Goal: Transaction & Acquisition: Book appointment/travel/reservation

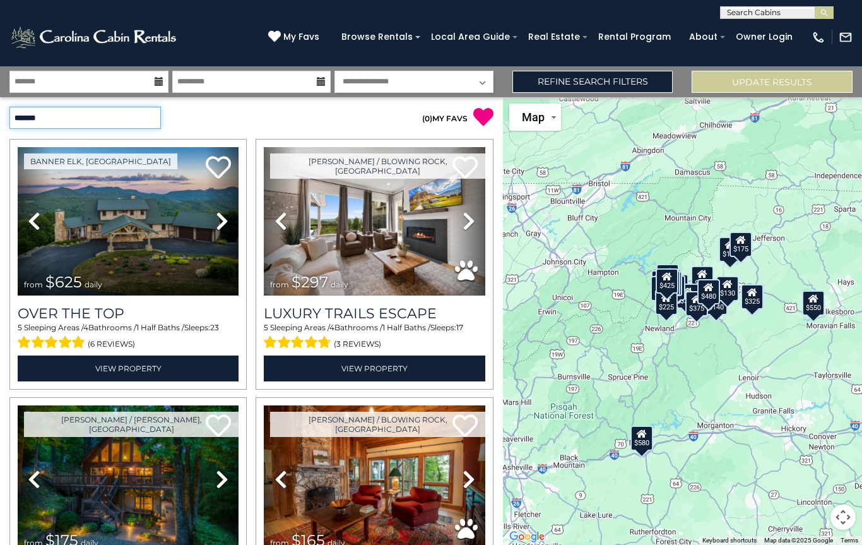
click at [33, 121] on select "**********" at bounding box center [85, 118] width 152 height 22
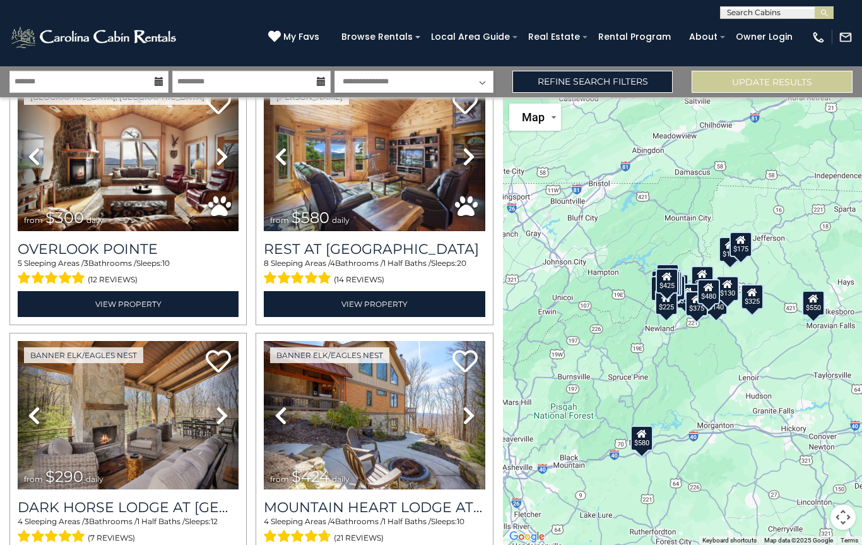
scroll to position [578, 0]
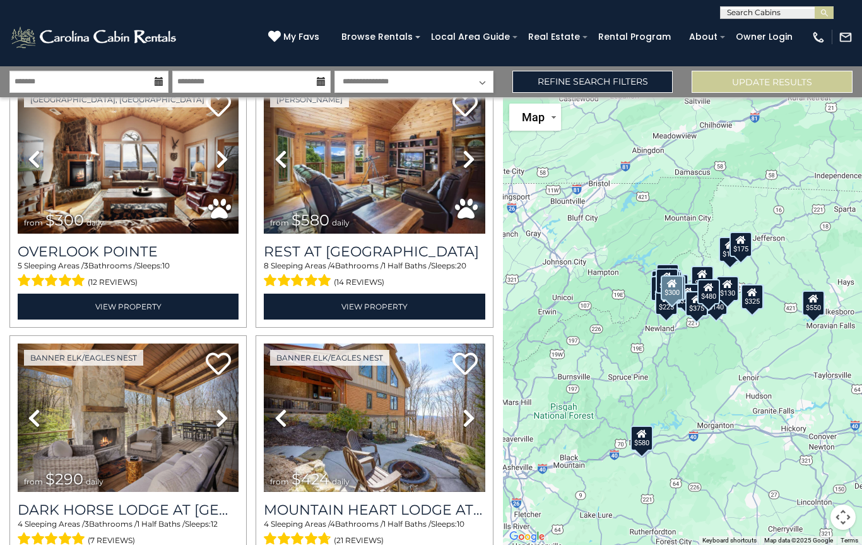
click at [94, 310] on link "View Property" at bounding box center [128, 307] width 221 height 26
click at [103, 303] on link "View Property" at bounding box center [128, 307] width 221 height 26
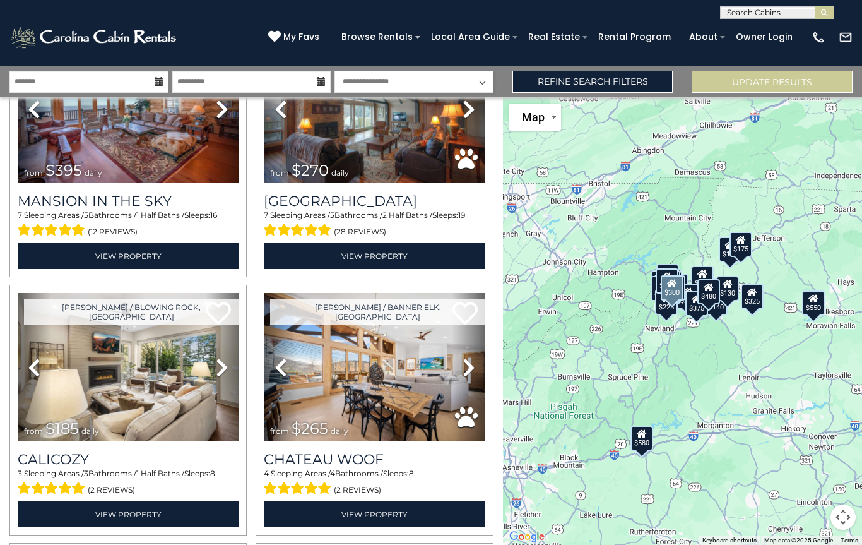
scroll to position [1153, 0]
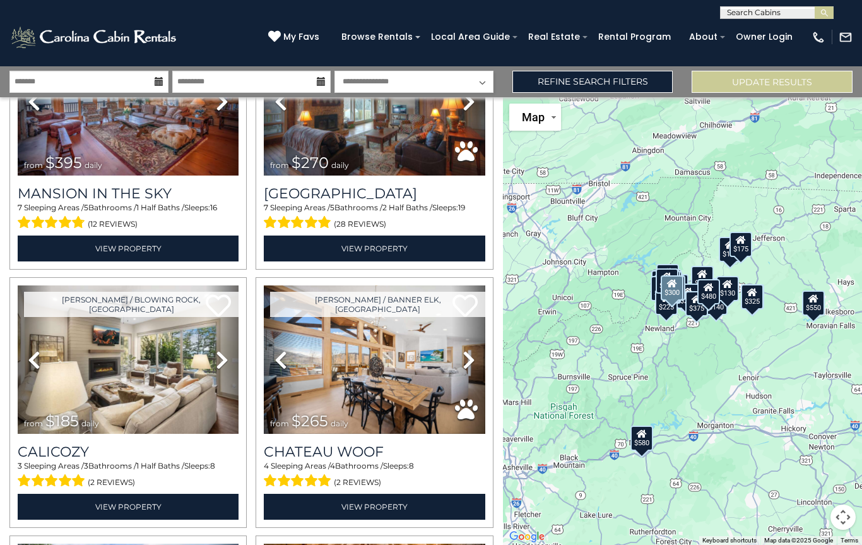
click at [150, 504] on link "View Property" at bounding box center [128, 507] width 221 height 26
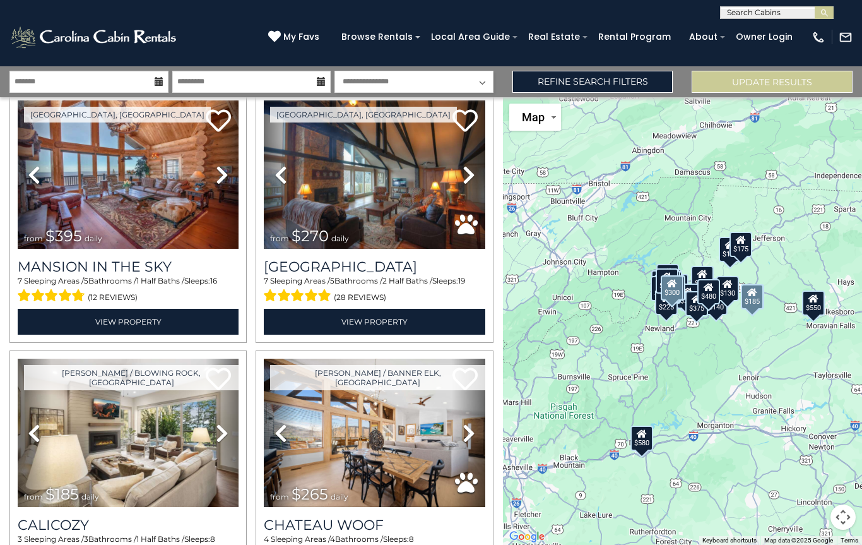
scroll to position [1080, 0]
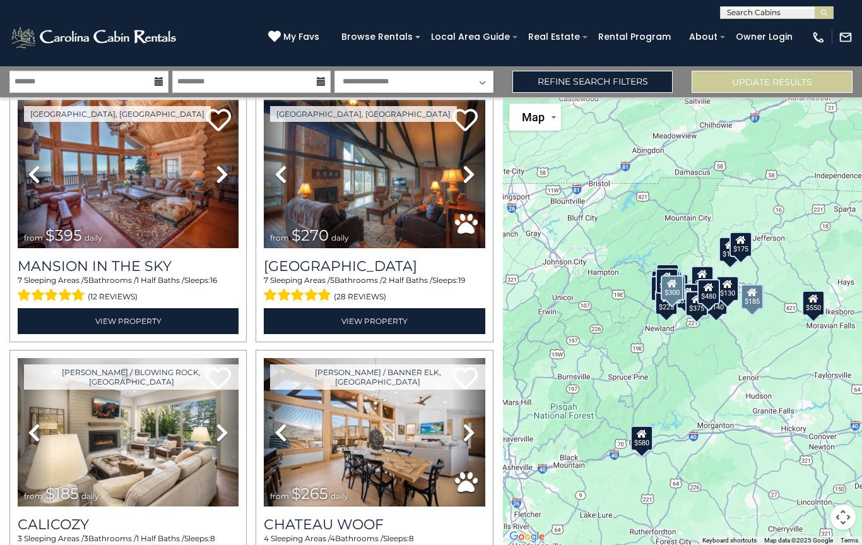
click at [465, 461] on link "Next" at bounding box center [468, 432] width 33 height 148
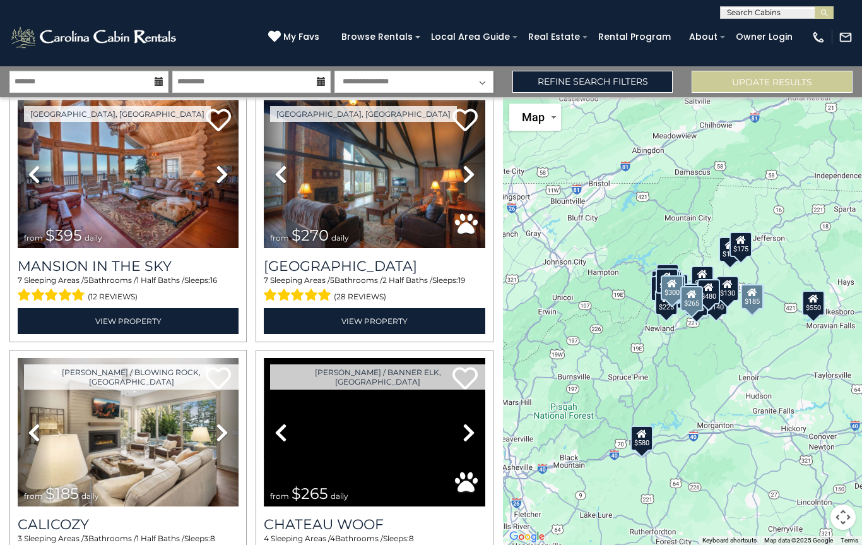
scroll to position [1089, 0]
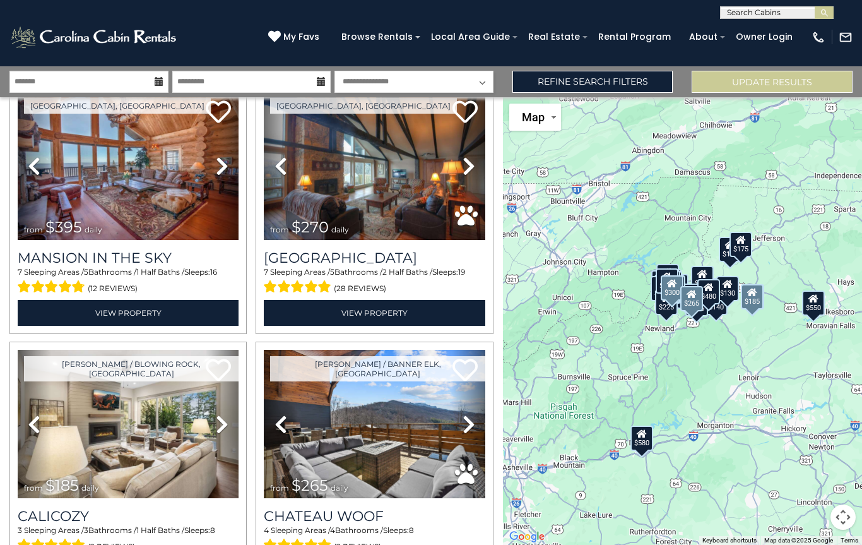
click at [439, 433] on img at bounding box center [374, 424] width 221 height 148
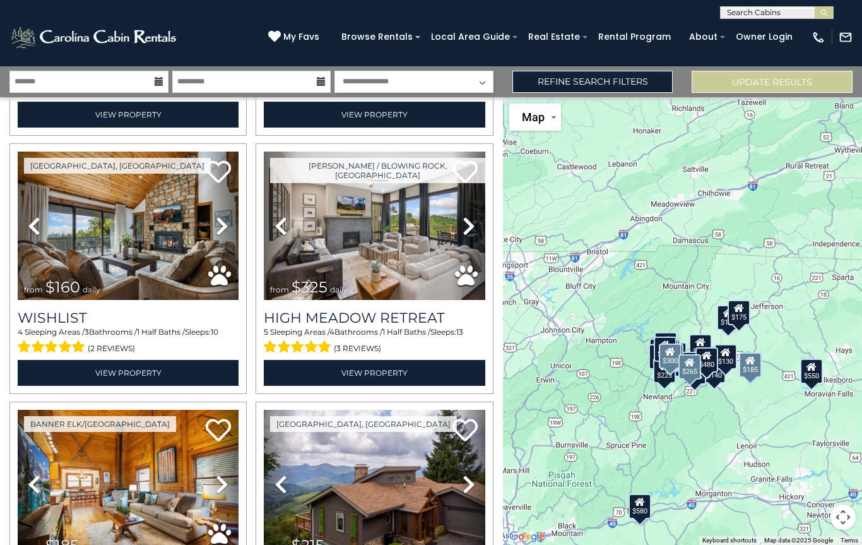
scroll to position [2060, 0]
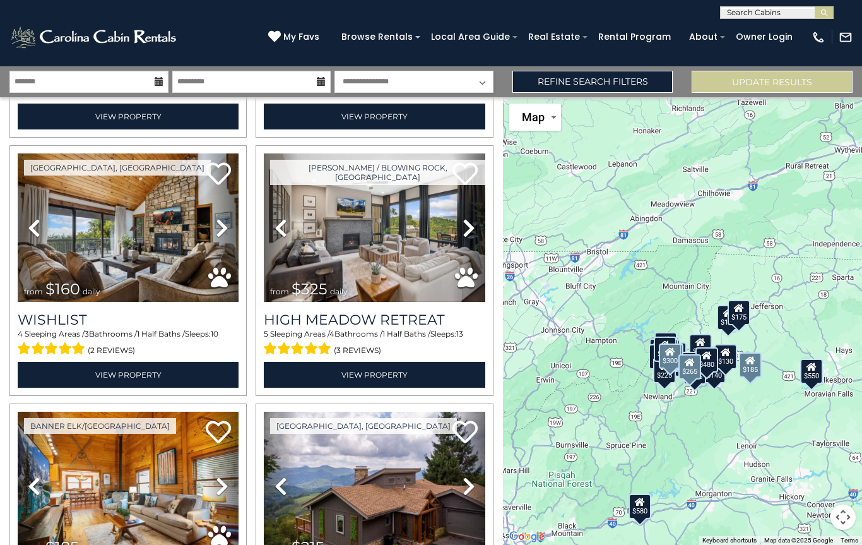
click at [138, 244] on img at bounding box center [128, 227] width 221 height 148
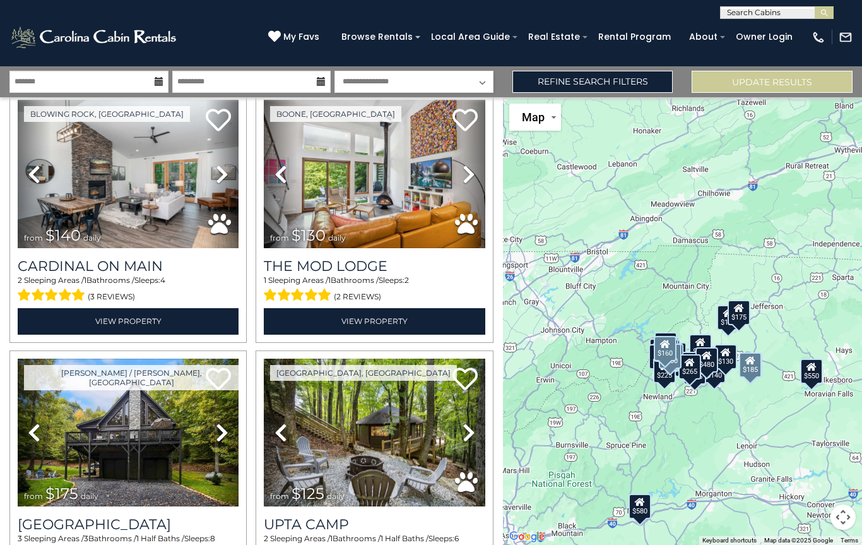
scroll to position [2628, 0]
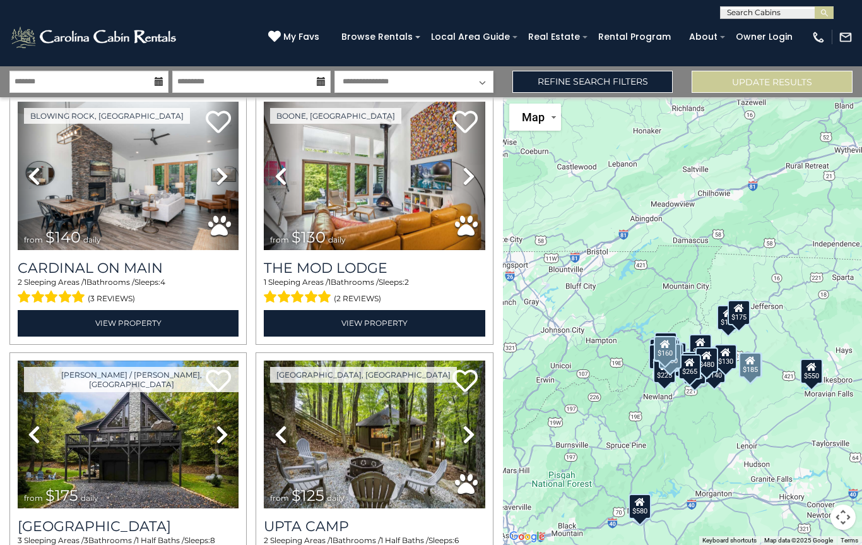
click at [470, 180] on icon at bounding box center [469, 176] width 13 height 20
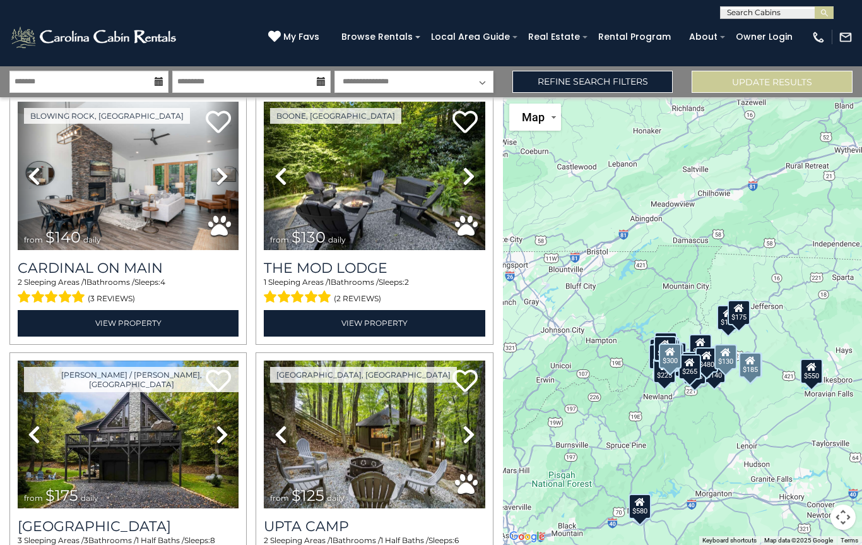
click at [424, 201] on img at bounding box center [374, 176] width 221 height 148
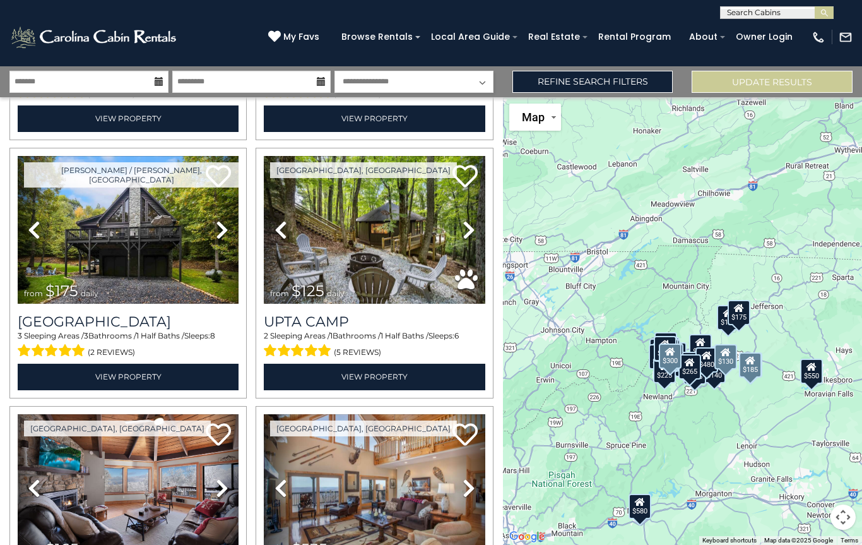
scroll to position [2832, 0]
click at [399, 376] on link "View Property" at bounding box center [374, 377] width 221 height 26
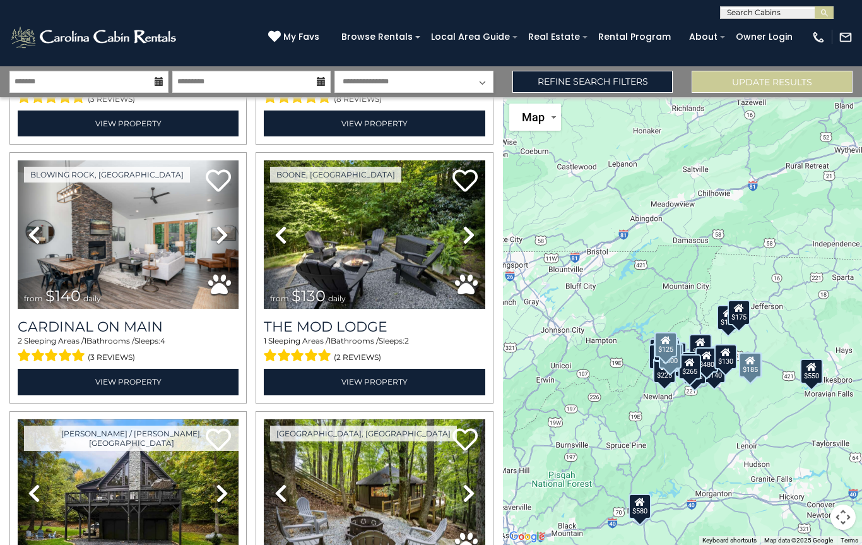
scroll to position [2568, 0]
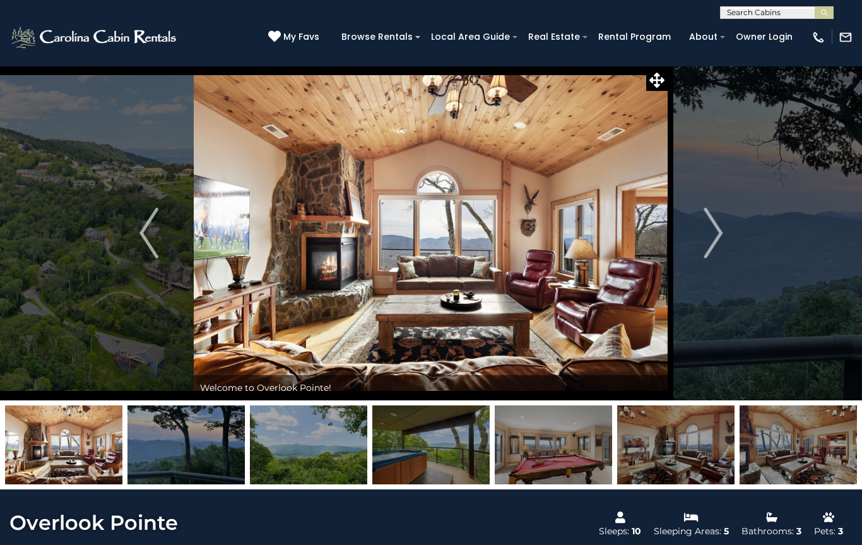
click at [721, 231] on img "Next" at bounding box center [713, 233] width 19 height 51
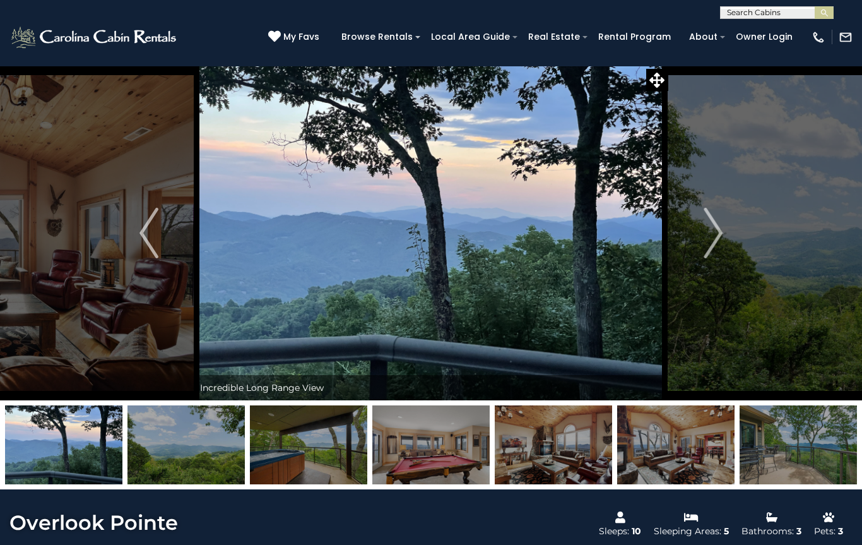
click at [721, 234] on img "Next" at bounding box center [713, 233] width 19 height 51
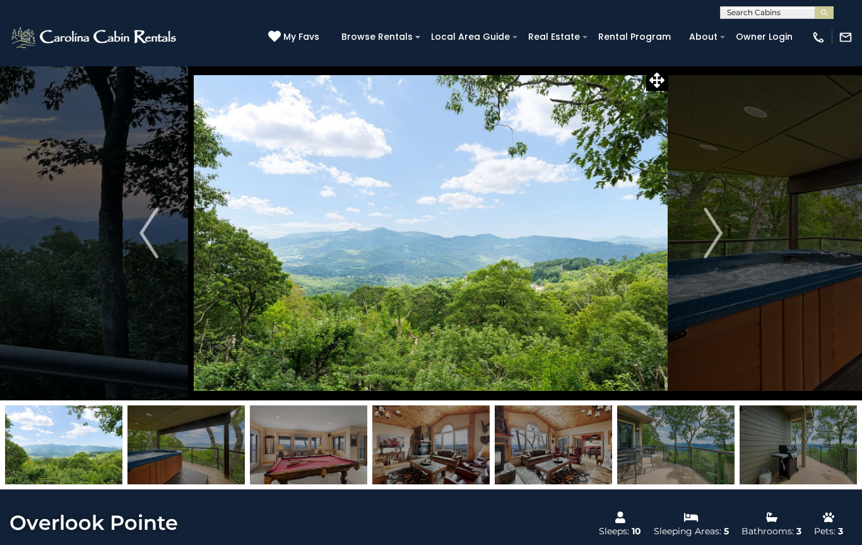
click at [712, 239] on img "Next" at bounding box center [713, 233] width 19 height 51
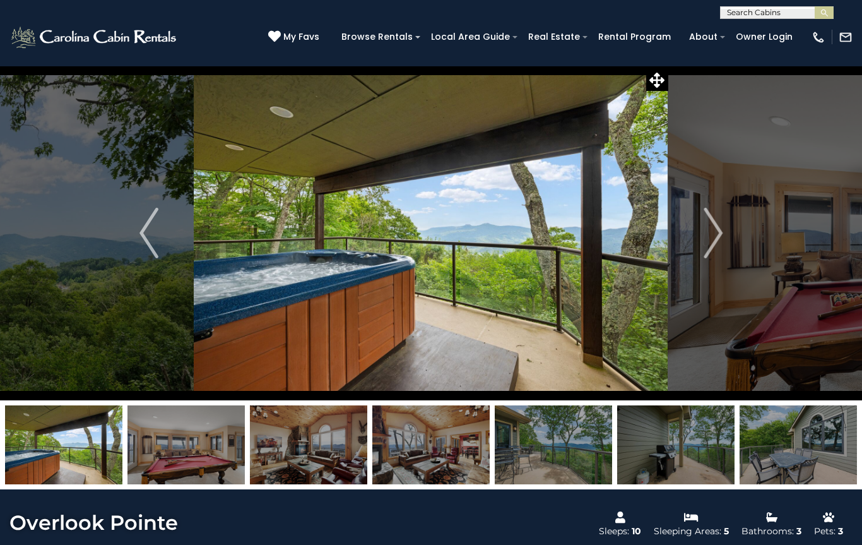
click at [714, 237] on img "Next" at bounding box center [713, 233] width 19 height 51
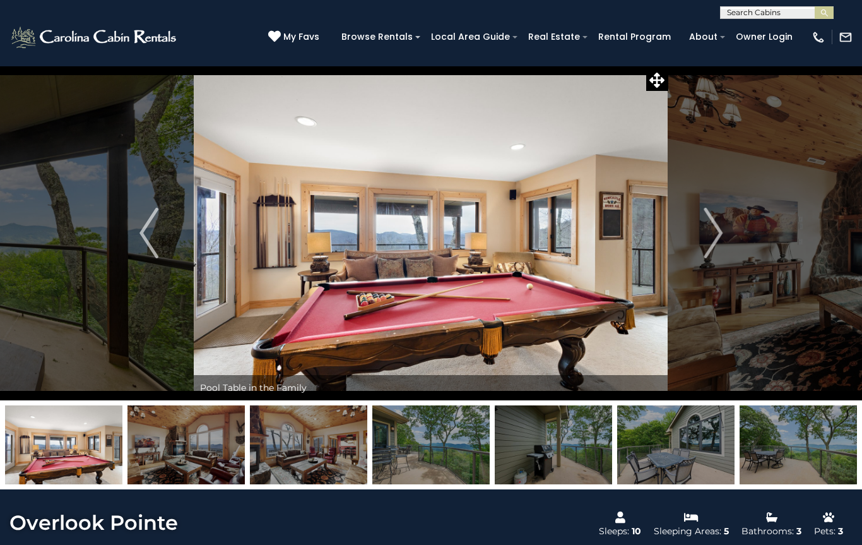
click at [715, 232] on img "Next" at bounding box center [713, 233] width 19 height 51
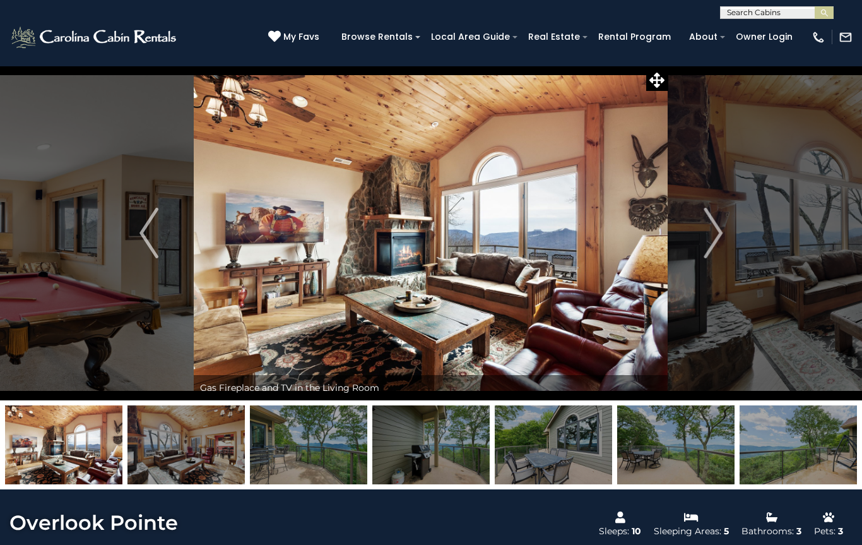
click at [712, 234] on img "Next" at bounding box center [713, 233] width 19 height 51
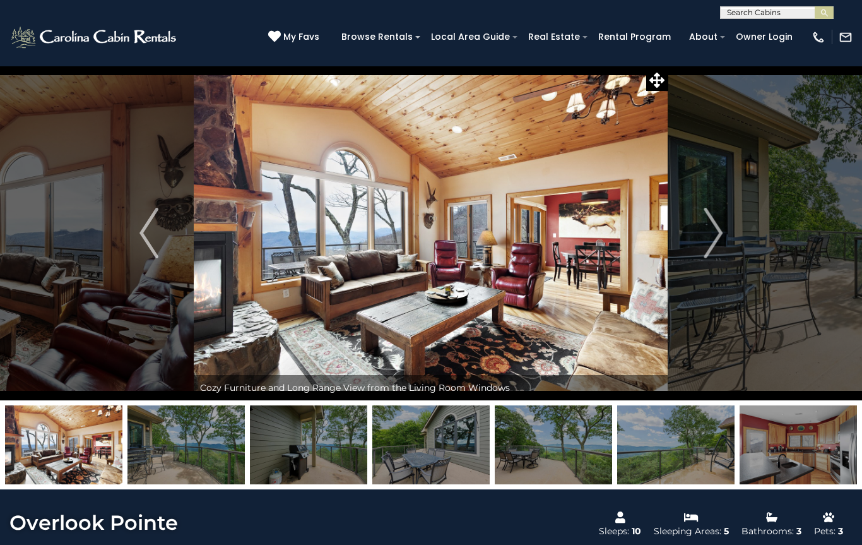
click at [710, 236] on img "Next" at bounding box center [713, 233] width 19 height 51
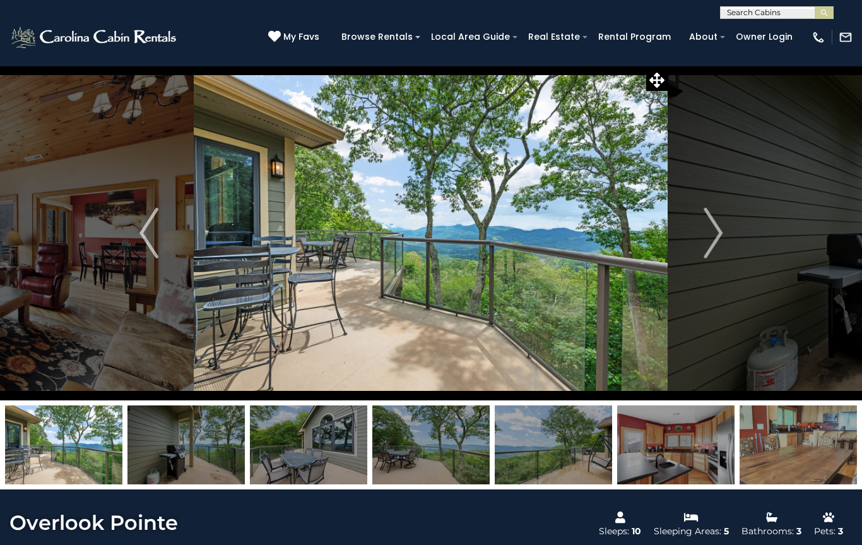
click at [697, 243] on button "Next" at bounding box center [714, 233] width 90 height 335
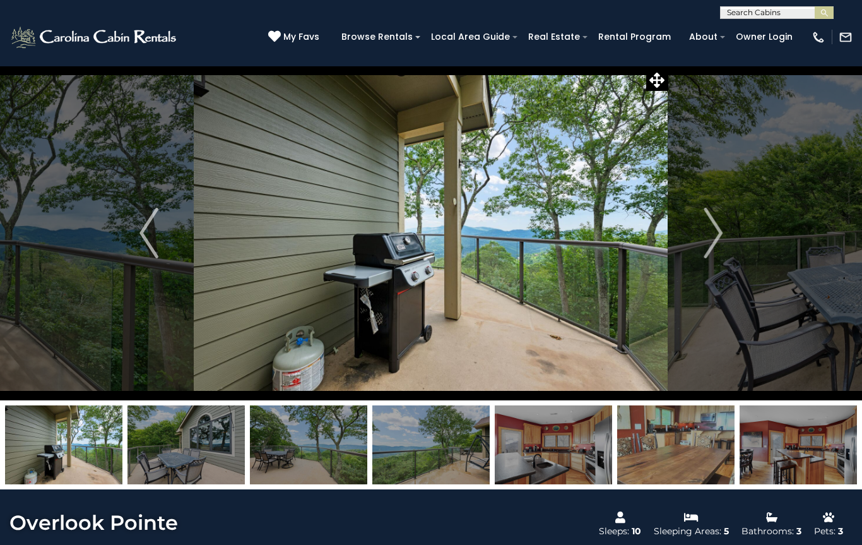
click at [701, 242] on button "Next" at bounding box center [714, 233] width 90 height 335
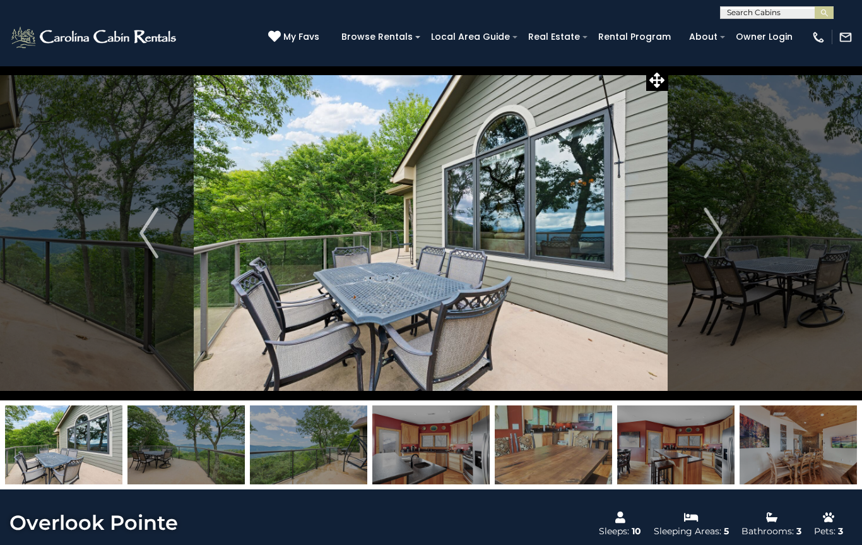
click at [705, 239] on img "Next" at bounding box center [713, 233] width 19 height 51
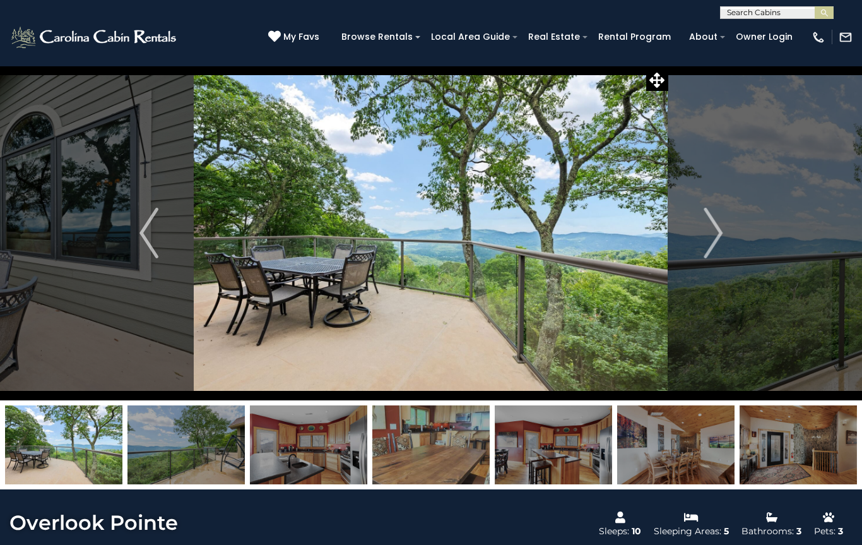
click at [704, 236] on img "Next" at bounding box center [713, 233] width 19 height 51
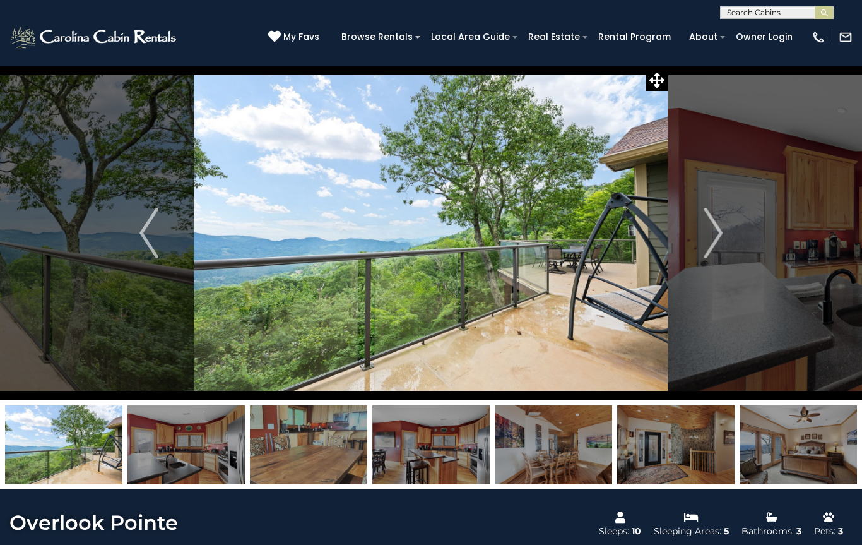
click at [709, 234] on img "Next" at bounding box center [713, 233] width 19 height 51
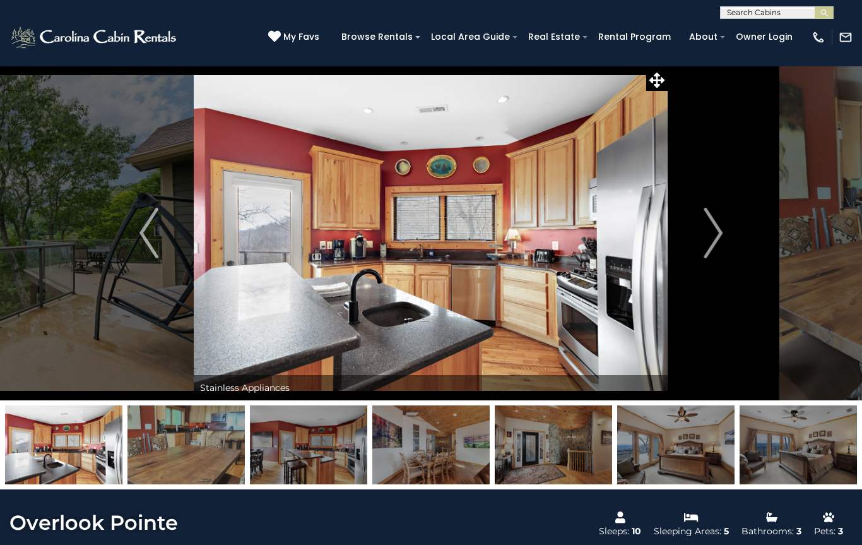
click at [712, 228] on img "Next" at bounding box center [713, 233] width 19 height 51
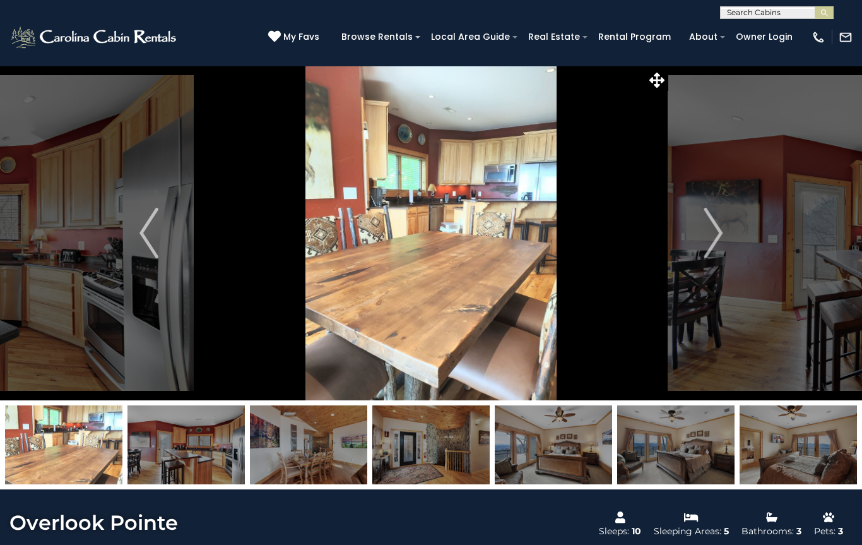
click at [701, 237] on button "Next" at bounding box center [714, 233] width 90 height 335
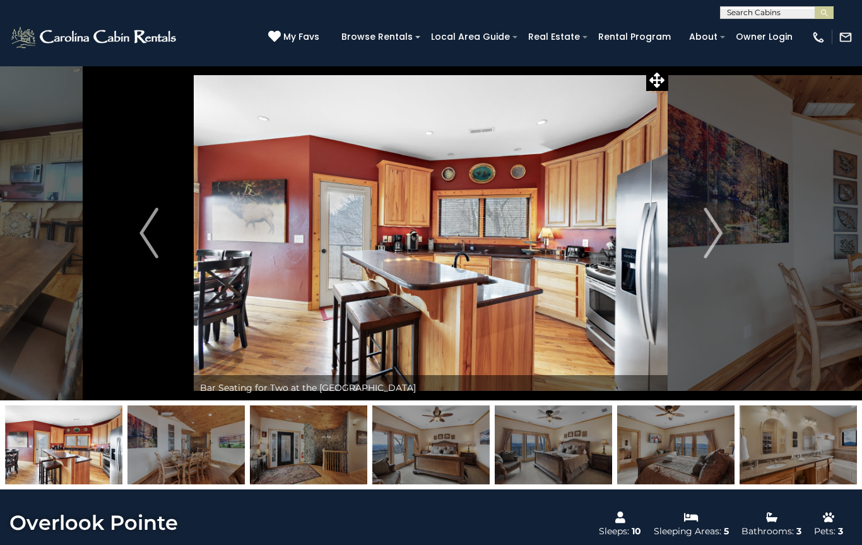
click at [698, 241] on button "Next" at bounding box center [714, 233] width 90 height 335
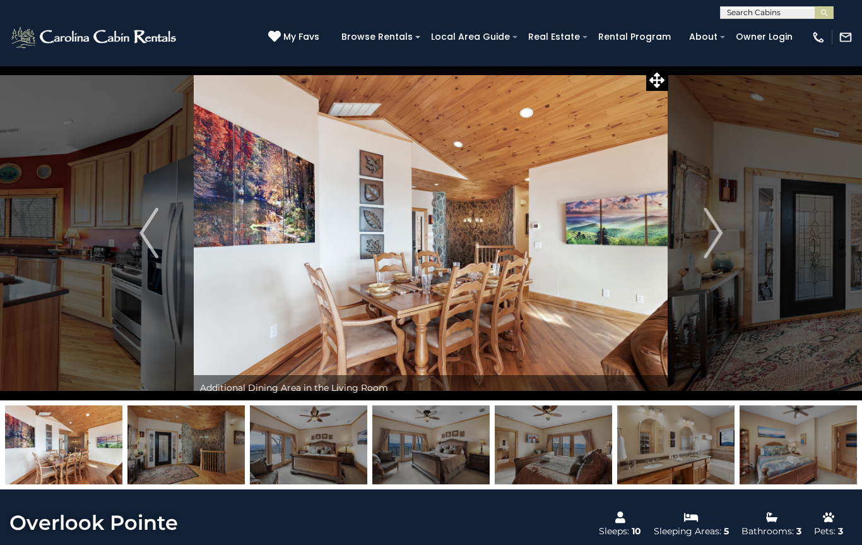
click at [698, 241] on button "Next" at bounding box center [714, 233] width 90 height 335
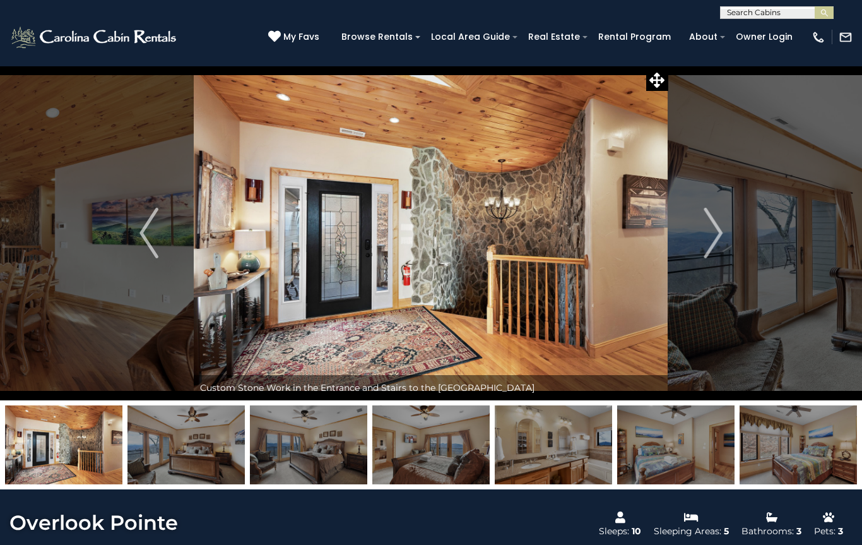
click at [703, 239] on button "Next" at bounding box center [714, 233] width 90 height 335
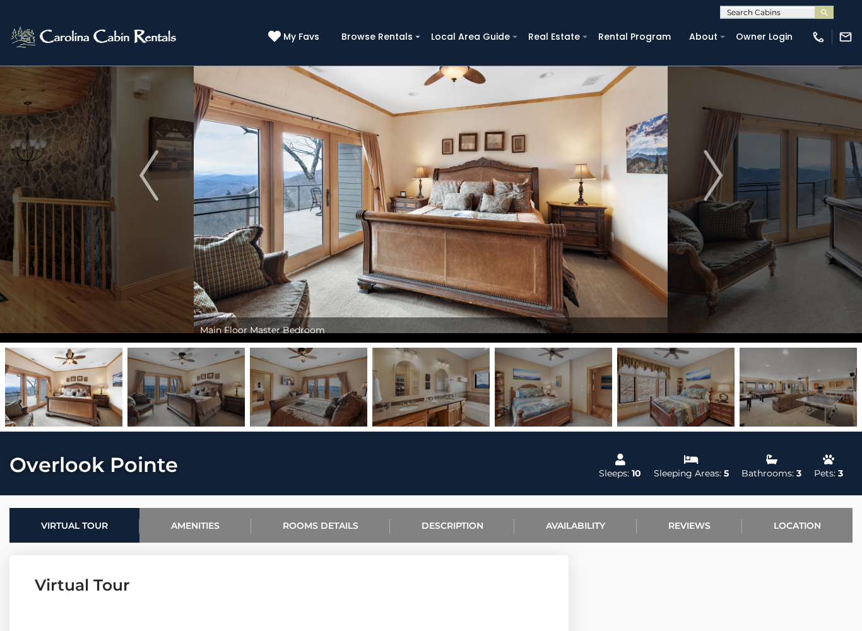
scroll to position [59, 0]
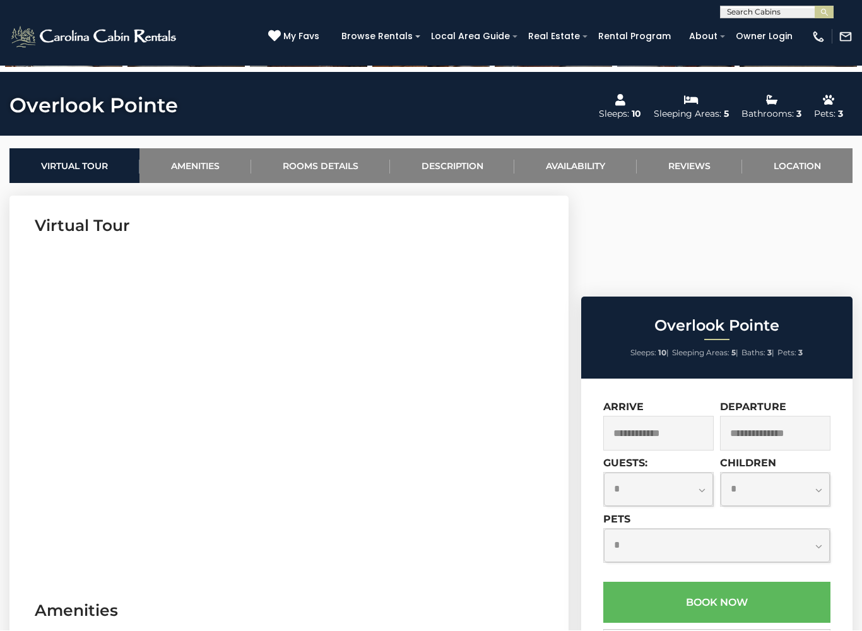
scroll to position [417, 0]
click at [705, 473] on select "**********" at bounding box center [658, 489] width 109 height 33
select select "*"
click at [622, 529] on select "**********" at bounding box center [717, 545] width 226 height 33
select select "*"
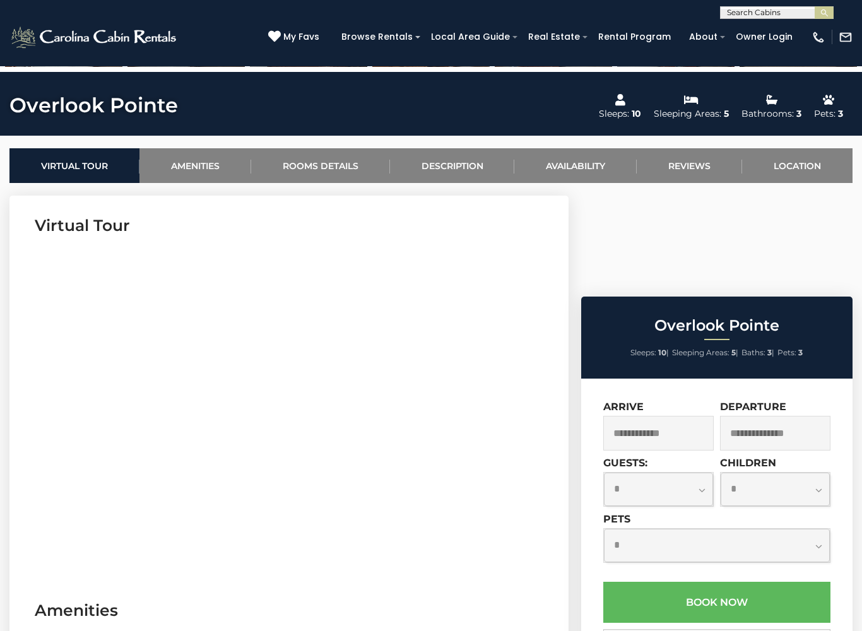
click at [662, 416] on input "text" at bounding box center [659, 433] width 110 height 35
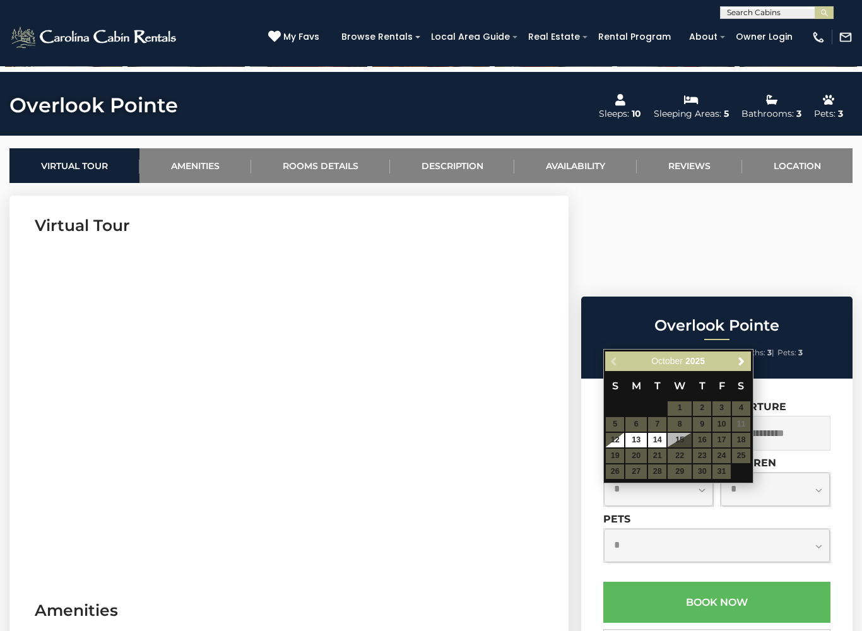
click at [640, 454] on table "S M T W T F S 1 2 3 4 5 6 7 8 9 10 11 12 13 14 15 16 17 18 19 20 21 22 23 24 25…" at bounding box center [677, 425] width 145 height 109
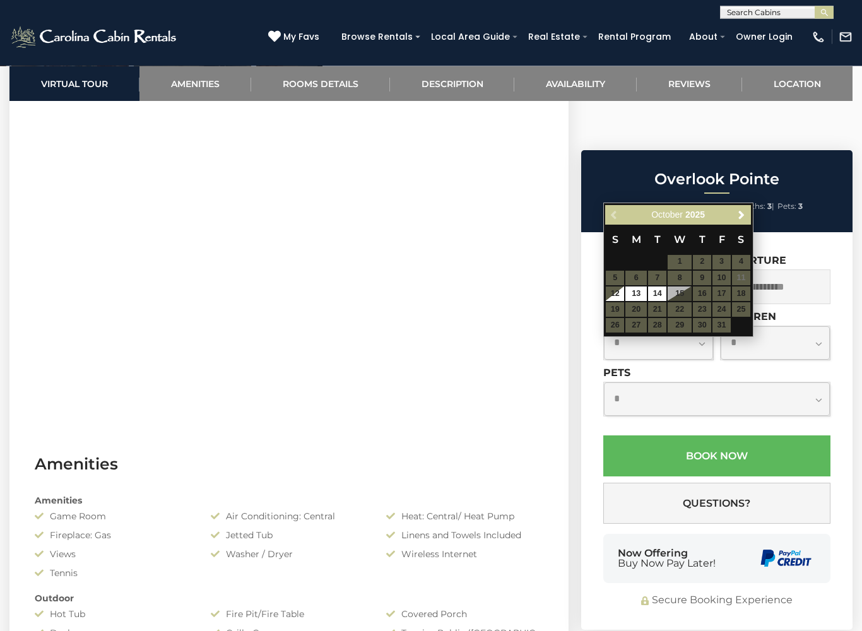
scroll to position [564, 0]
click at [620, 289] on link "12" at bounding box center [615, 294] width 18 height 15
type input "**********"
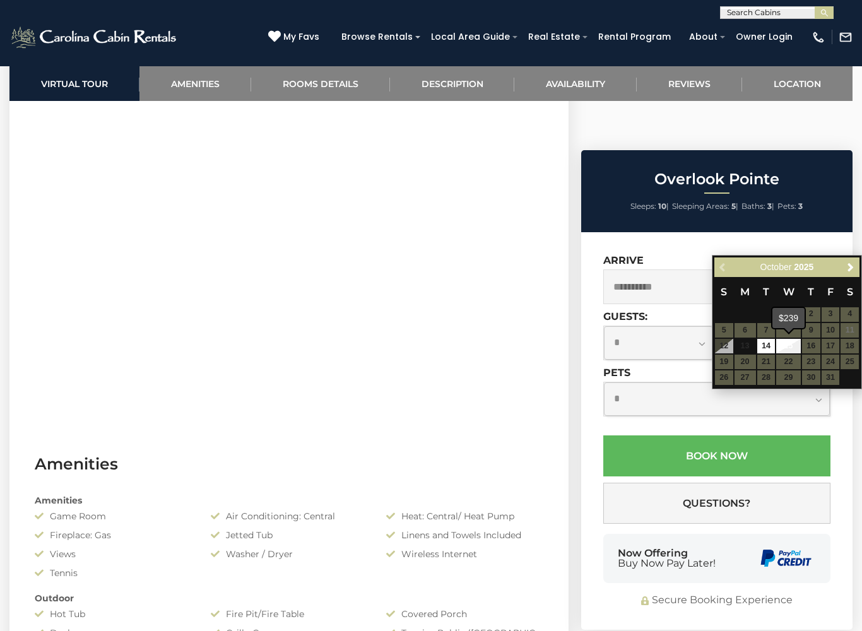
click at [799, 350] on link "15" at bounding box center [789, 346] width 24 height 15
type input "**********"
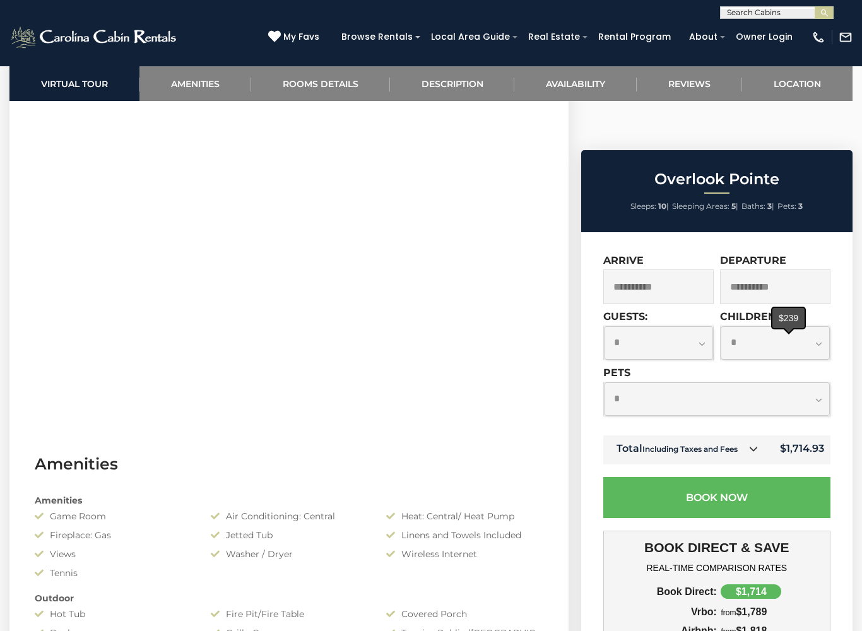
click at [820, 270] on input "**********" at bounding box center [775, 287] width 110 height 35
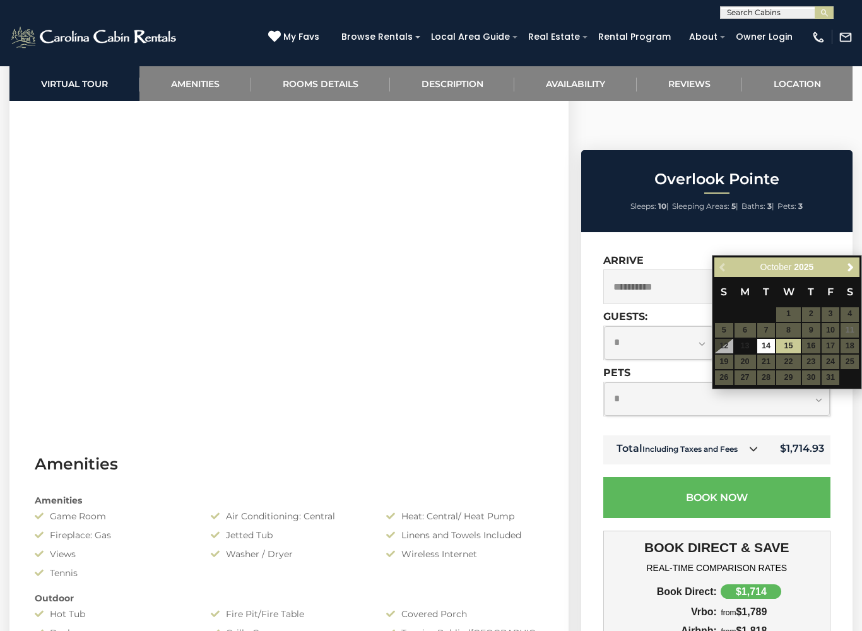
click at [821, 346] on table "S M T W T F S 1 2 3 4 5 6 7 8 9 10 11 12 13 14 15 16 17 18 19 20 21 22 23 24 25…" at bounding box center [787, 331] width 145 height 109
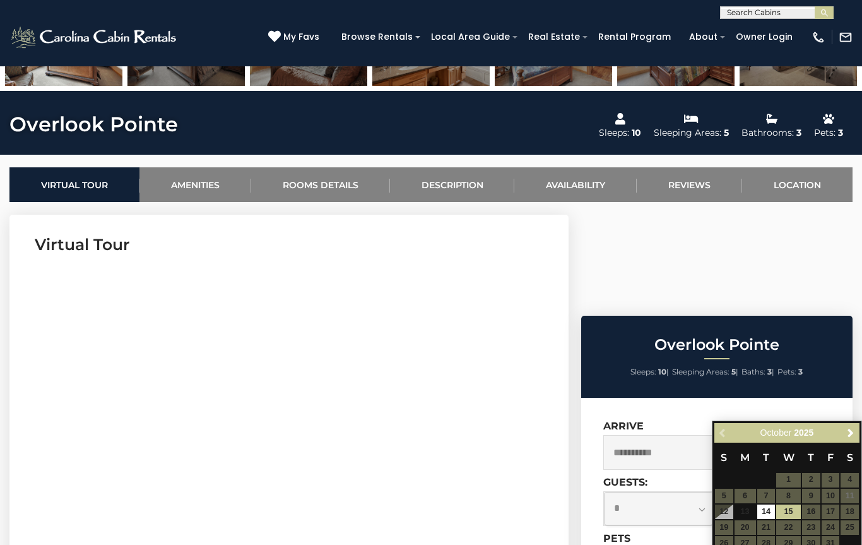
scroll to position [398, 0]
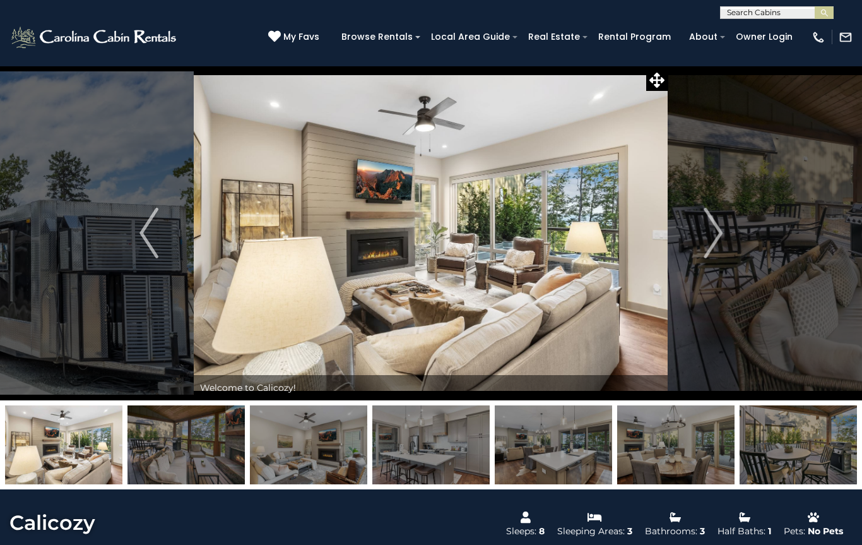
click at [713, 226] on img "Next" at bounding box center [713, 233] width 19 height 51
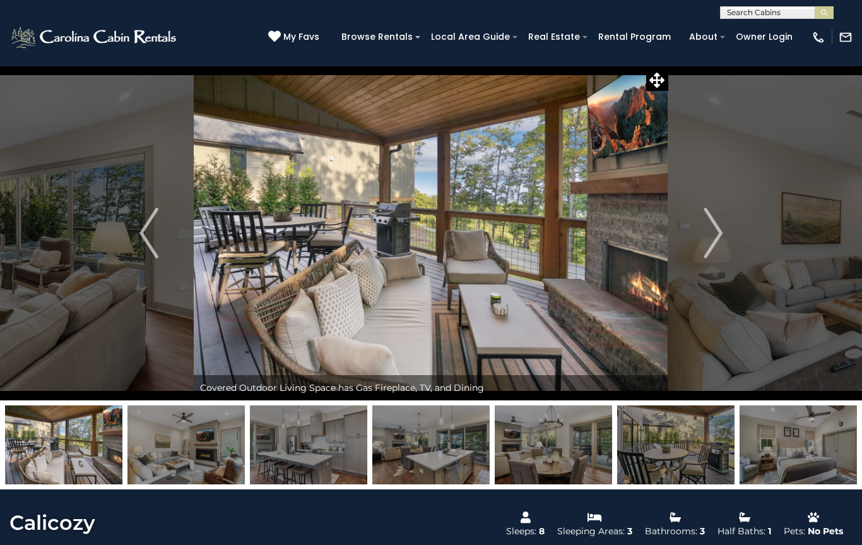
click at [731, 221] on button "Next" at bounding box center [714, 233] width 90 height 335
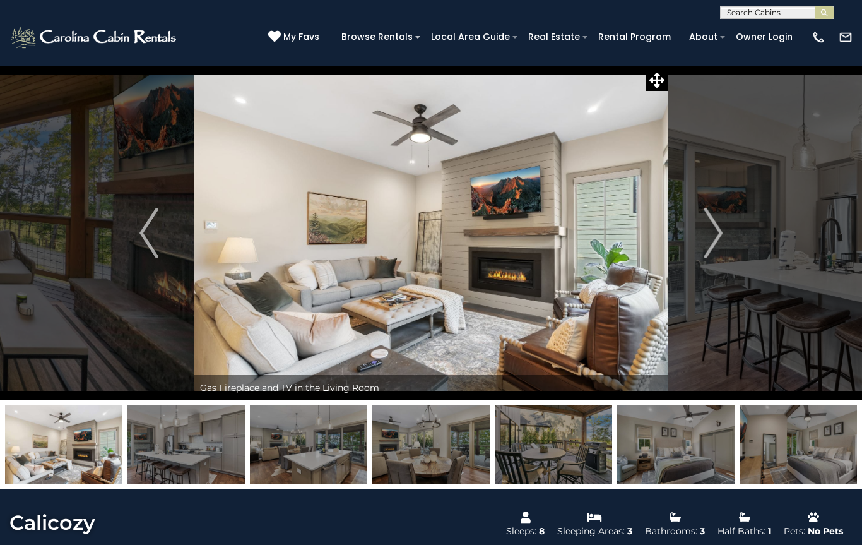
click at [720, 234] on img "Next" at bounding box center [713, 233] width 19 height 51
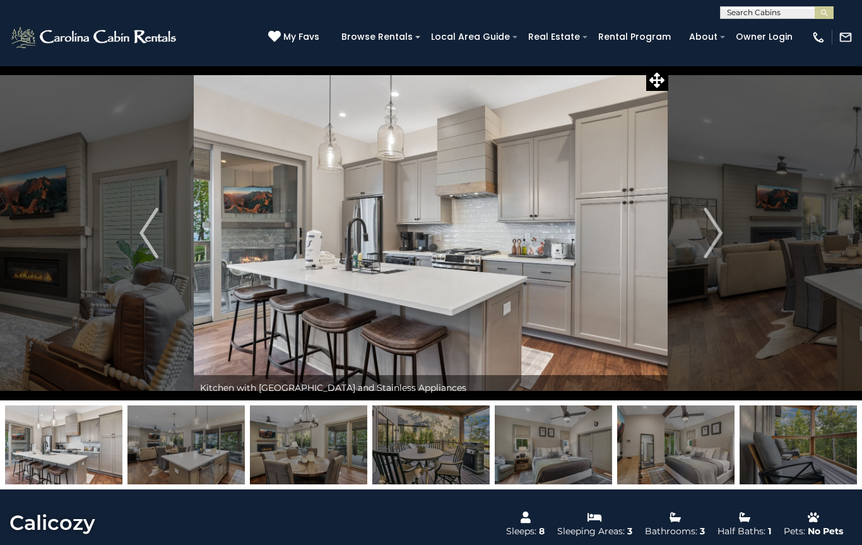
click at [707, 228] on img "Next" at bounding box center [713, 233] width 19 height 51
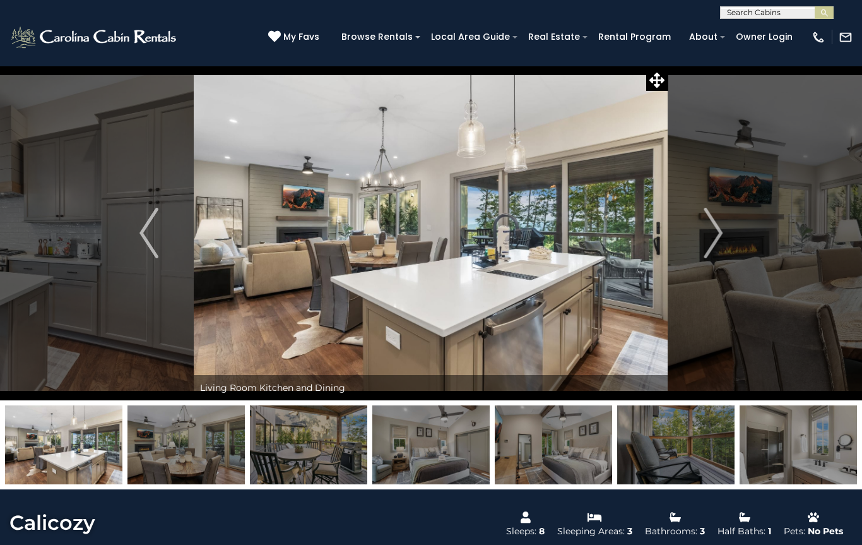
click at [707, 237] on img "Next" at bounding box center [713, 233] width 19 height 51
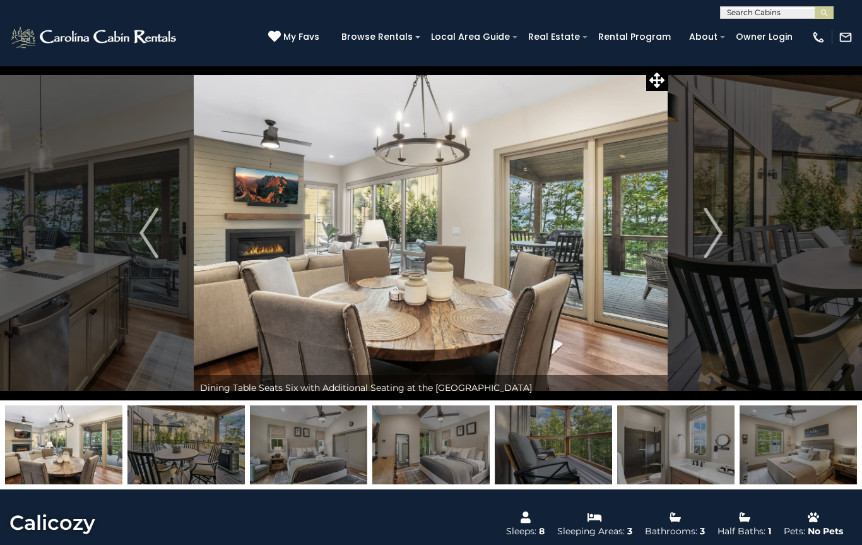
click at [712, 232] on img "Next" at bounding box center [713, 233] width 19 height 51
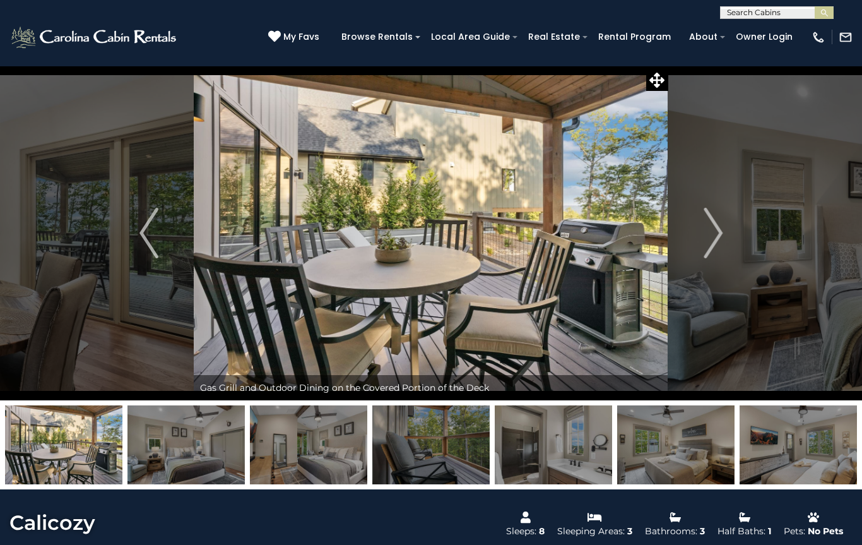
click at [702, 237] on button "Next" at bounding box center [714, 233] width 90 height 335
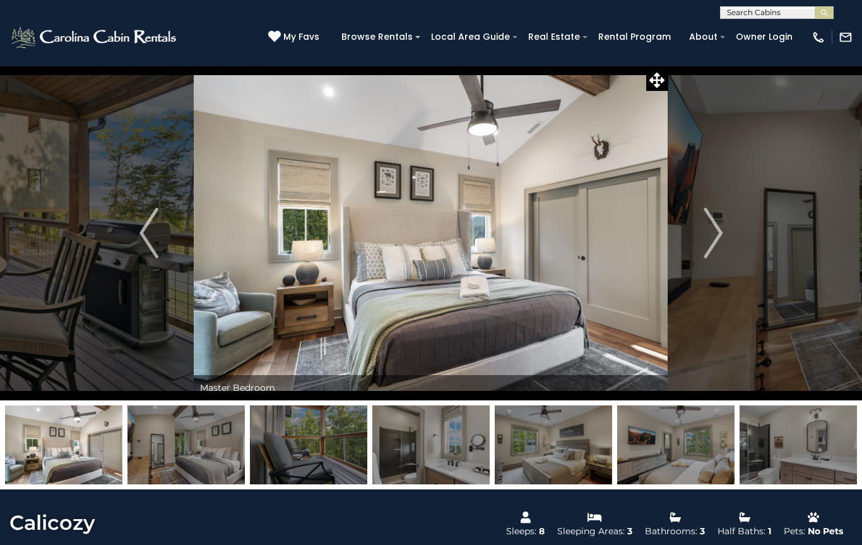
click at [709, 226] on img "Next" at bounding box center [713, 233] width 19 height 51
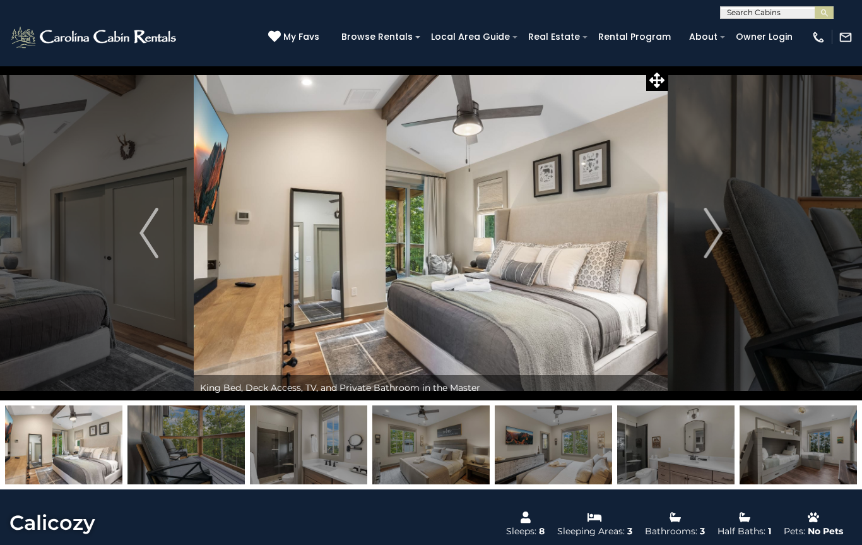
click at [707, 228] on img "Next" at bounding box center [713, 233] width 19 height 51
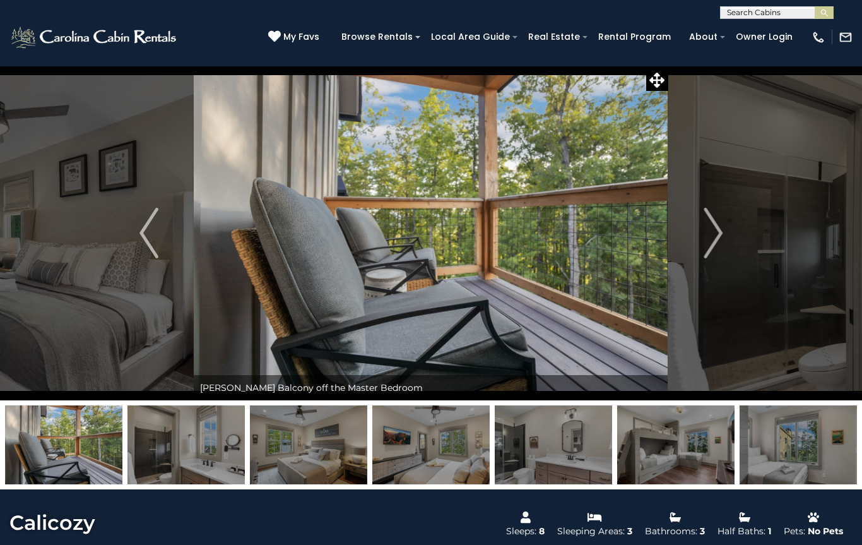
click at [703, 227] on button "Next" at bounding box center [714, 233] width 90 height 335
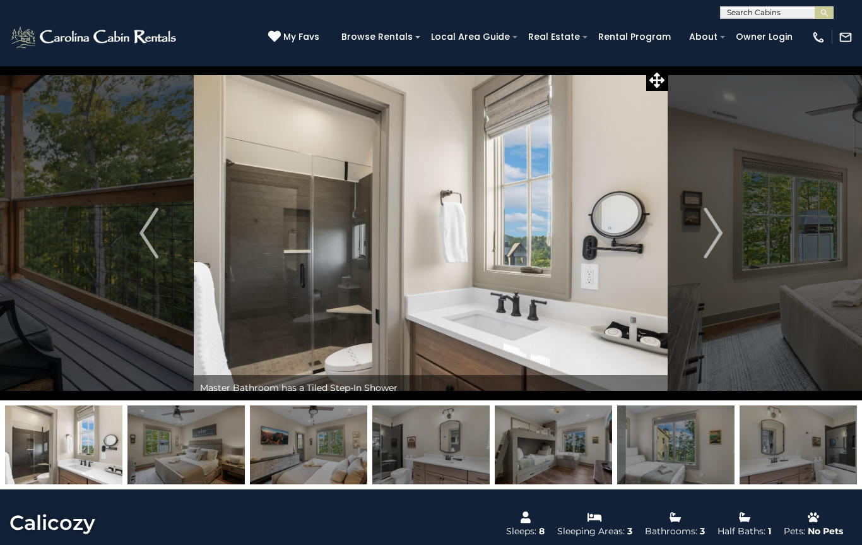
click at [712, 232] on img "Next" at bounding box center [713, 233] width 19 height 51
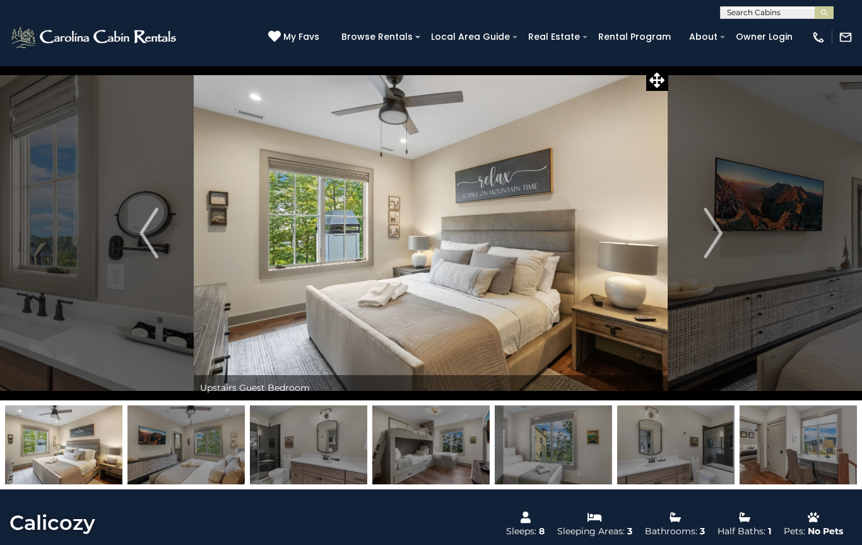
click at [706, 229] on img "Next" at bounding box center [713, 233] width 19 height 51
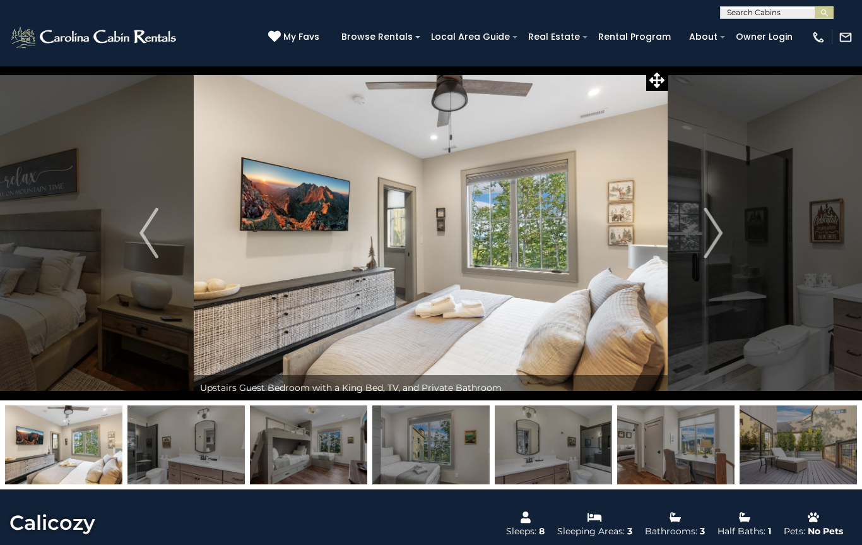
click at [708, 225] on img "Next" at bounding box center [713, 233] width 19 height 51
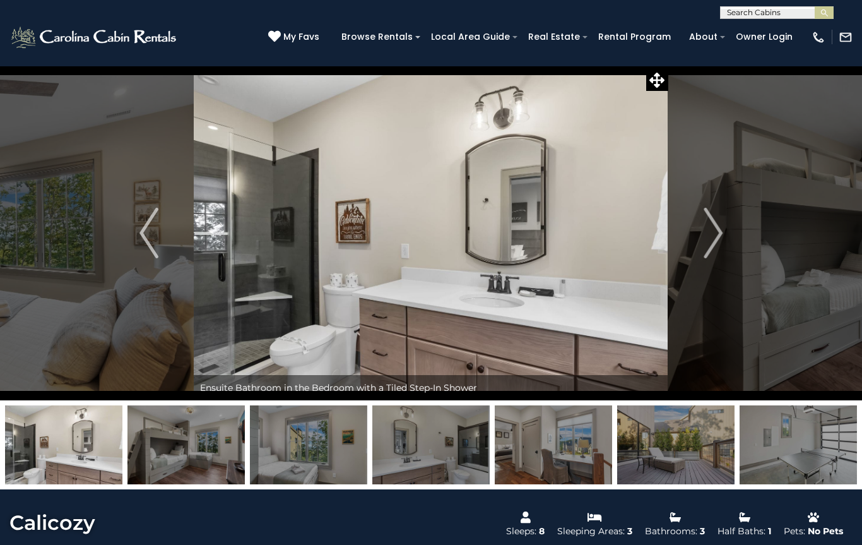
click at [710, 233] on img "Next" at bounding box center [713, 233] width 19 height 51
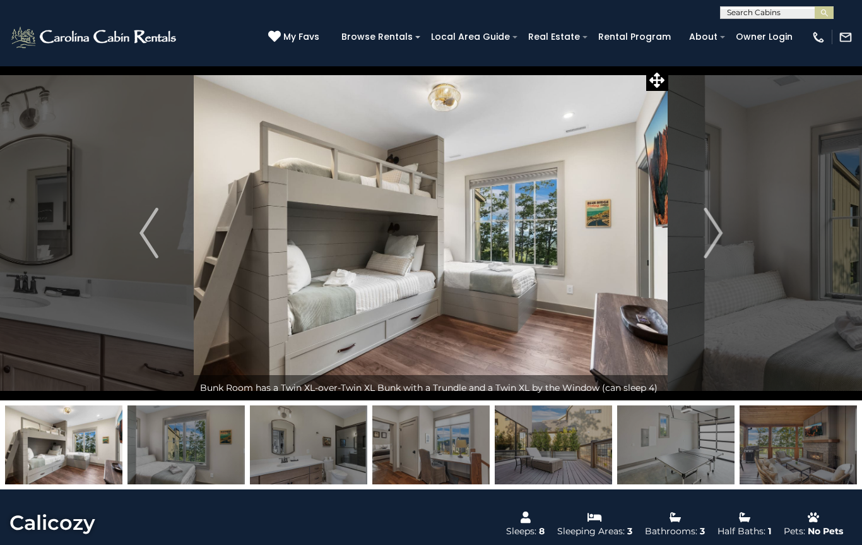
click at [708, 230] on img "Next" at bounding box center [713, 233] width 19 height 51
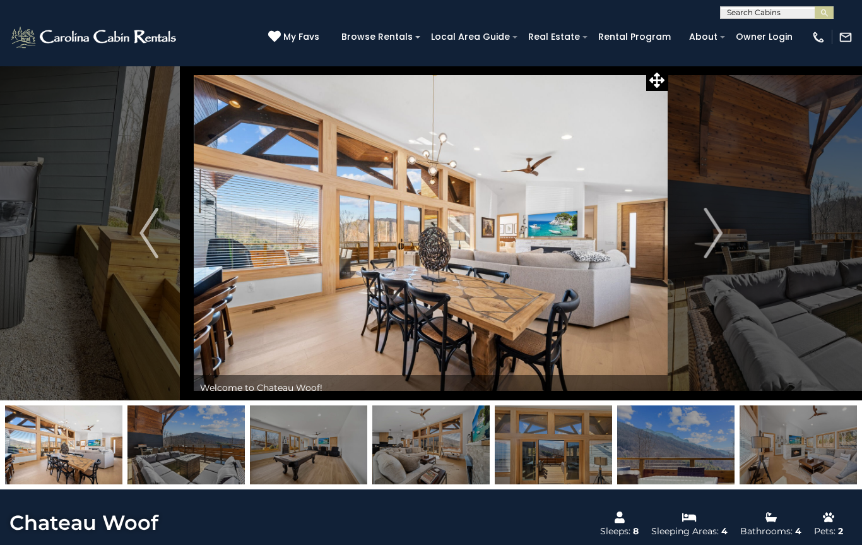
click at [200, 444] on img at bounding box center [186, 444] width 117 height 79
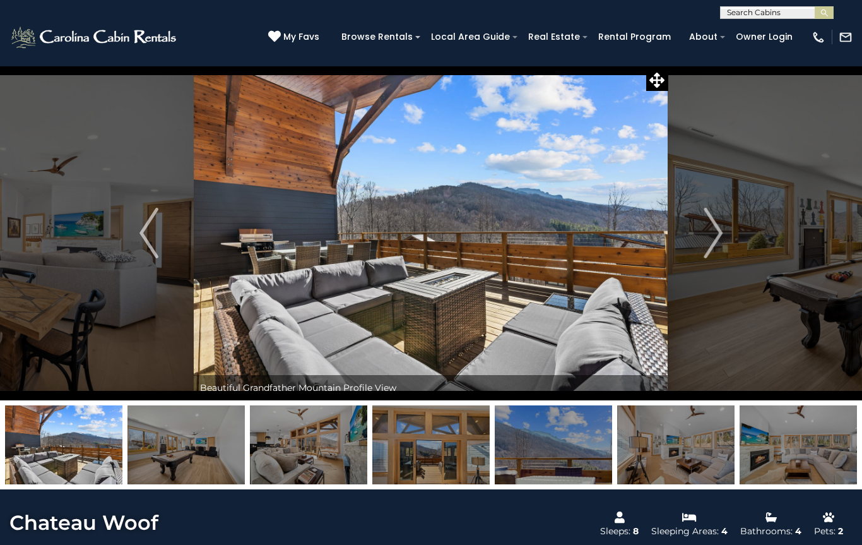
click at [324, 443] on img at bounding box center [308, 444] width 117 height 79
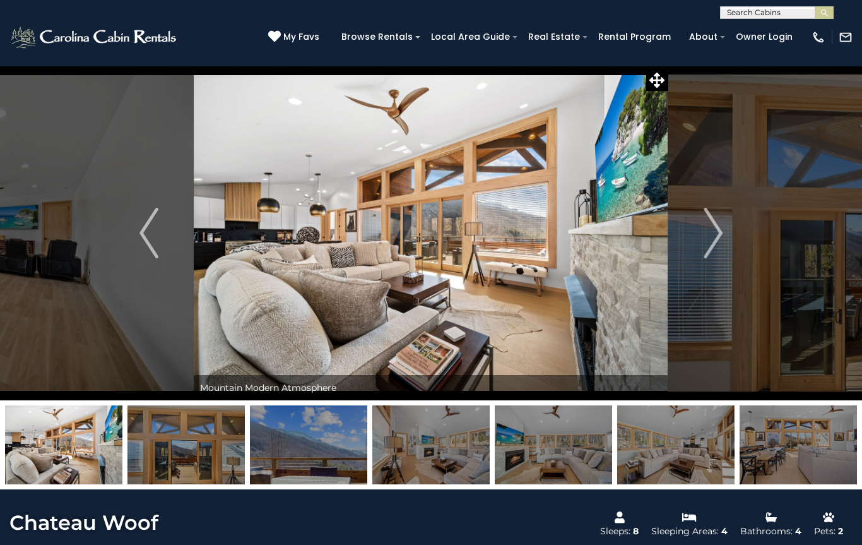
click at [724, 218] on button "Next" at bounding box center [714, 233] width 90 height 335
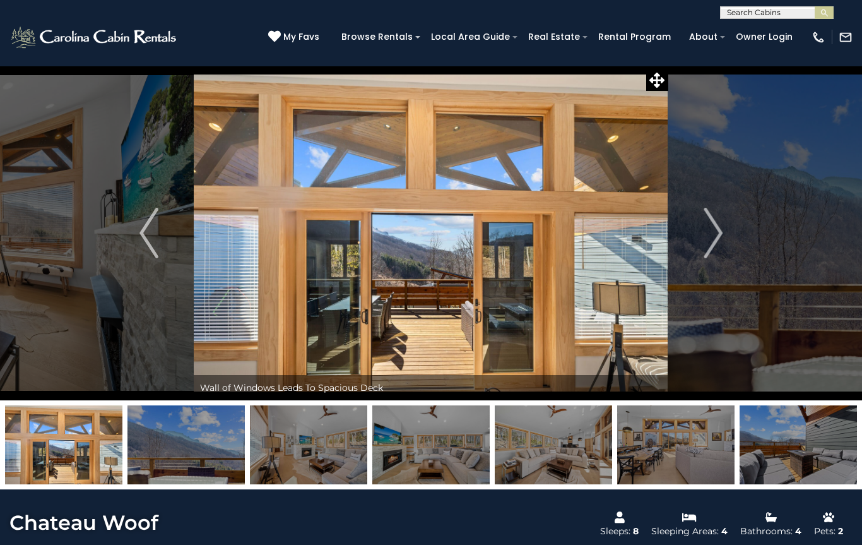
click at [710, 231] on img "Next" at bounding box center [713, 233] width 19 height 51
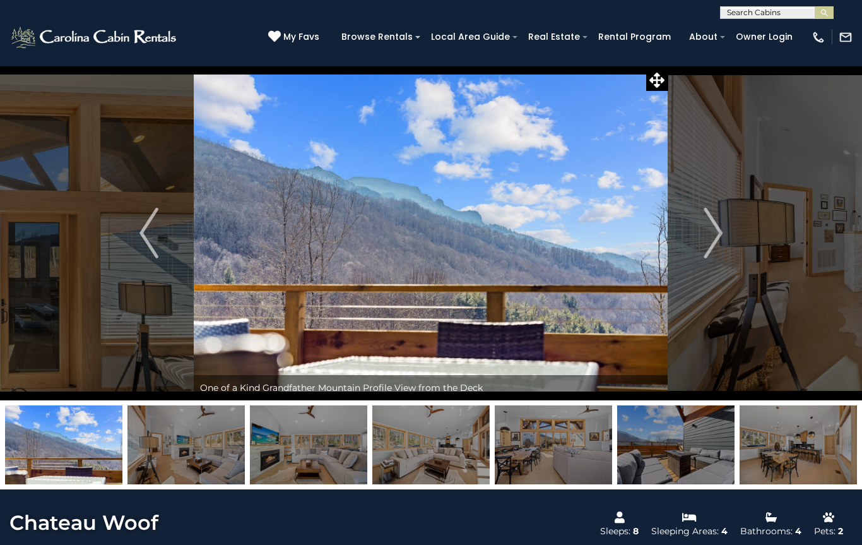
click at [718, 231] on img "Next" at bounding box center [713, 233] width 19 height 51
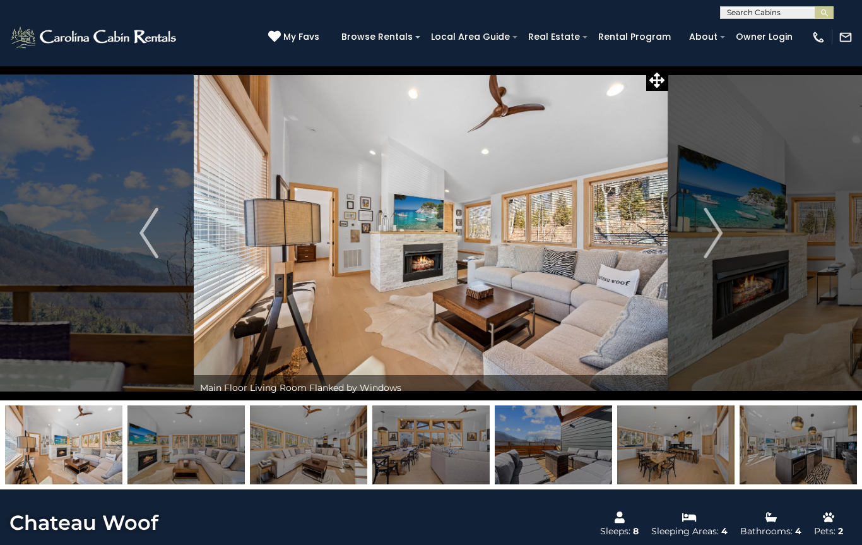
click at [719, 225] on img "Next" at bounding box center [713, 233] width 19 height 51
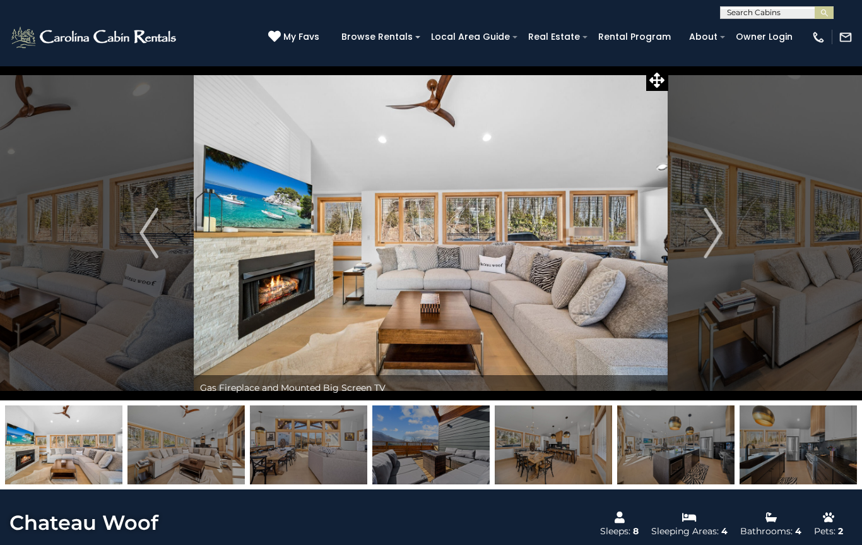
click at [719, 222] on img "Next" at bounding box center [713, 233] width 19 height 51
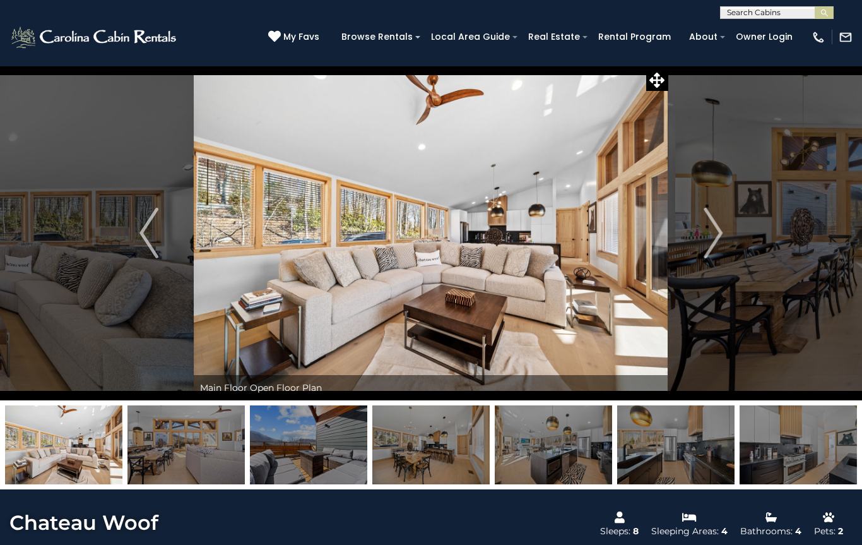
click at [713, 225] on img "Next" at bounding box center [713, 233] width 19 height 51
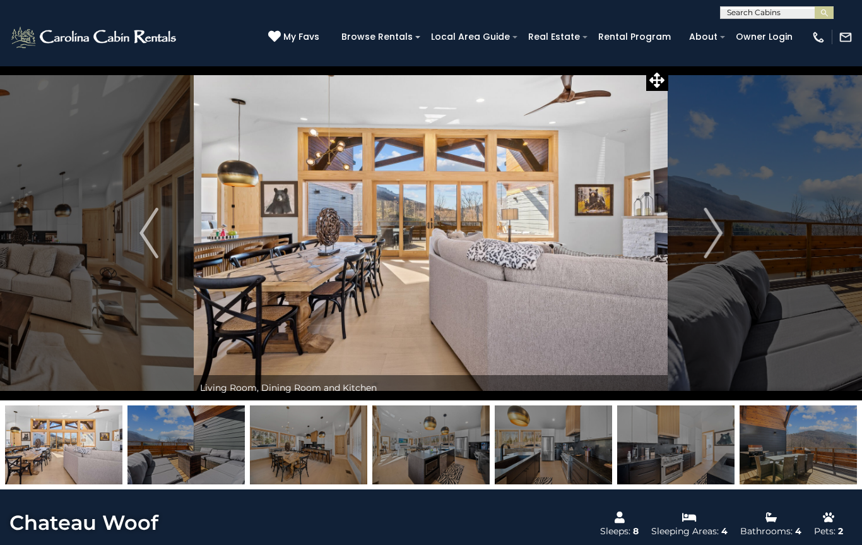
click at [705, 227] on img "Next" at bounding box center [713, 233] width 19 height 51
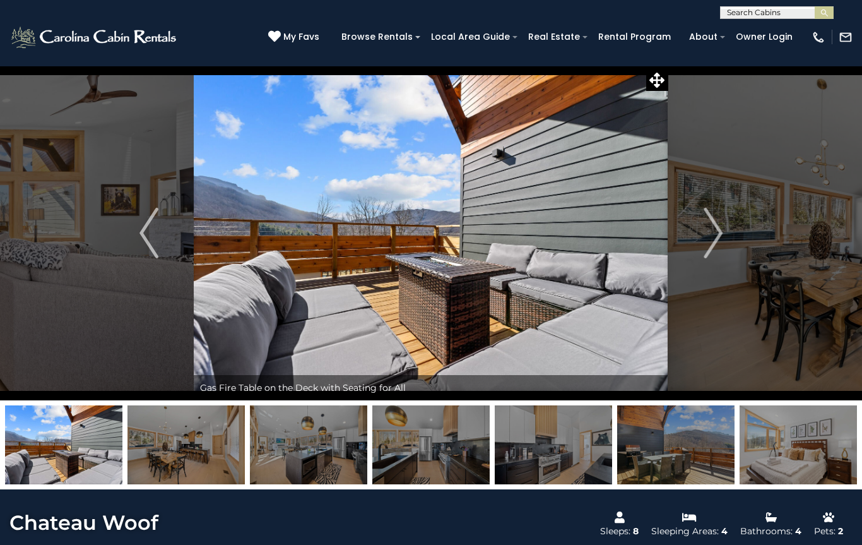
click at [705, 229] on img "Next" at bounding box center [713, 233] width 19 height 51
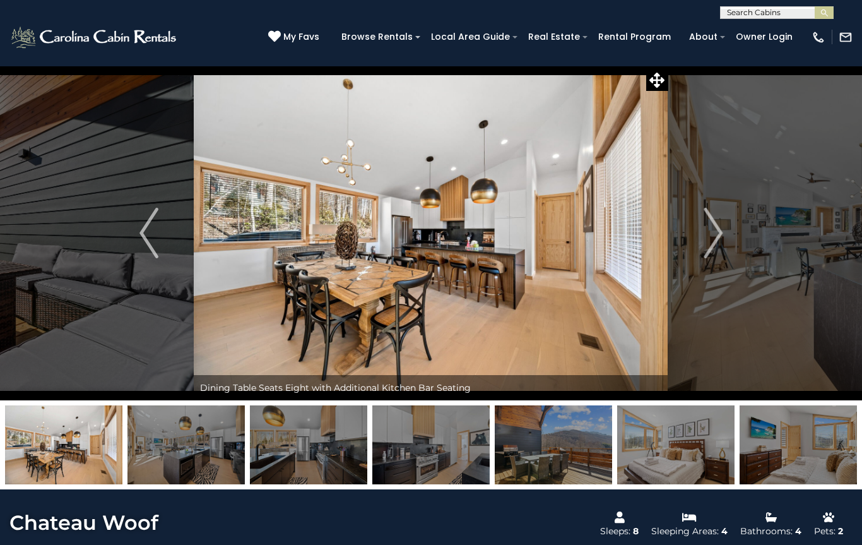
click at [702, 232] on button "Next" at bounding box center [714, 233] width 90 height 335
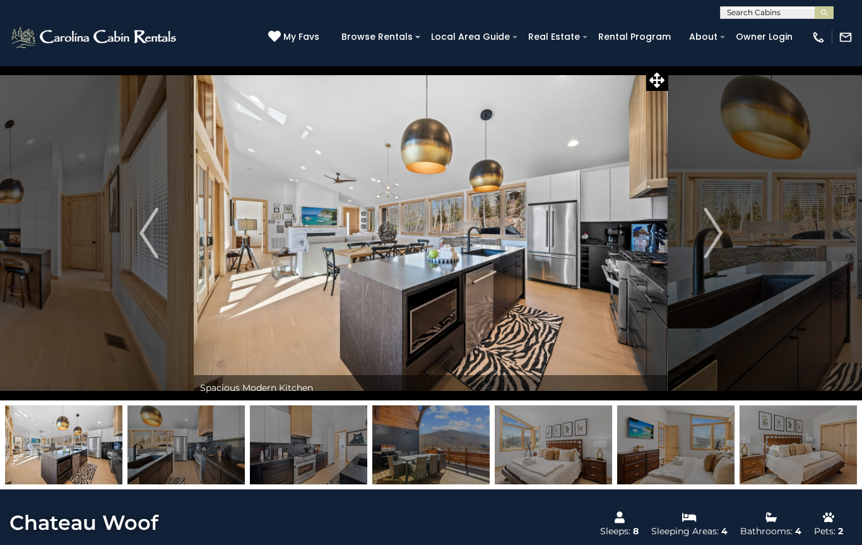
click at [717, 239] on img "Next" at bounding box center [713, 233] width 19 height 51
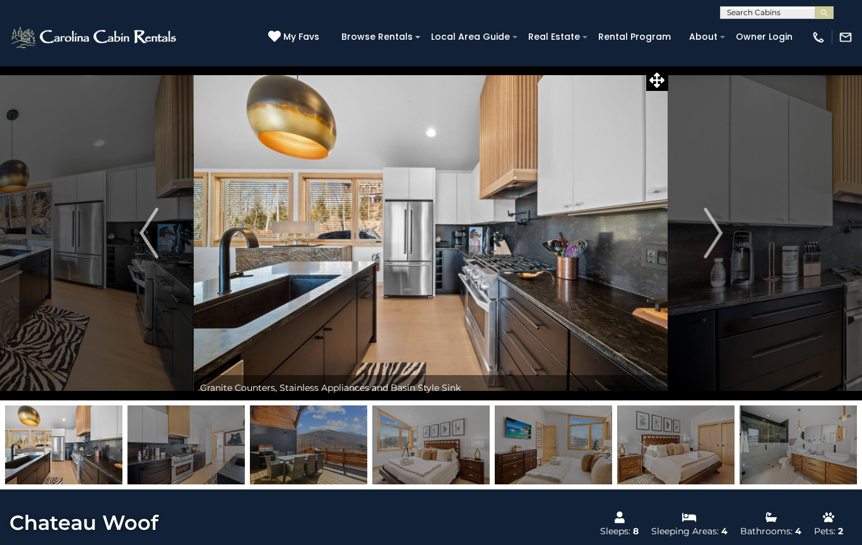
click at [712, 246] on img "Next" at bounding box center [713, 233] width 19 height 51
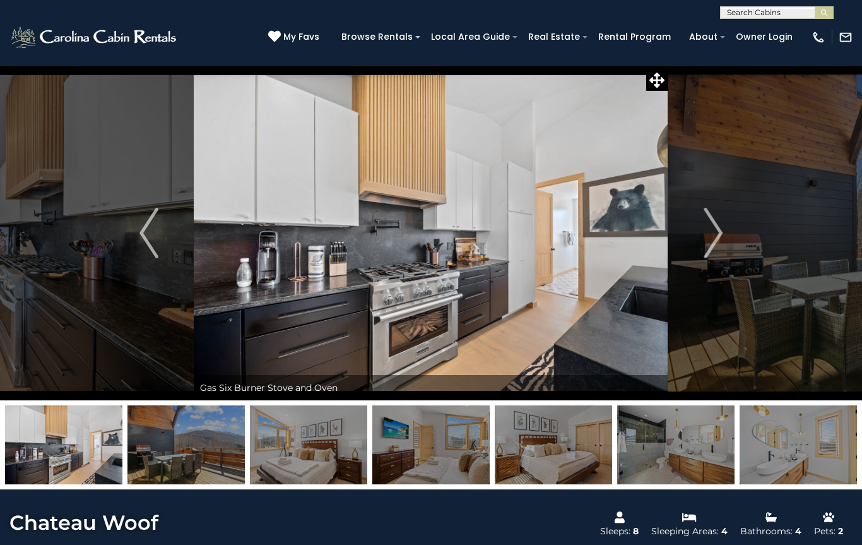
click at [700, 242] on button "Next" at bounding box center [714, 233] width 90 height 335
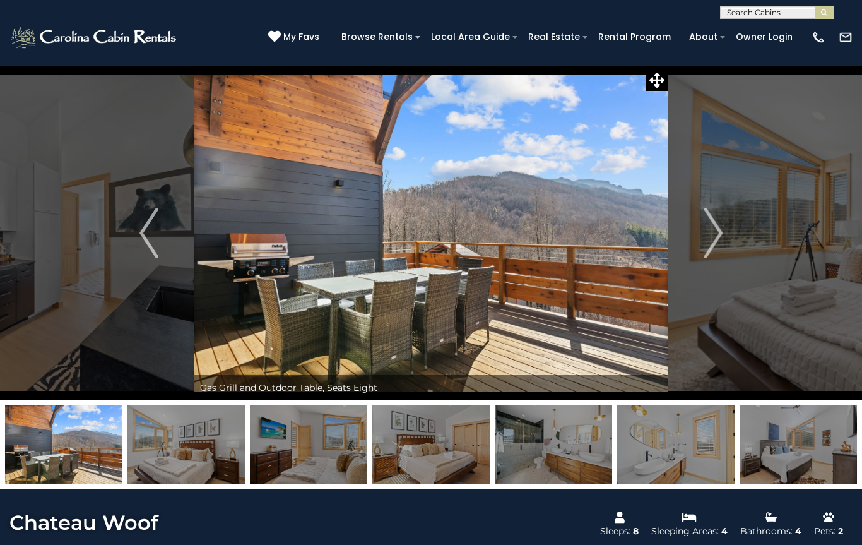
click at [698, 245] on button "Next" at bounding box center [714, 233] width 90 height 335
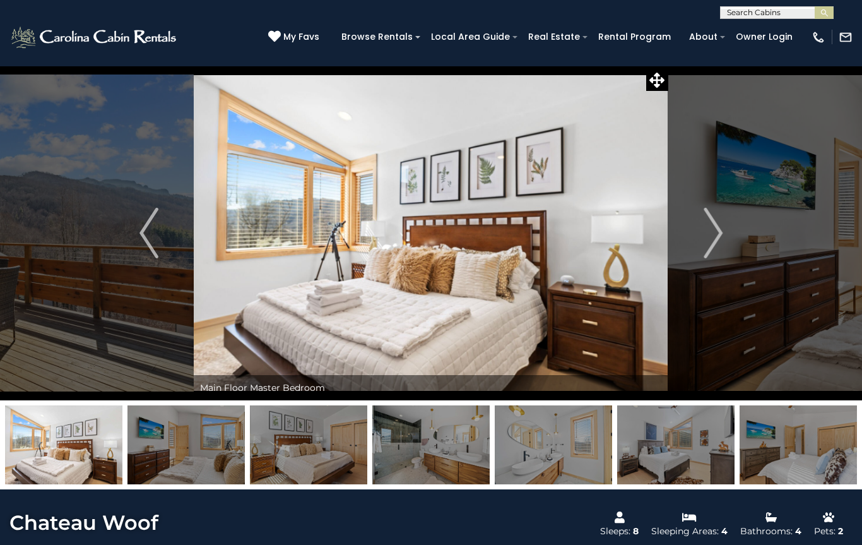
click at [708, 237] on img "Next" at bounding box center [713, 233] width 19 height 51
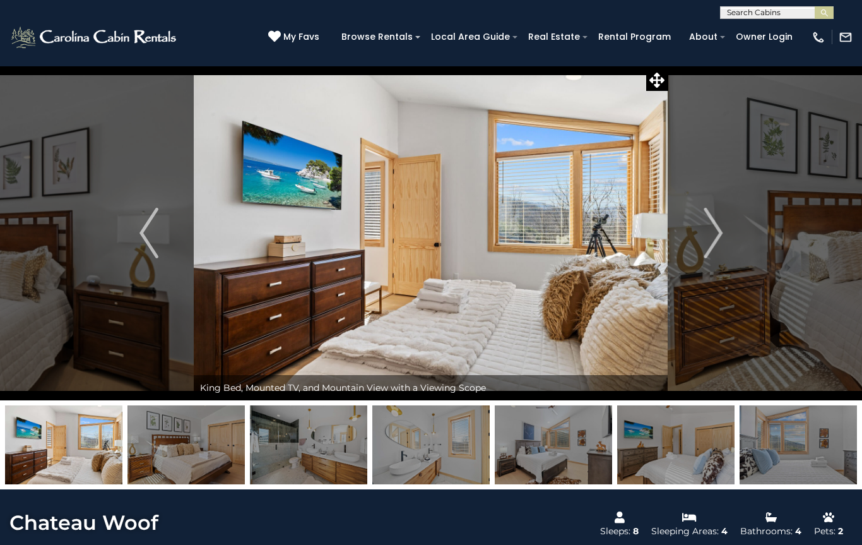
click at [148, 233] on img "Previous" at bounding box center [149, 233] width 19 height 51
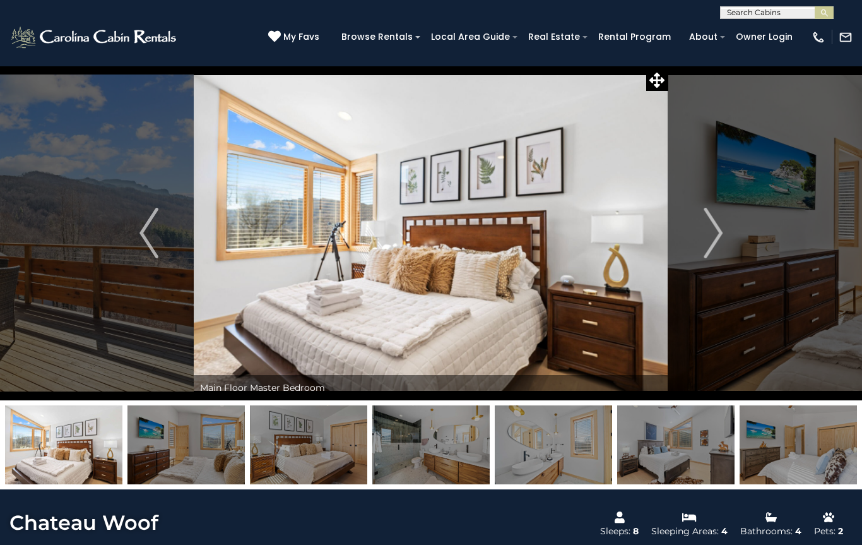
click at [722, 230] on img "Next" at bounding box center [713, 233] width 19 height 51
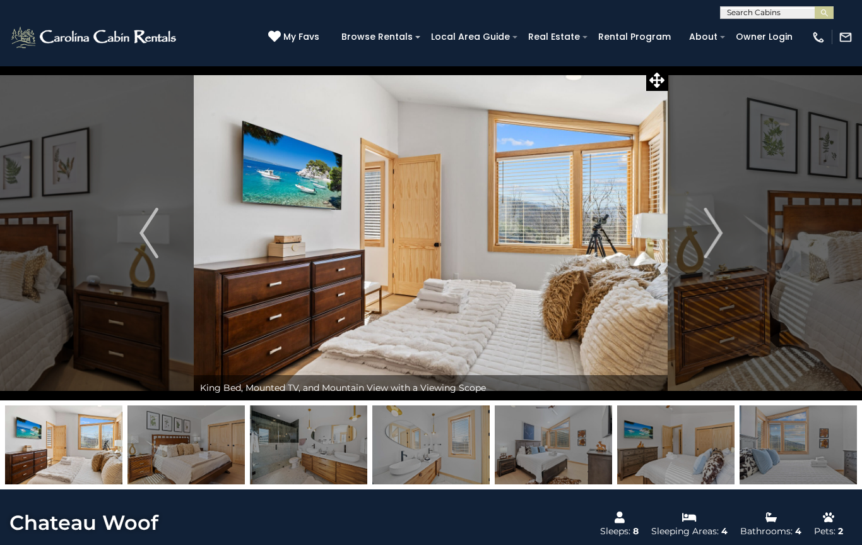
click at [713, 226] on img "Next" at bounding box center [713, 233] width 19 height 51
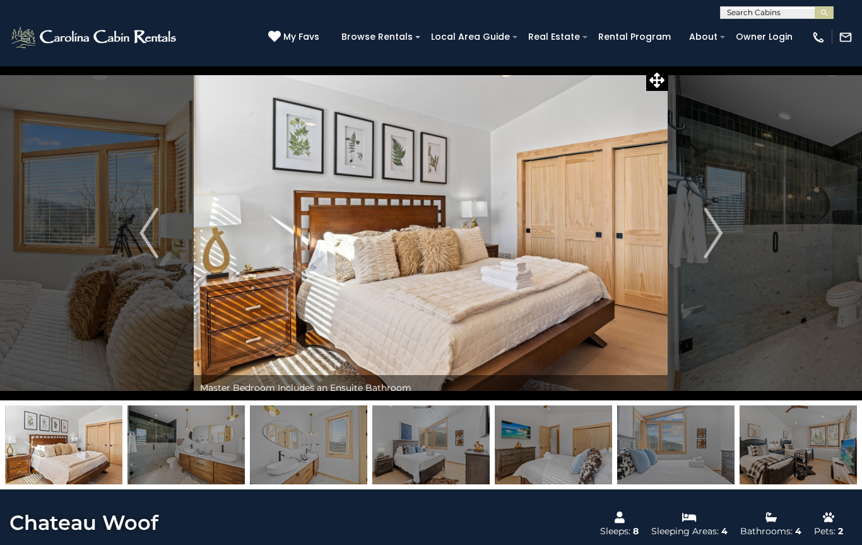
click at [697, 229] on button "Next" at bounding box center [714, 233] width 90 height 335
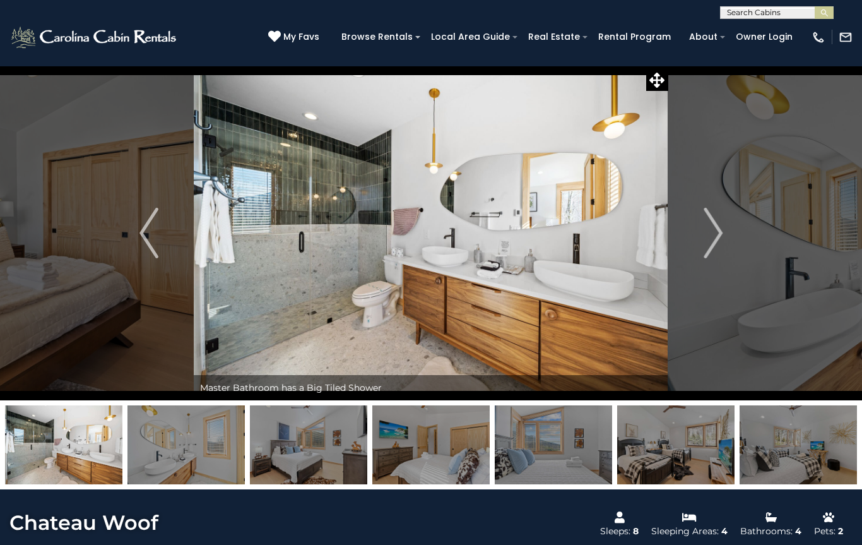
click at [695, 227] on button "Next" at bounding box center [714, 233] width 90 height 335
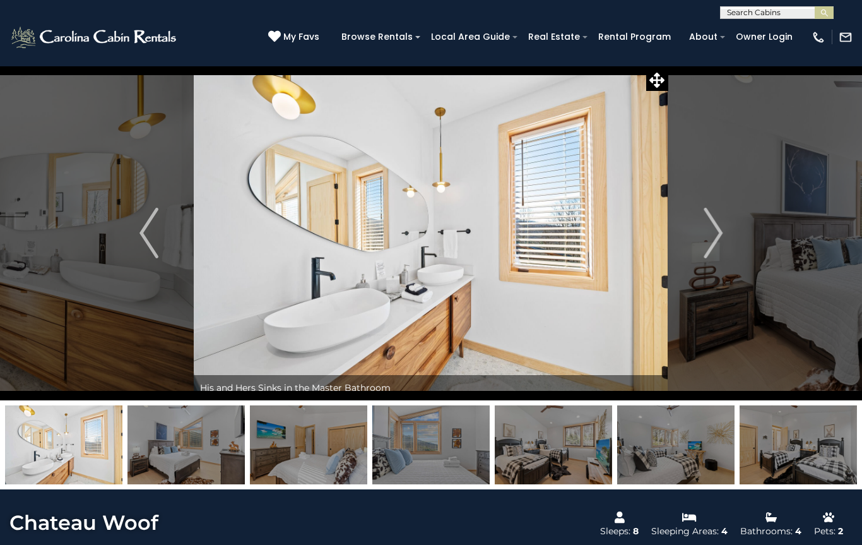
click at [701, 234] on button "Next" at bounding box center [714, 233] width 90 height 335
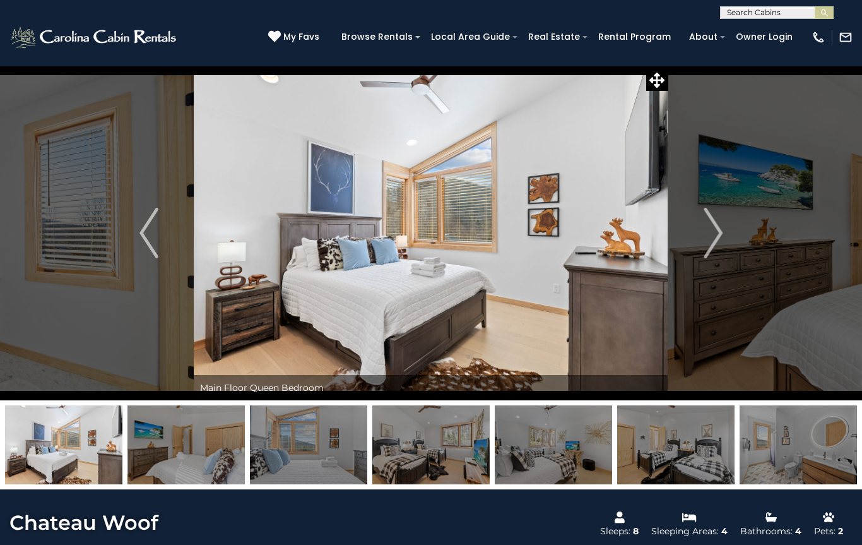
click at [693, 237] on button "Next" at bounding box center [714, 233] width 90 height 335
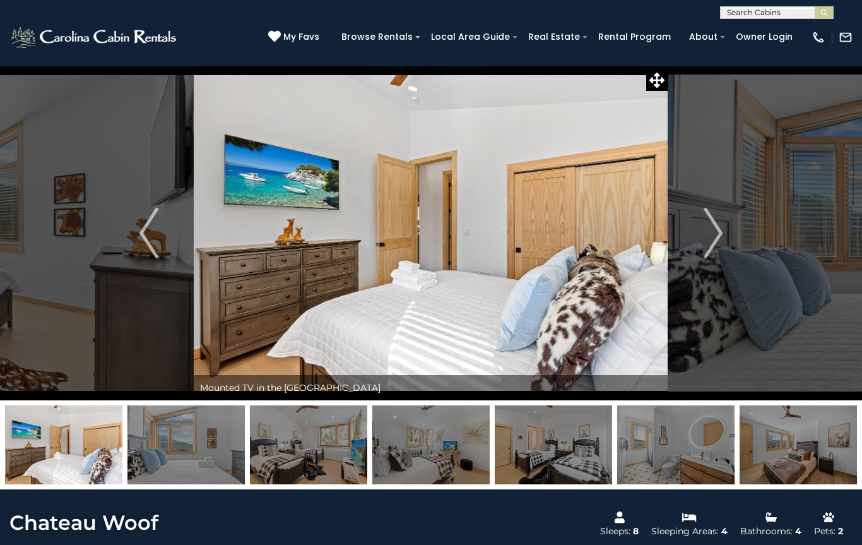
click at [698, 237] on button "Next" at bounding box center [714, 233] width 90 height 335
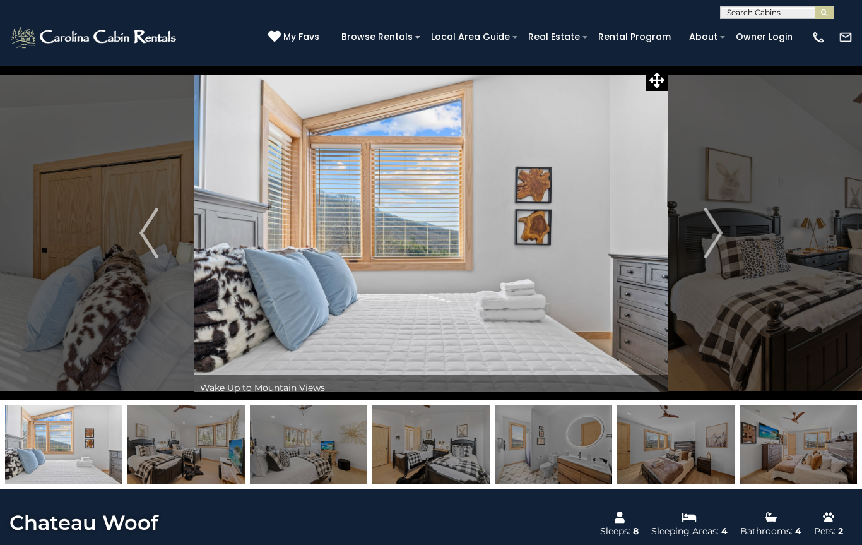
click at [710, 241] on img "Next" at bounding box center [713, 233] width 19 height 51
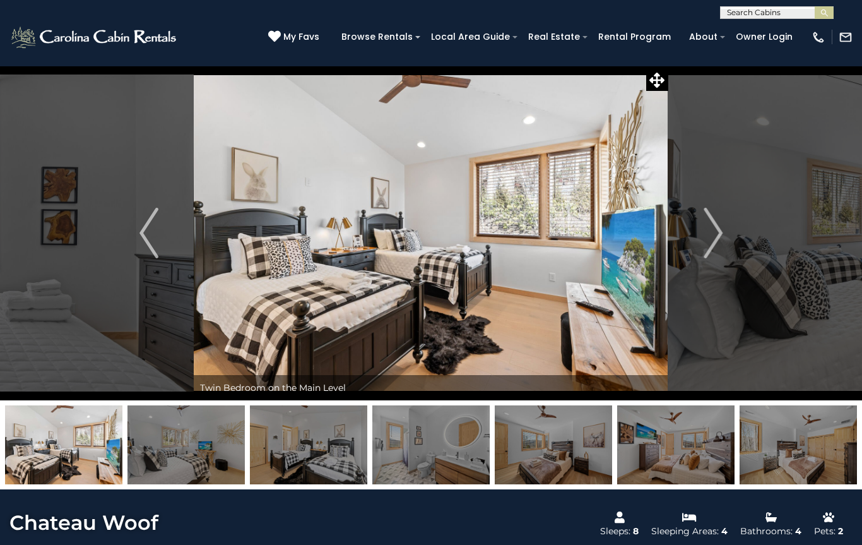
click at [700, 248] on button "Next" at bounding box center [714, 233] width 90 height 335
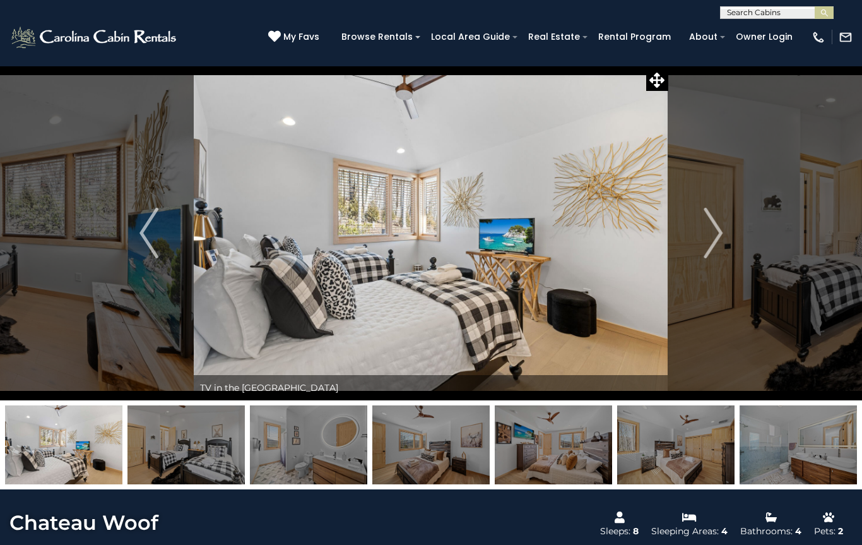
click at [709, 243] on img "Next" at bounding box center [713, 233] width 19 height 51
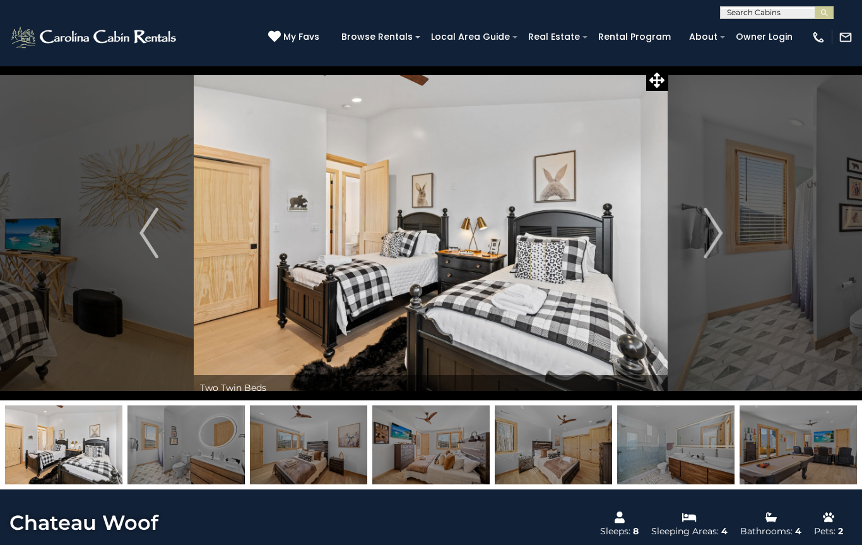
click at [700, 242] on button "Next" at bounding box center [714, 233] width 90 height 335
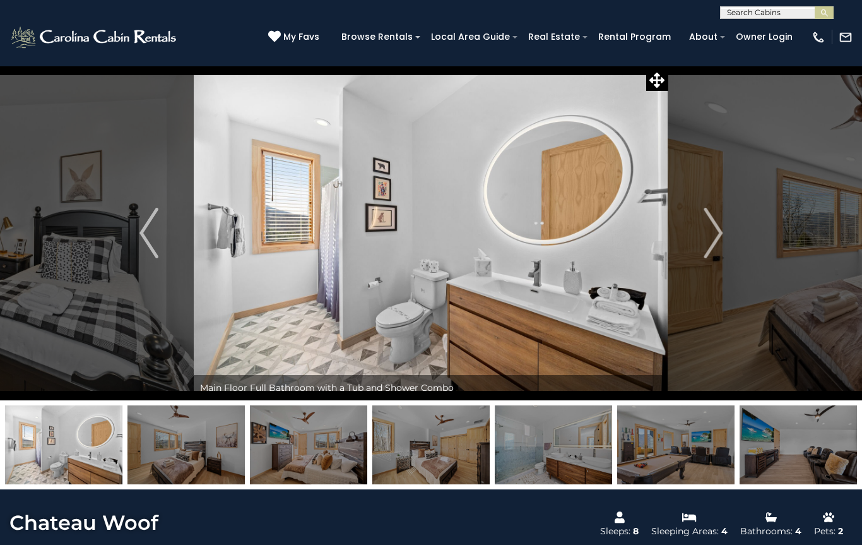
click at [707, 232] on img "Next" at bounding box center [713, 233] width 19 height 51
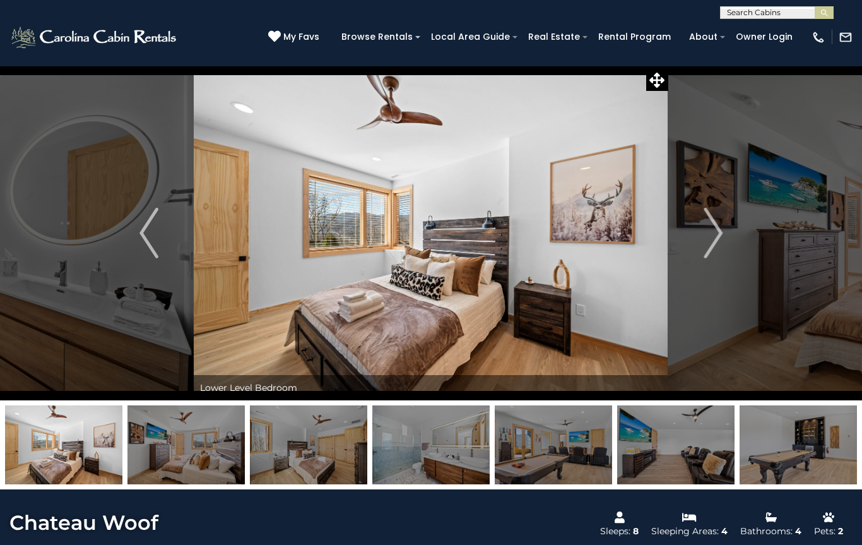
click at [698, 230] on button "Next" at bounding box center [714, 233] width 90 height 335
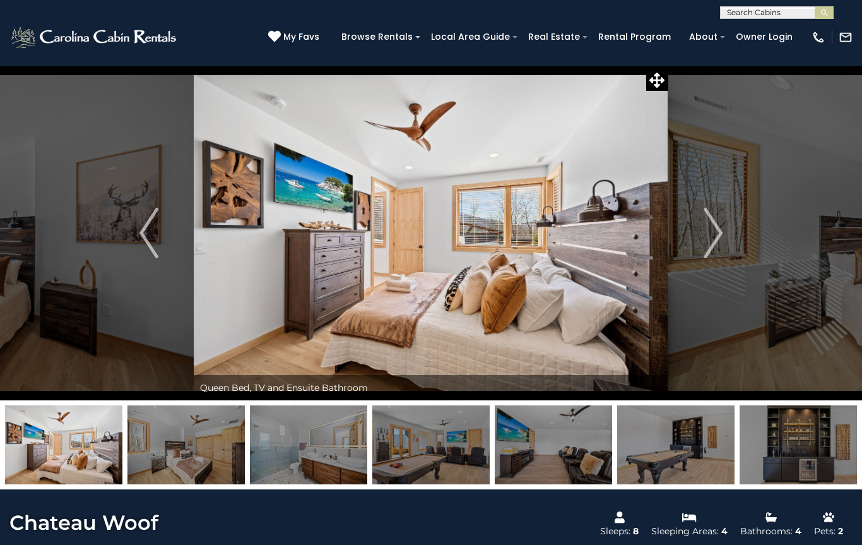
click at [699, 222] on button "Next" at bounding box center [714, 233] width 90 height 335
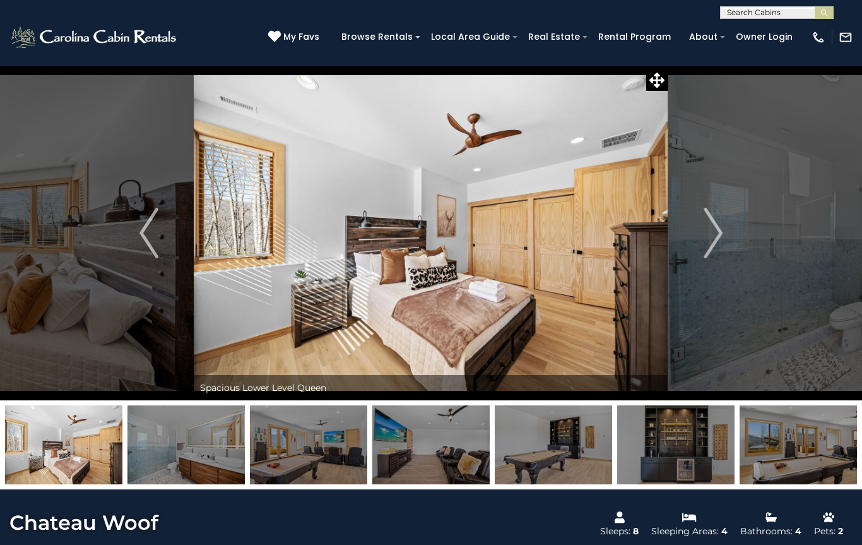
click at [696, 227] on button "Next" at bounding box center [714, 233] width 90 height 335
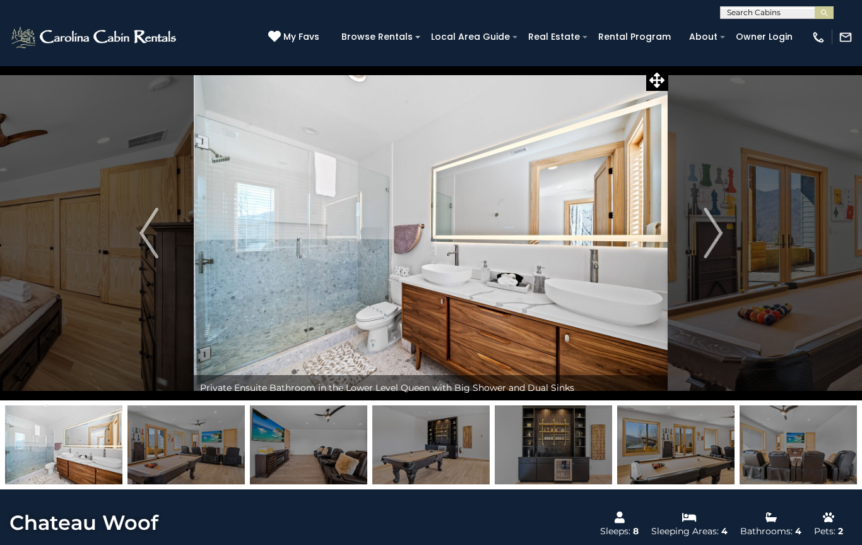
click at [700, 220] on button "Next" at bounding box center [714, 233] width 90 height 335
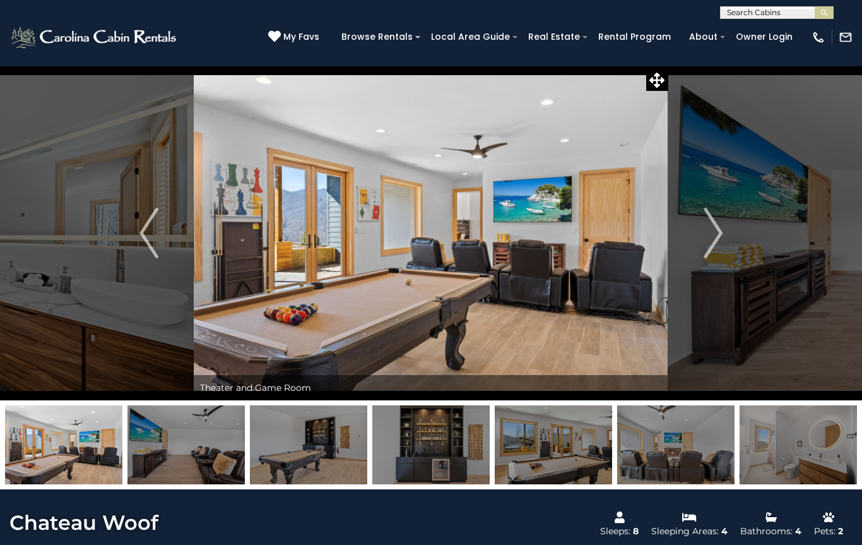
click at [708, 225] on img "Next" at bounding box center [713, 233] width 19 height 51
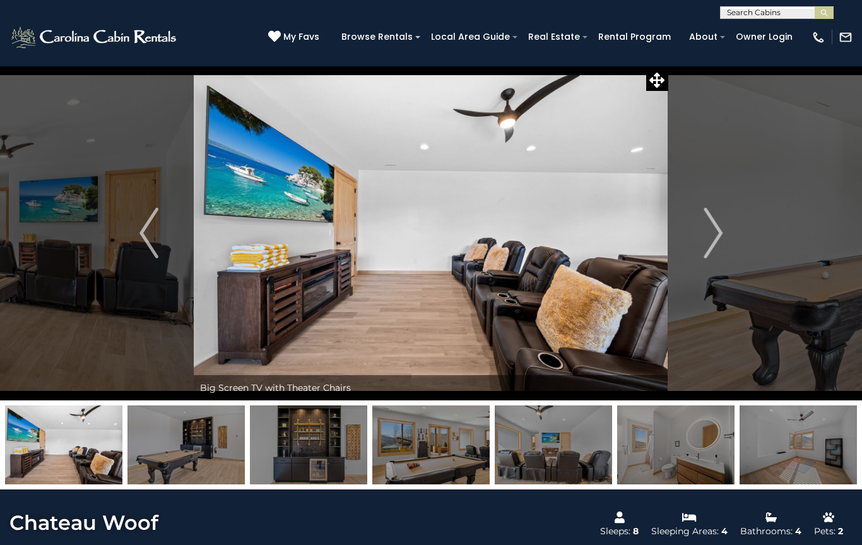
click at [708, 227] on img "Next" at bounding box center [713, 233] width 19 height 51
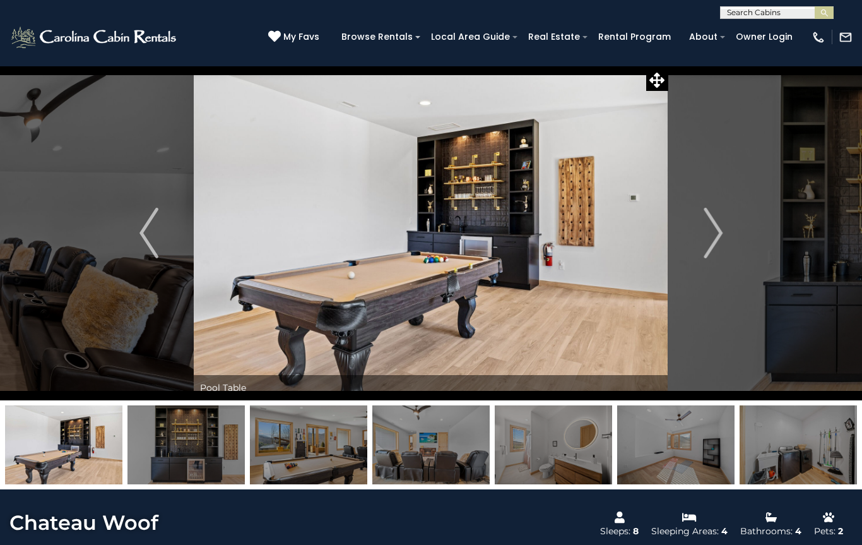
click at [703, 231] on button "Next" at bounding box center [714, 233] width 90 height 335
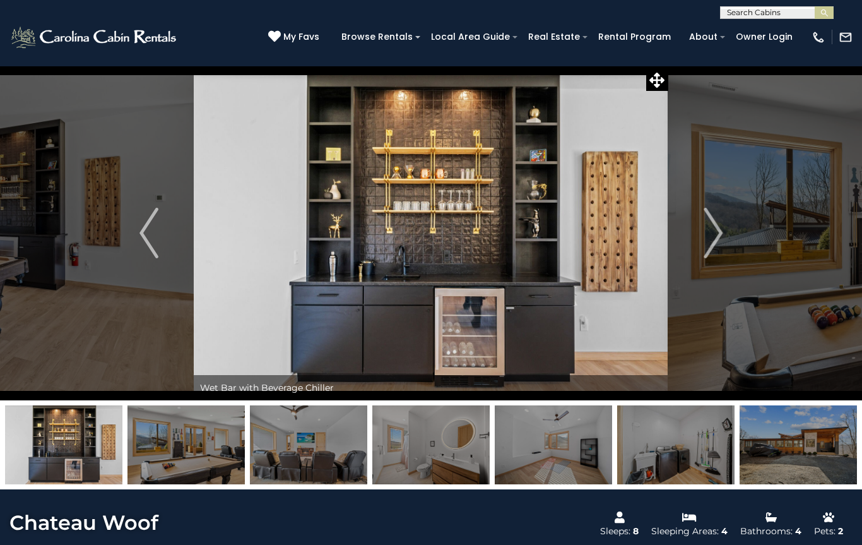
click at [700, 232] on button "Next" at bounding box center [714, 233] width 90 height 335
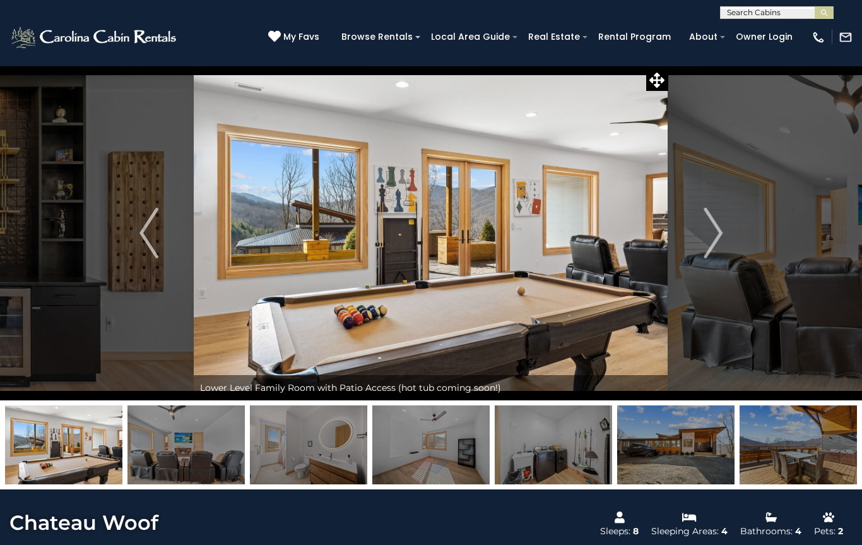
click at [709, 234] on img "Next" at bounding box center [713, 233] width 19 height 51
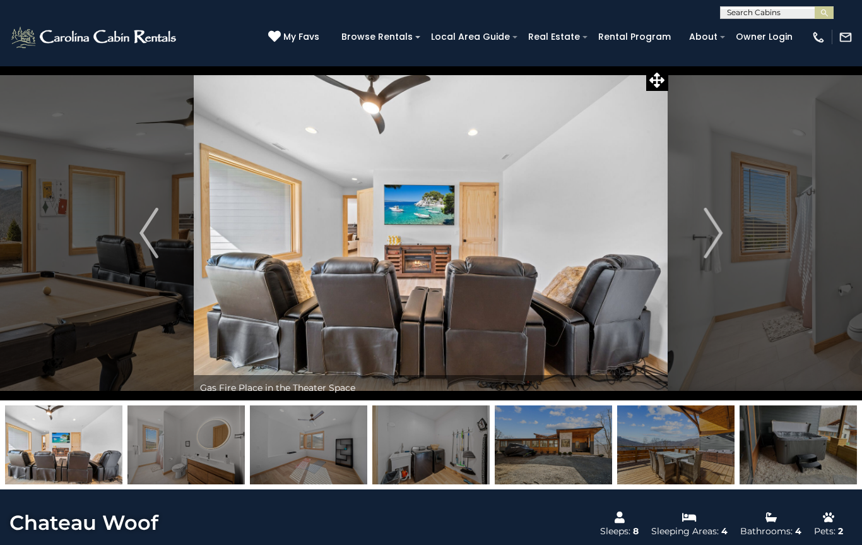
click at [706, 236] on img "Next" at bounding box center [713, 233] width 19 height 51
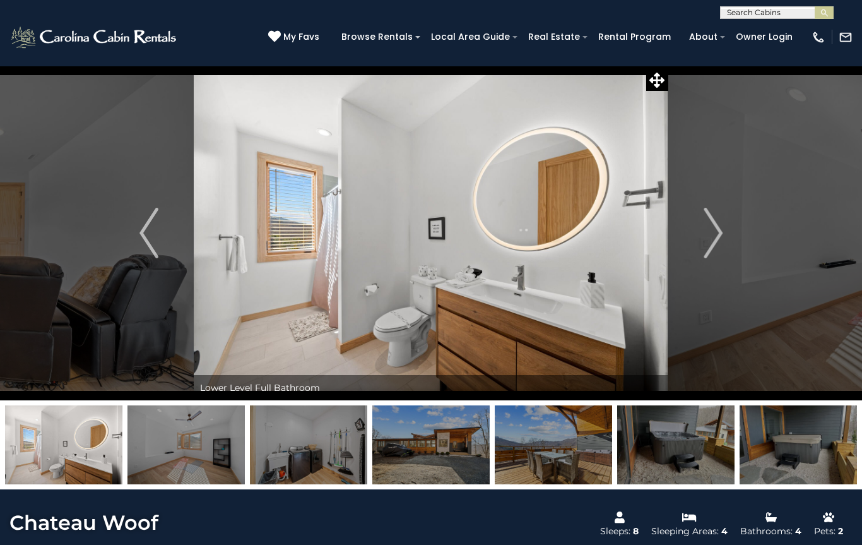
click at [703, 236] on button "Next" at bounding box center [714, 233] width 90 height 335
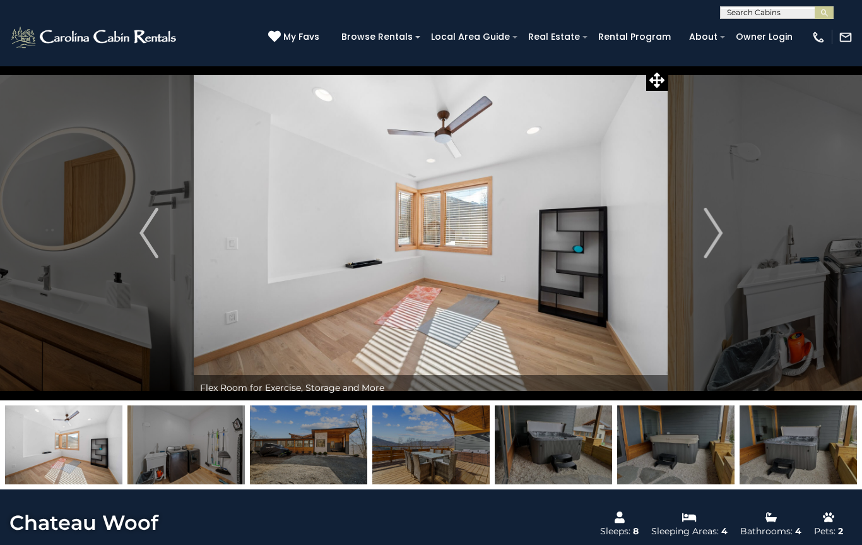
click at [703, 233] on button "Next" at bounding box center [714, 233] width 90 height 335
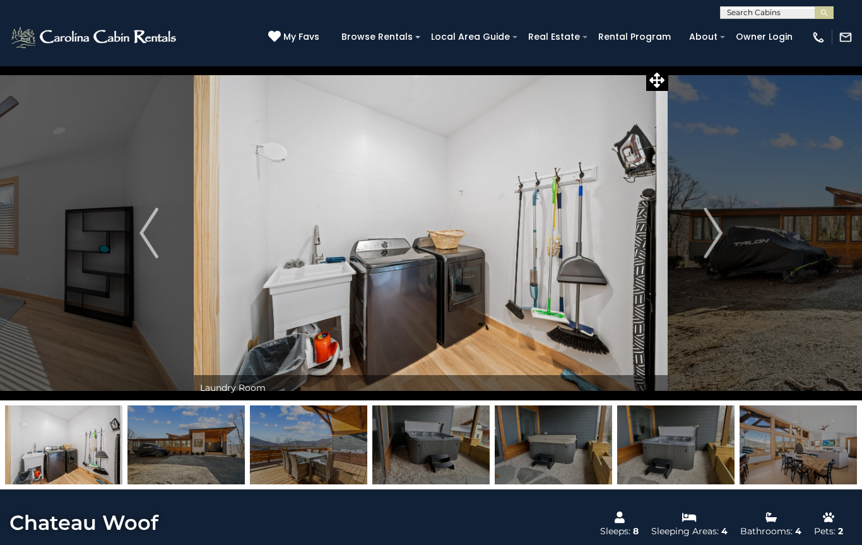
click at [703, 237] on button "Next" at bounding box center [714, 233] width 90 height 335
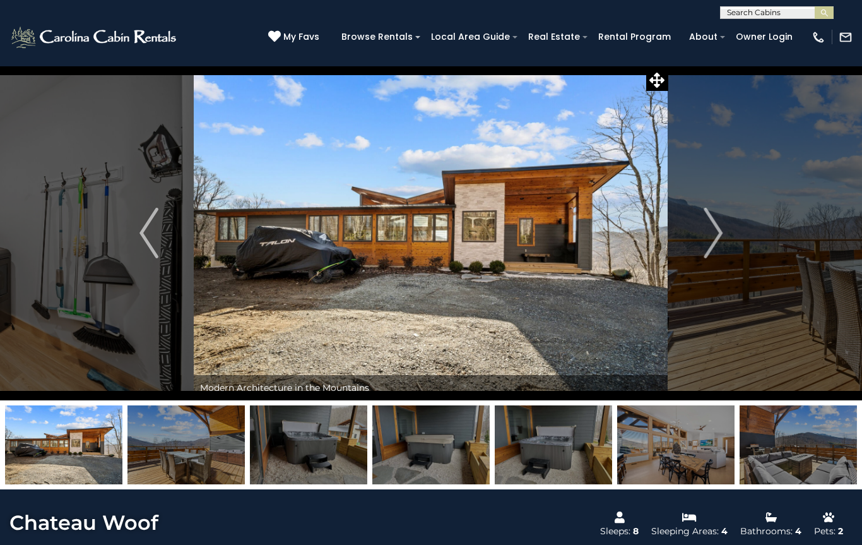
click at [701, 230] on button "Next" at bounding box center [714, 233] width 90 height 335
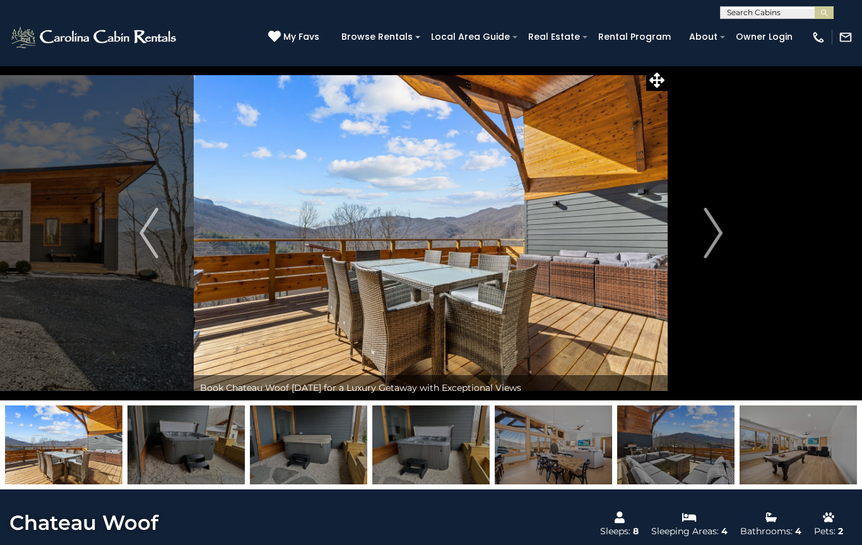
click at [692, 243] on button "Next" at bounding box center [714, 233] width 90 height 335
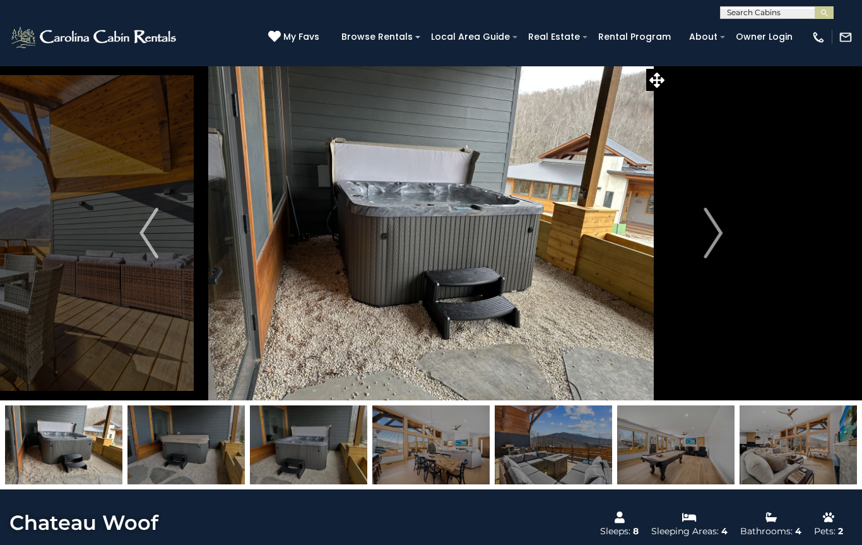
click at [694, 249] on button "Next" at bounding box center [714, 233] width 90 height 335
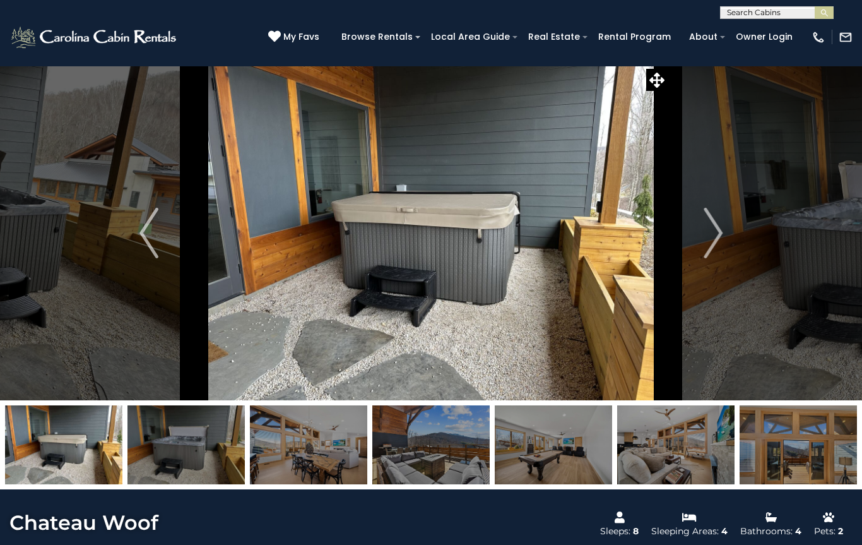
click at [687, 254] on button "Next" at bounding box center [714, 233] width 90 height 335
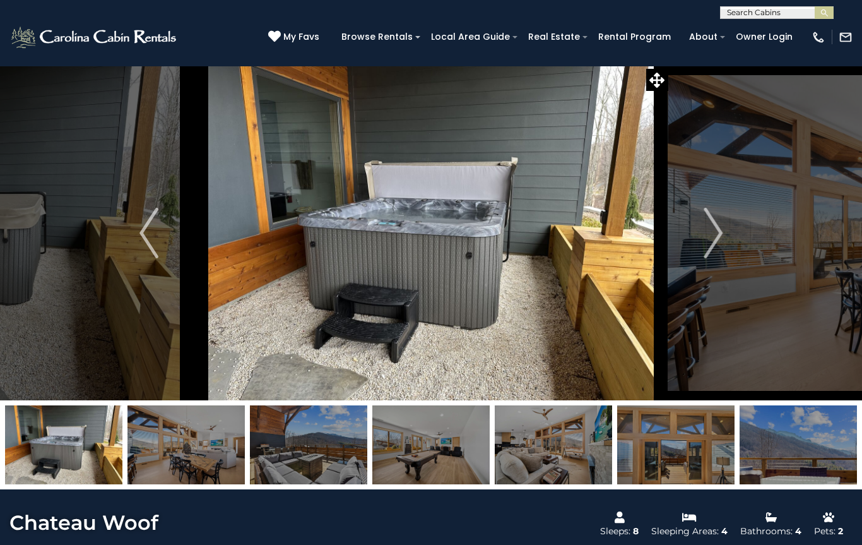
click at [695, 232] on button "Next" at bounding box center [714, 233] width 90 height 335
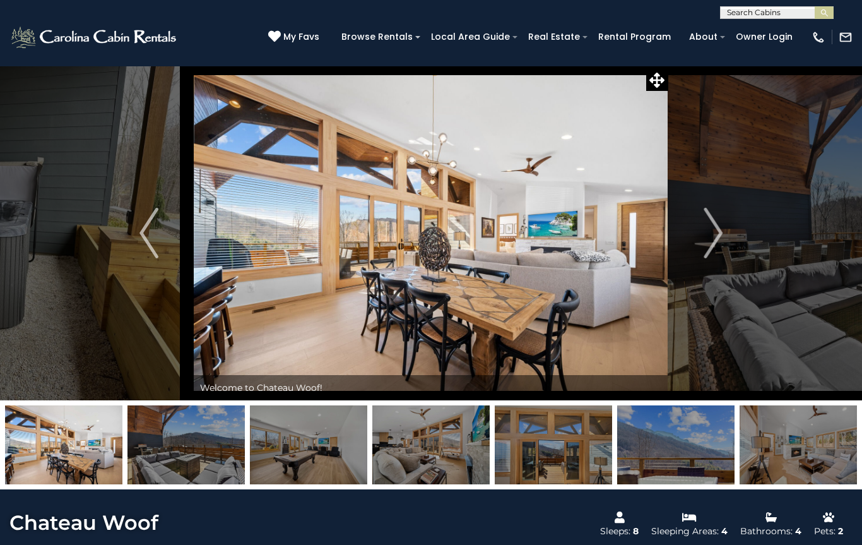
click at [691, 242] on button "Next" at bounding box center [714, 233] width 90 height 335
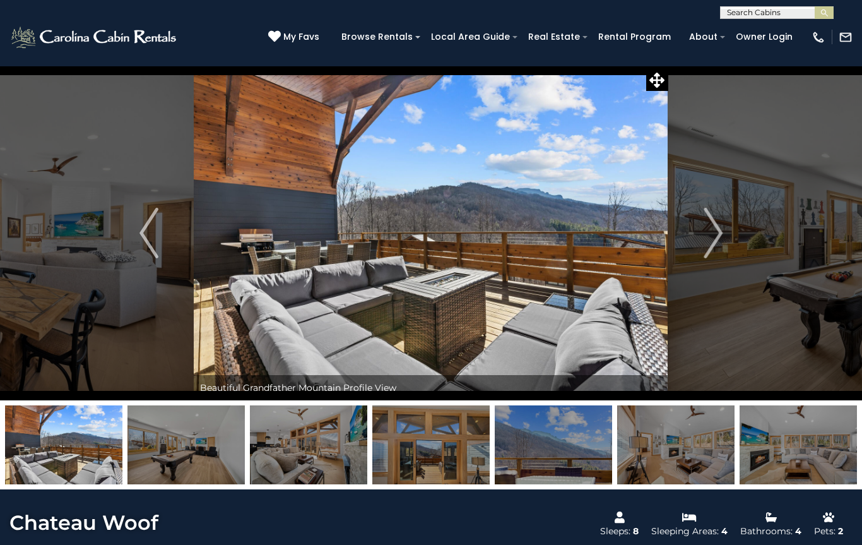
click at [694, 259] on button "Next" at bounding box center [714, 233] width 90 height 335
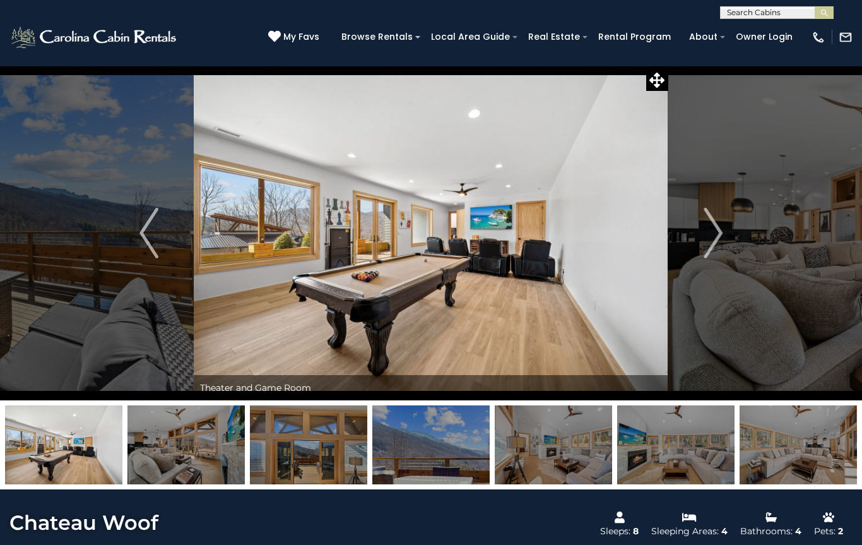
click at [708, 233] on img "Next" at bounding box center [713, 233] width 19 height 51
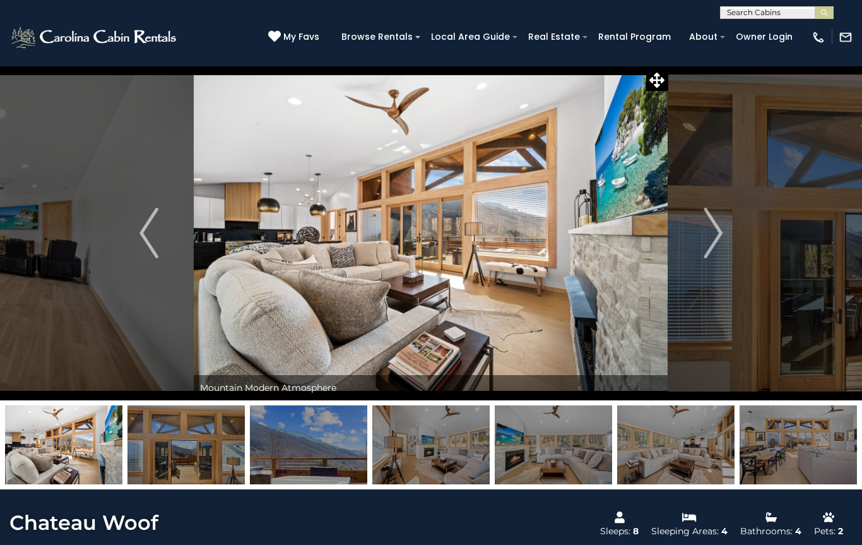
click at [710, 246] on img "Next" at bounding box center [713, 233] width 19 height 51
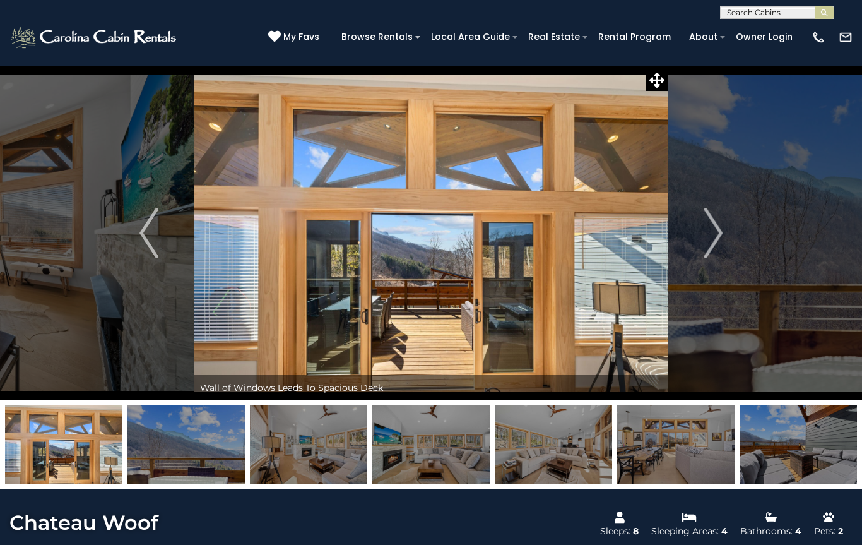
click at [710, 242] on img "Next" at bounding box center [713, 233] width 19 height 51
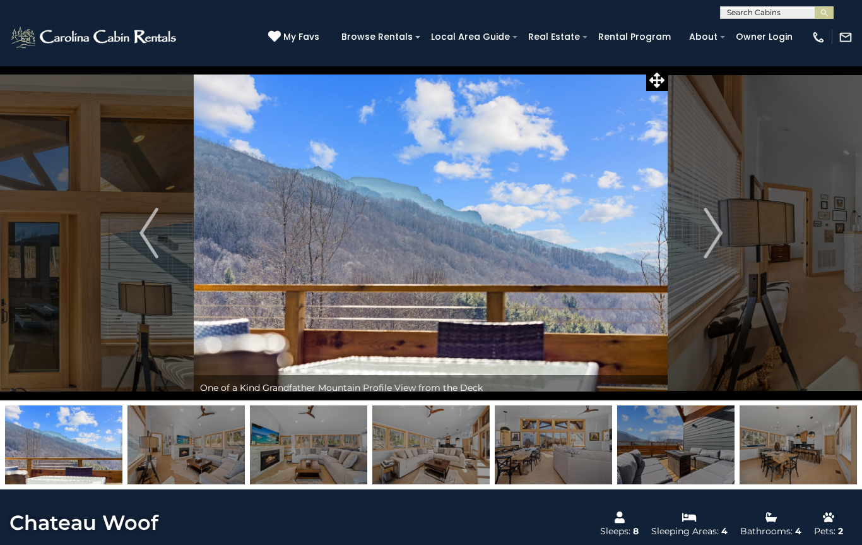
click at [703, 234] on button "Next" at bounding box center [714, 233] width 90 height 335
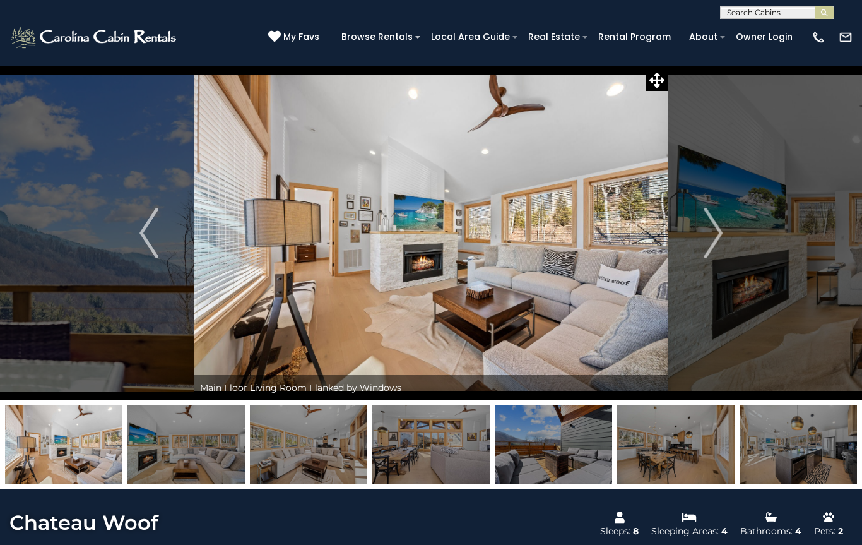
click at [690, 256] on button "Next" at bounding box center [714, 233] width 90 height 335
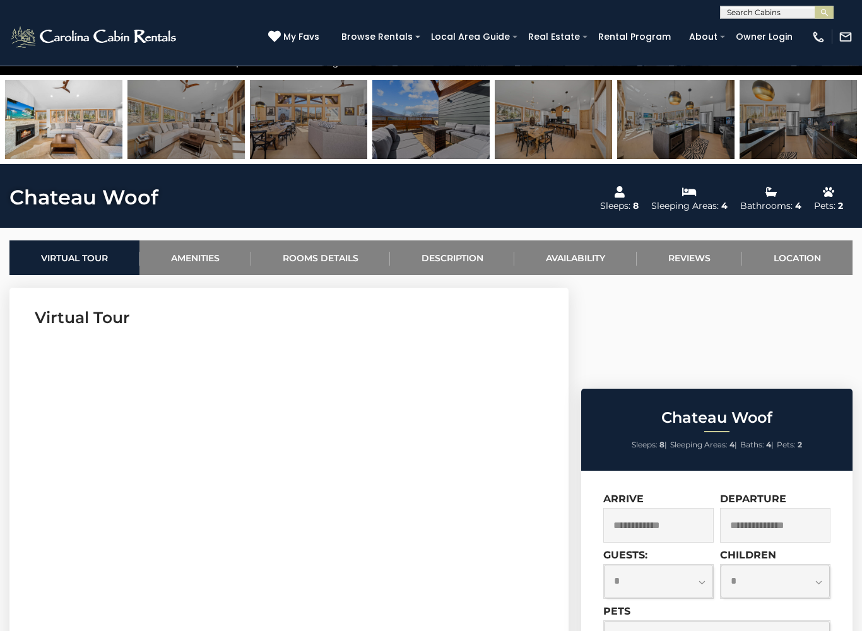
scroll to position [326, 0]
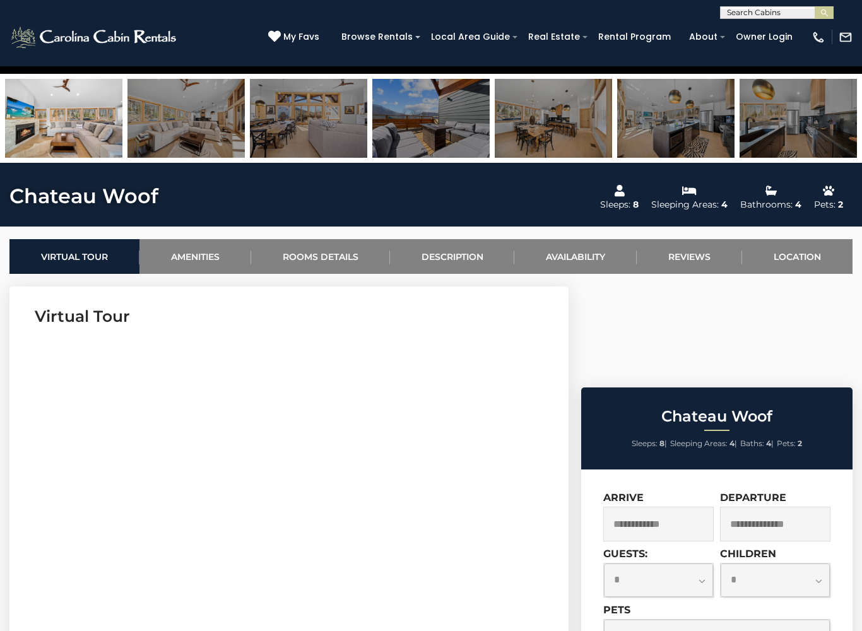
click at [583, 258] on link "Availability" at bounding box center [576, 256] width 122 height 35
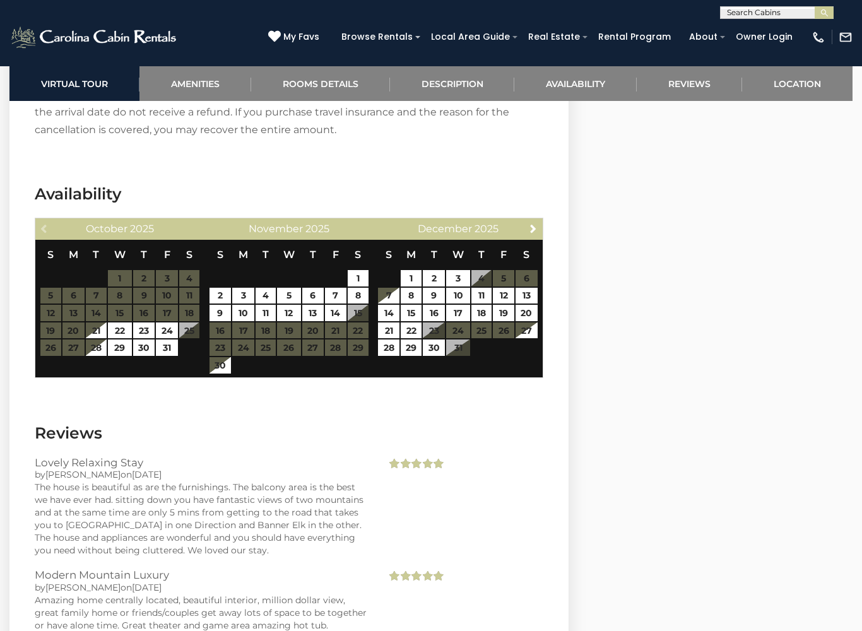
scroll to position [2558, 0]
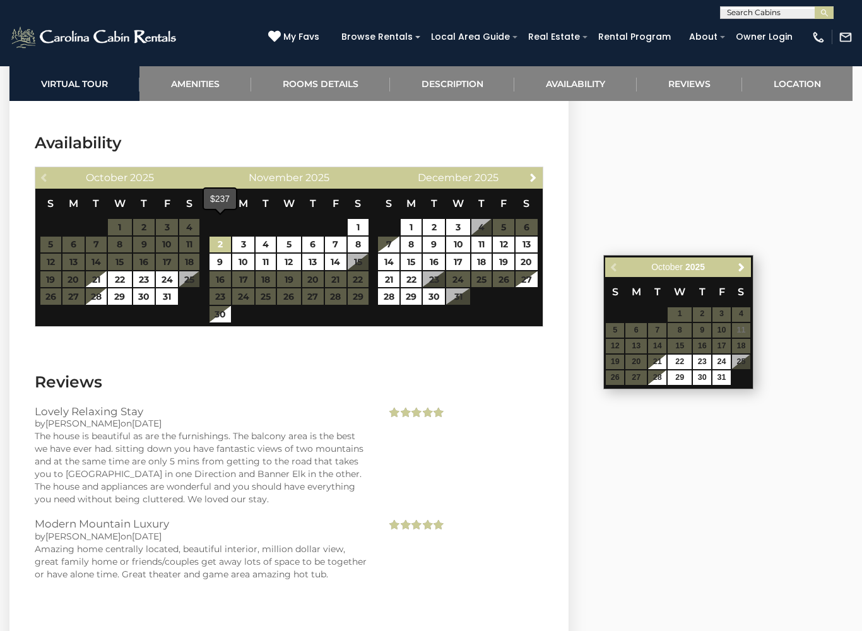
click at [226, 237] on link "2" at bounding box center [221, 245] width 22 height 16
type input "**********"
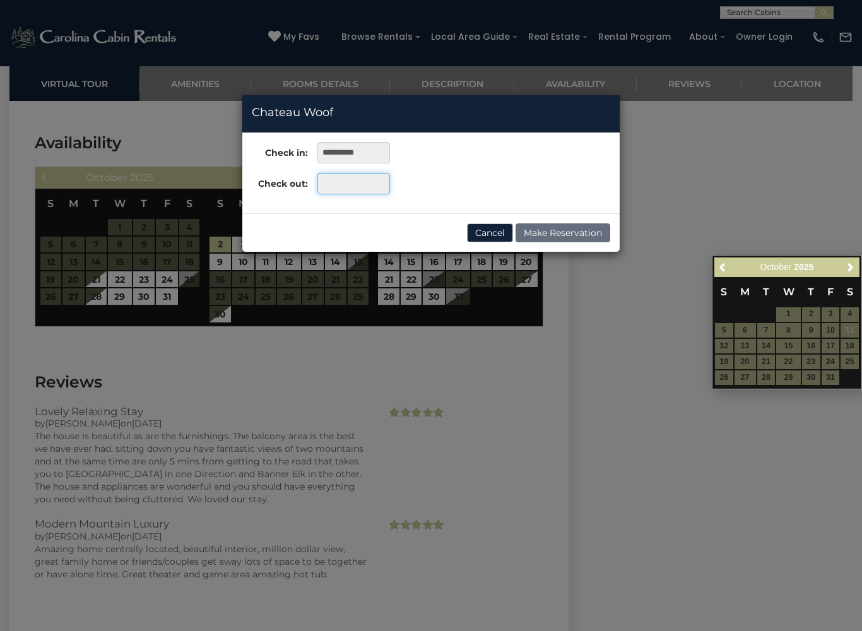
click at [340, 186] on input "text" at bounding box center [354, 183] width 73 height 21
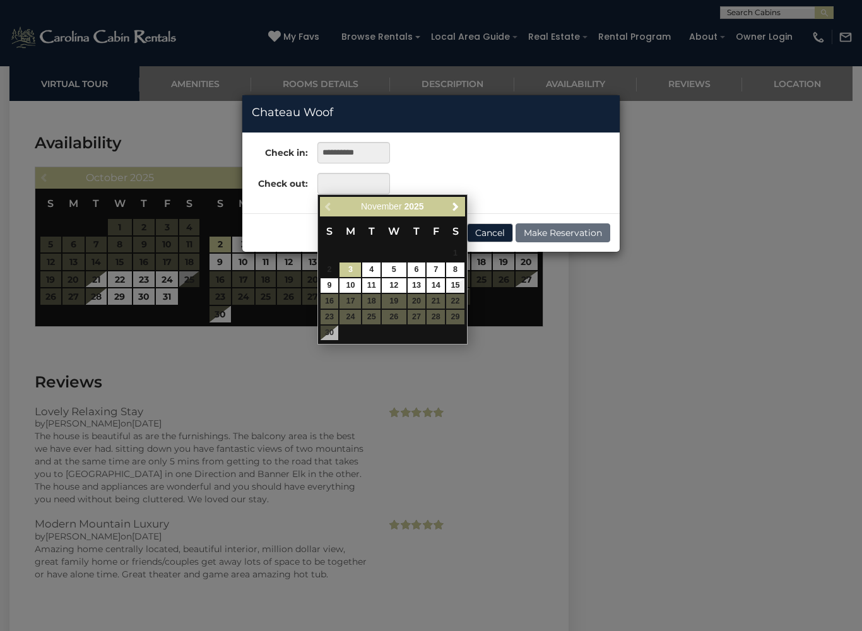
click at [460, 270] on link "8" at bounding box center [455, 270] width 18 height 15
type input "**********"
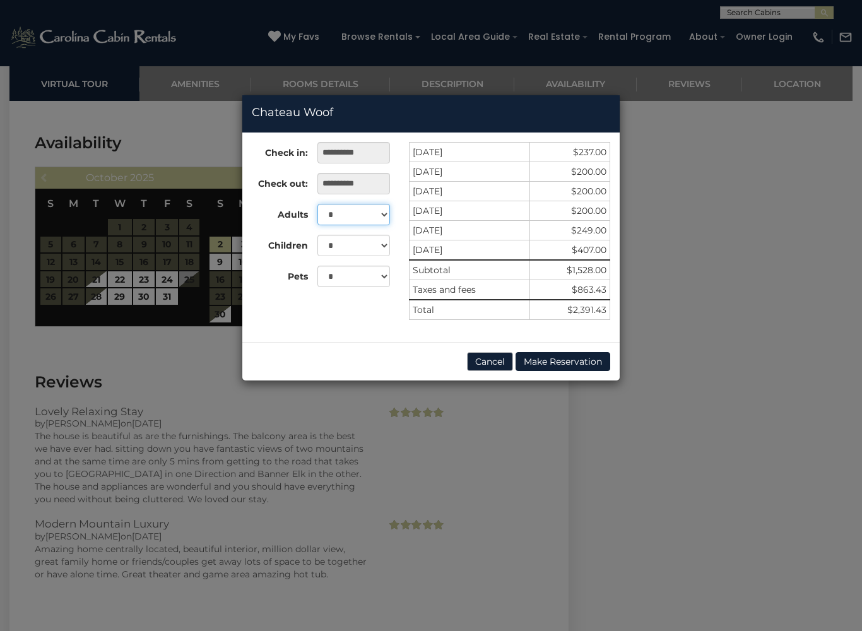
click at [386, 219] on select "* * * * * * * *" at bounding box center [354, 214] width 73 height 21
select select "*"
click at [380, 281] on select "* * *" at bounding box center [354, 276] width 73 height 21
select select "*"
click at [498, 358] on button "Cancel" at bounding box center [490, 361] width 46 height 19
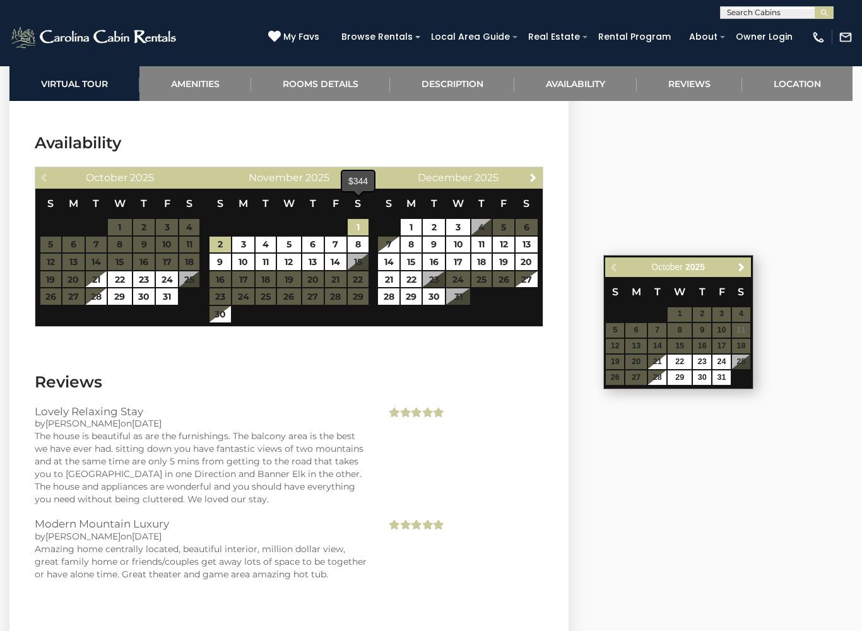
click at [362, 219] on link "1" at bounding box center [358, 227] width 21 height 16
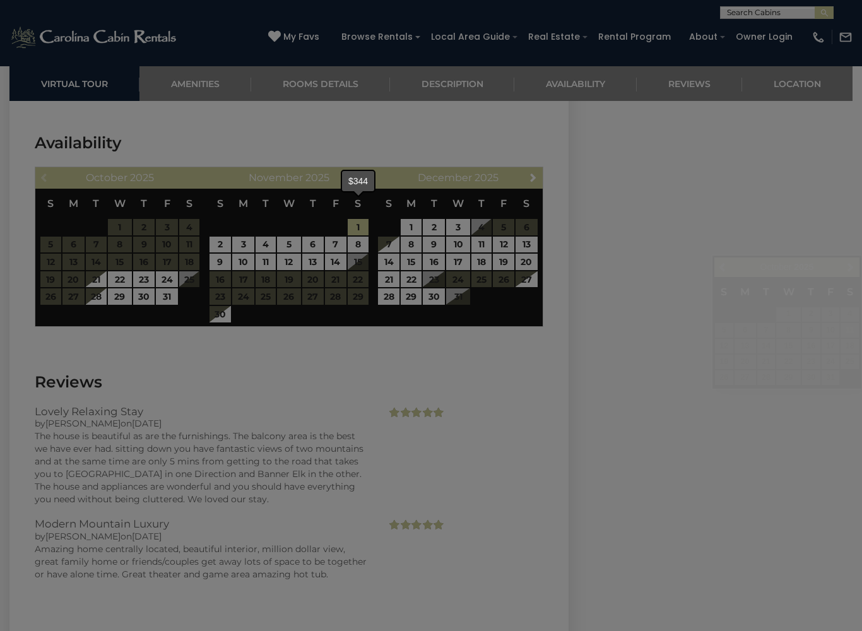
type input "**********"
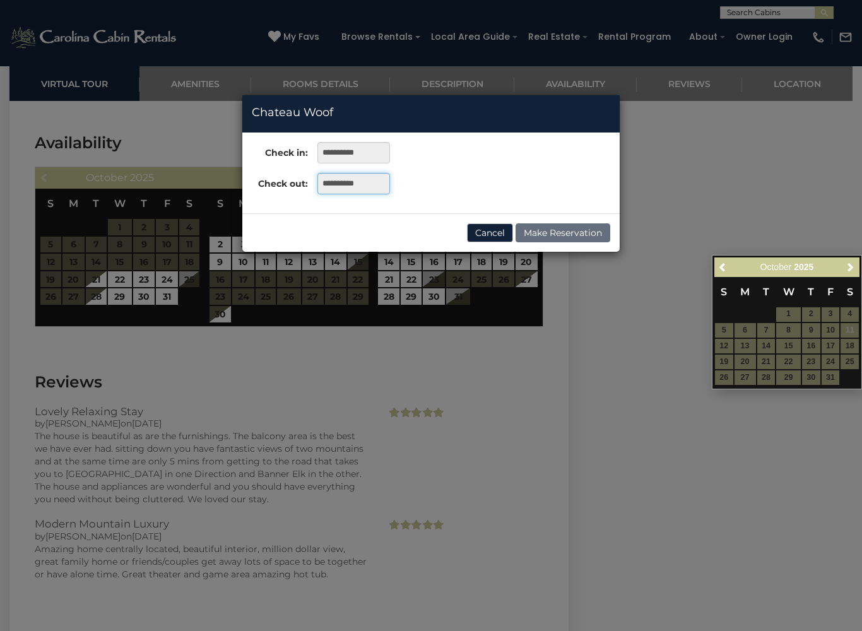
click at [366, 192] on input "**********" at bounding box center [354, 183] width 73 height 21
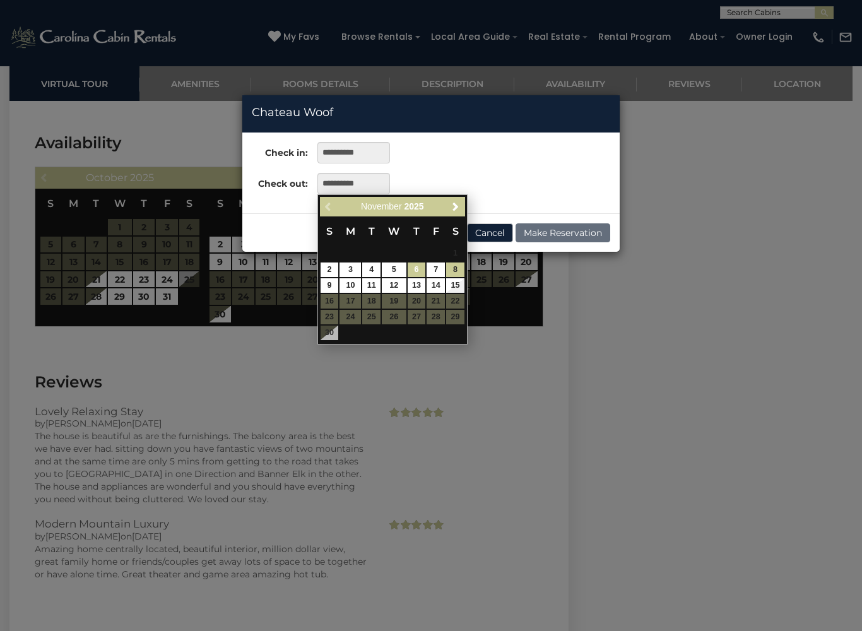
click at [415, 271] on link "6" at bounding box center [417, 270] width 18 height 15
type input "**********"
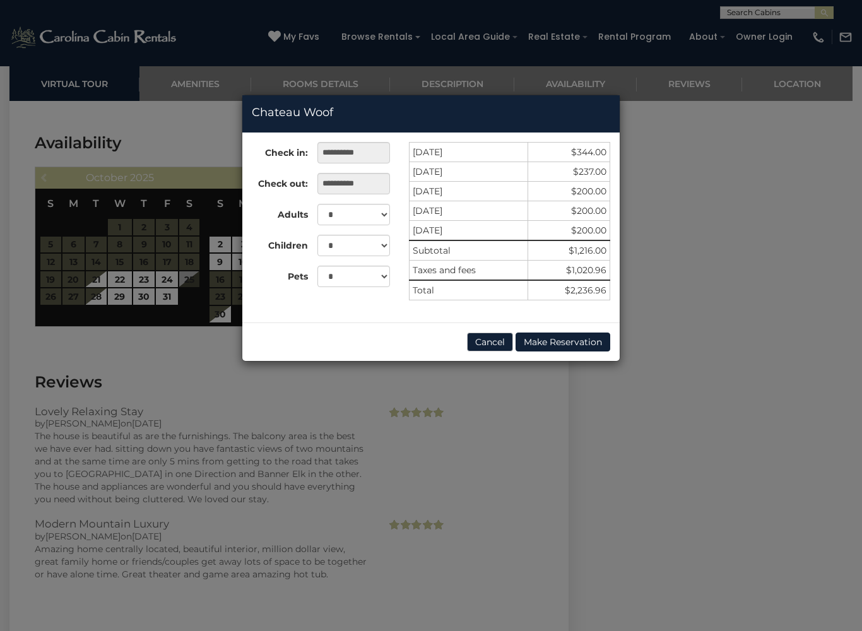
click at [501, 343] on button "Cancel" at bounding box center [490, 342] width 46 height 19
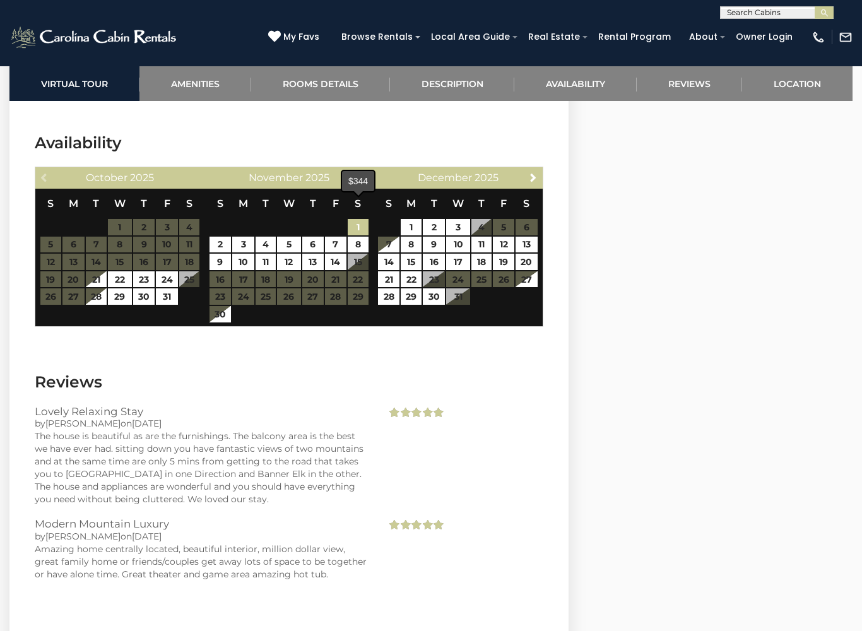
click at [361, 219] on link "1" at bounding box center [358, 227] width 21 height 16
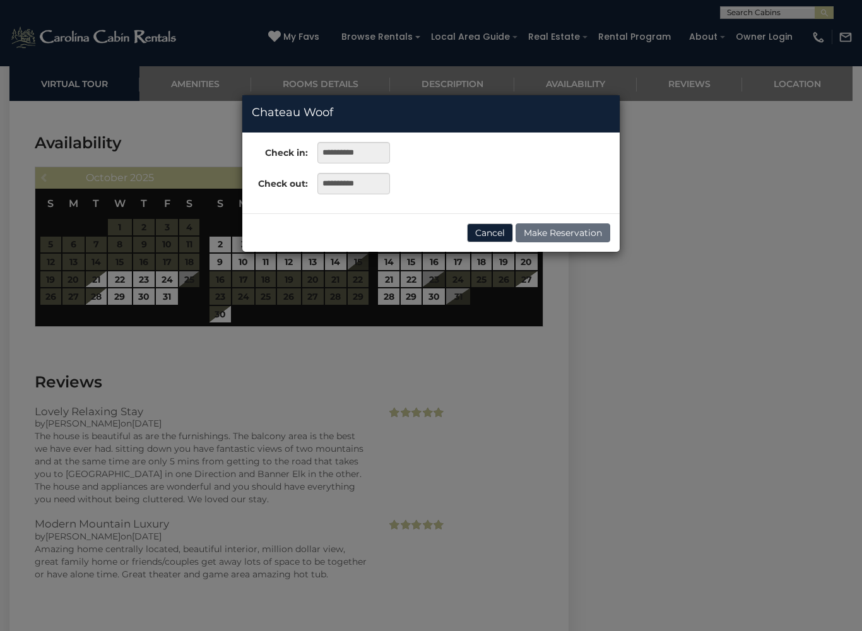
click at [450, 419] on div "**********" at bounding box center [431, 315] width 862 height 631
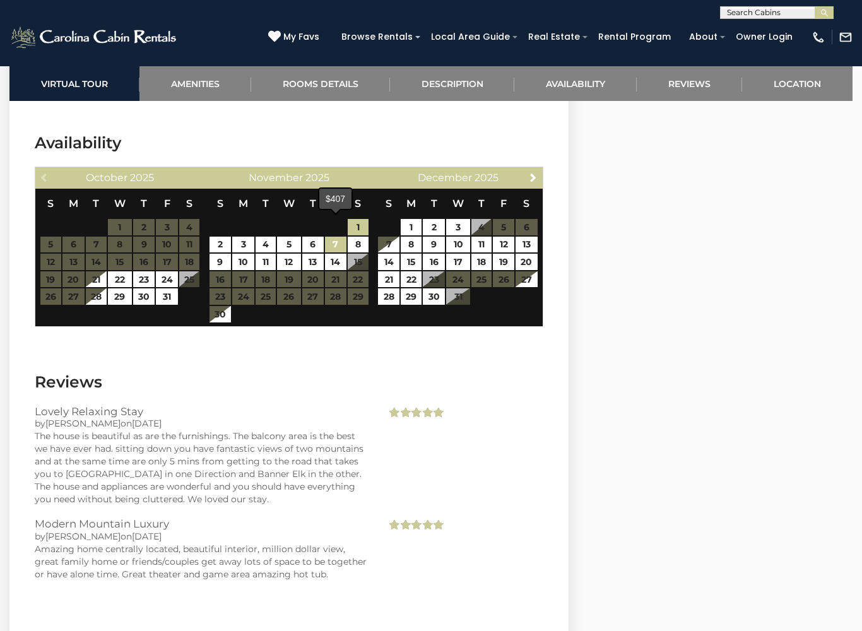
click at [343, 237] on link "7" at bounding box center [335, 245] width 21 height 16
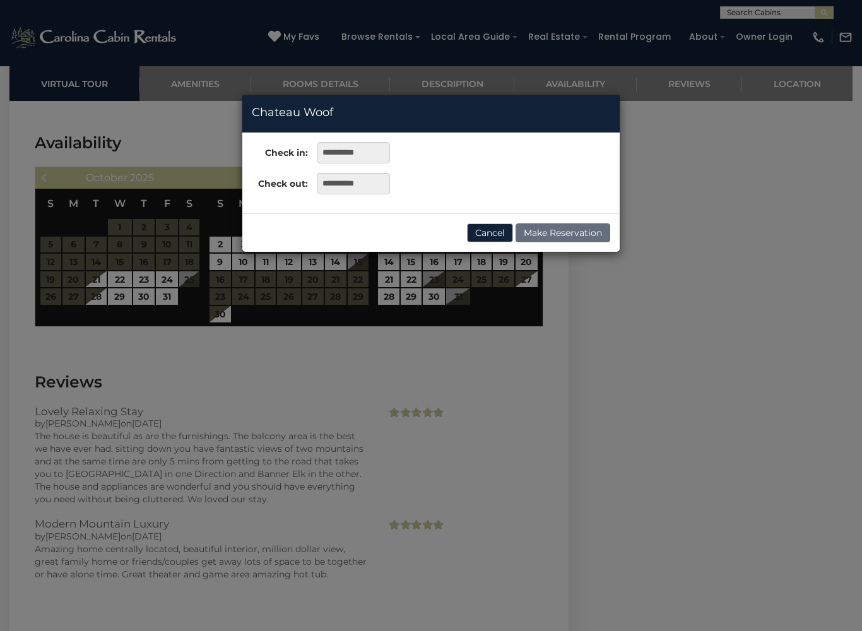
click at [482, 407] on div "**********" at bounding box center [431, 315] width 862 height 631
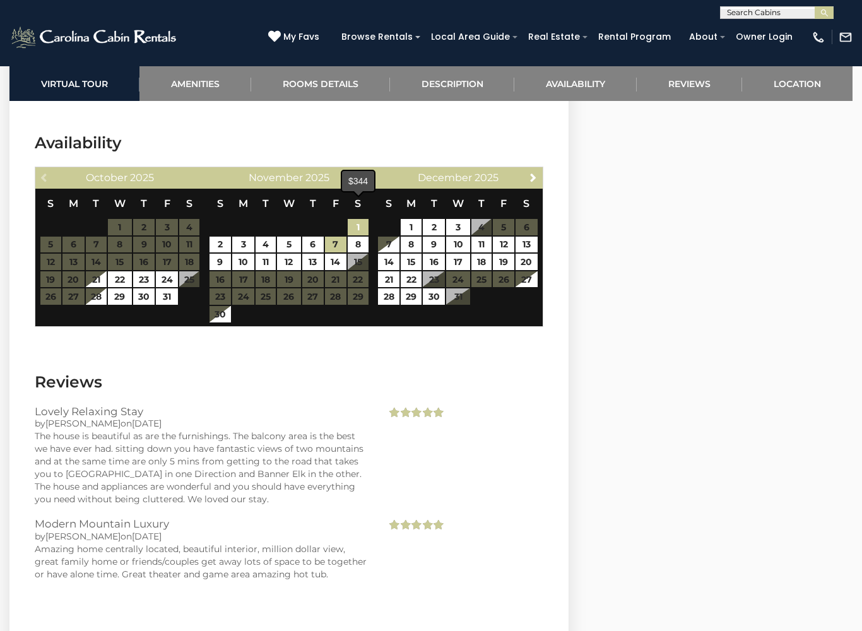
click at [365, 219] on link "1" at bounding box center [358, 227] width 21 height 16
type input "**********"
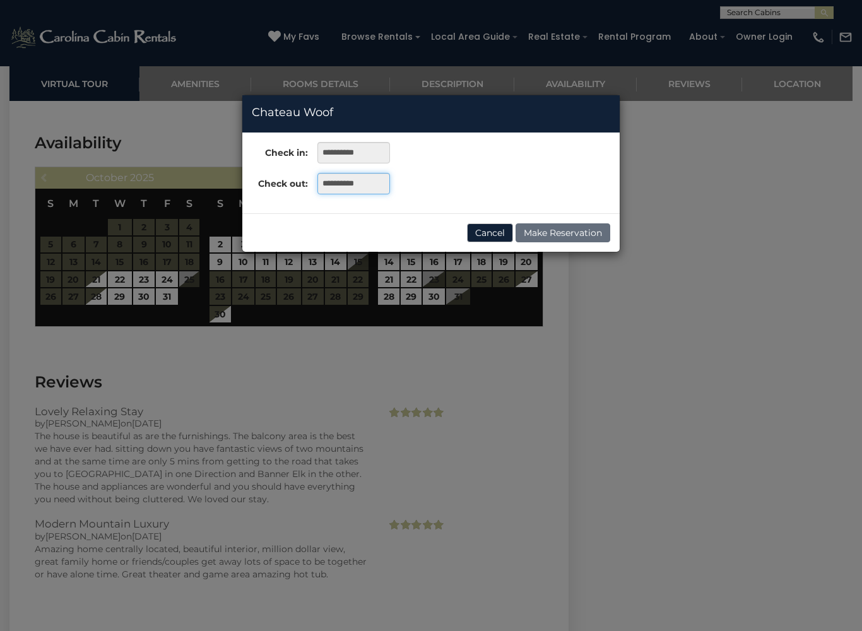
click at [340, 186] on input "**********" at bounding box center [354, 183] width 73 height 21
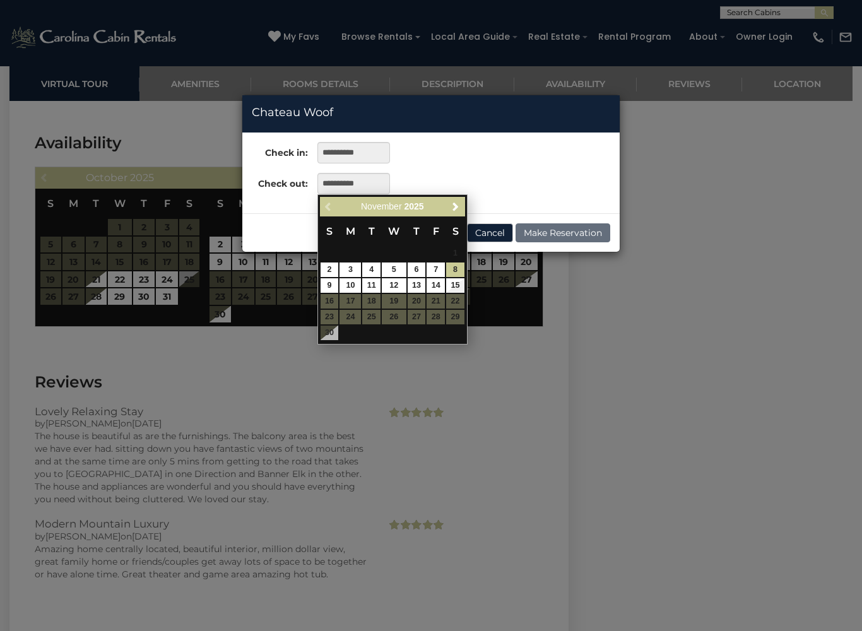
click at [438, 271] on link "7" at bounding box center [436, 270] width 18 height 15
type input "**********"
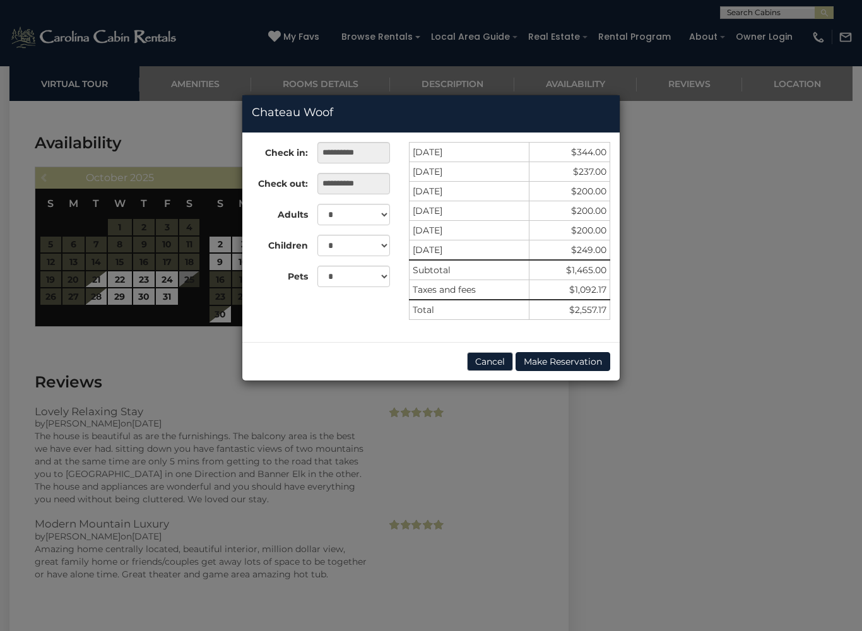
click at [489, 363] on button "Cancel" at bounding box center [490, 361] width 46 height 19
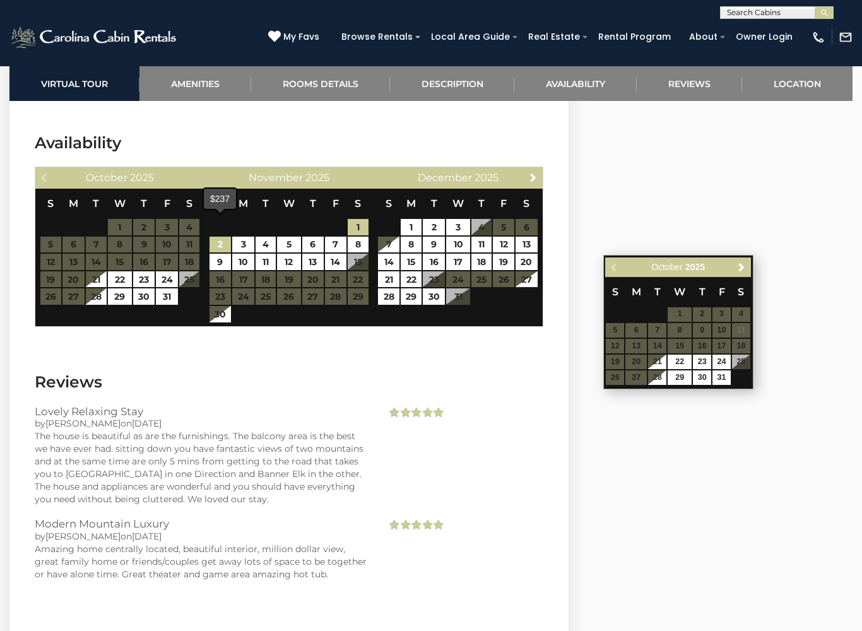
click at [222, 237] on link "2" at bounding box center [221, 245] width 22 height 16
type input "**********"
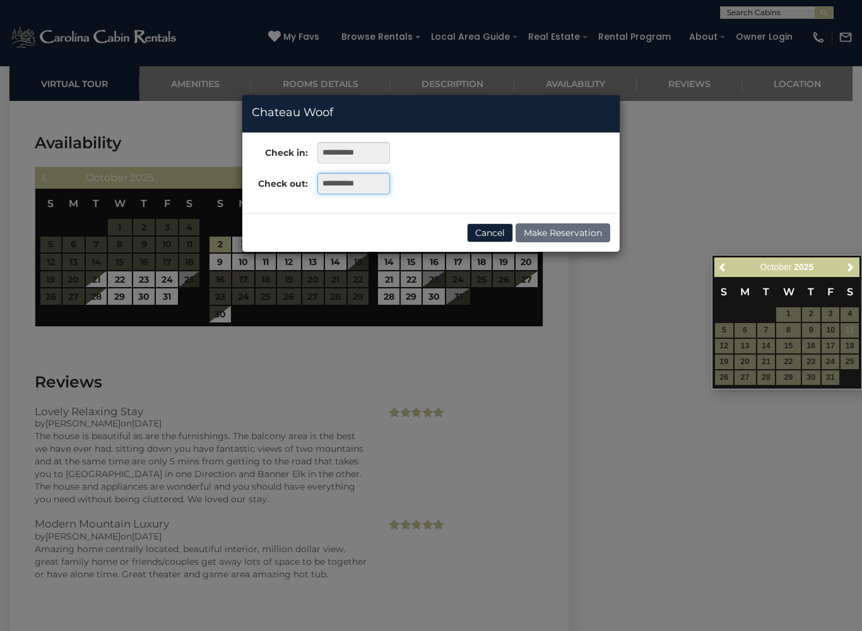
click at [373, 186] on input "**********" at bounding box center [354, 183] width 73 height 21
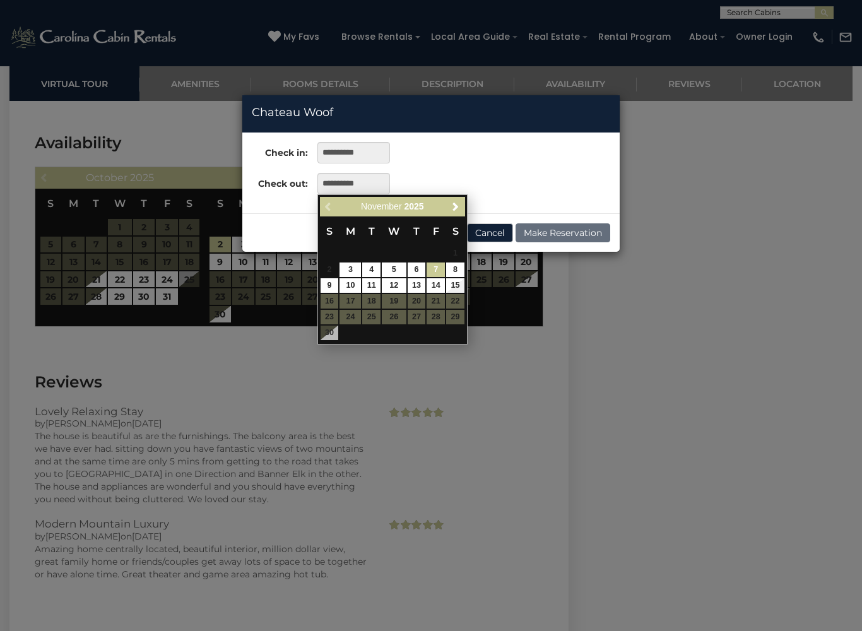
click at [443, 268] on link "7" at bounding box center [436, 270] width 18 height 15
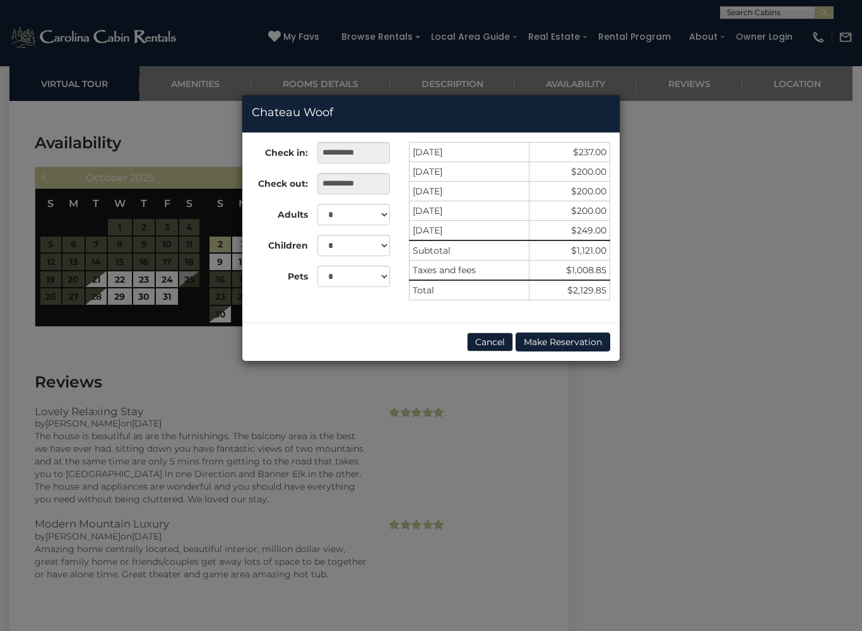
click at [509, 451] on div "**********" at bounding box center [431, 315] width 862 height 631
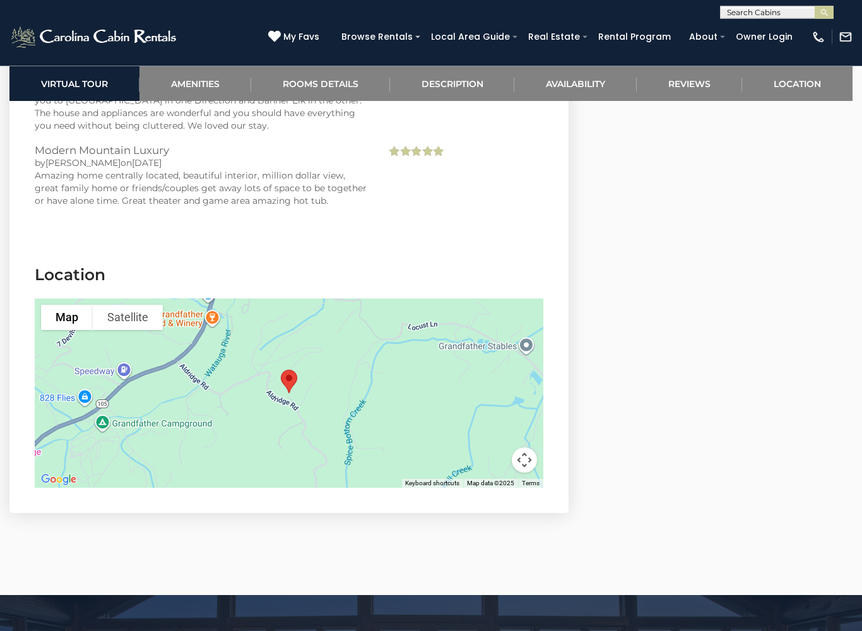
scroll to position [2932, 0]
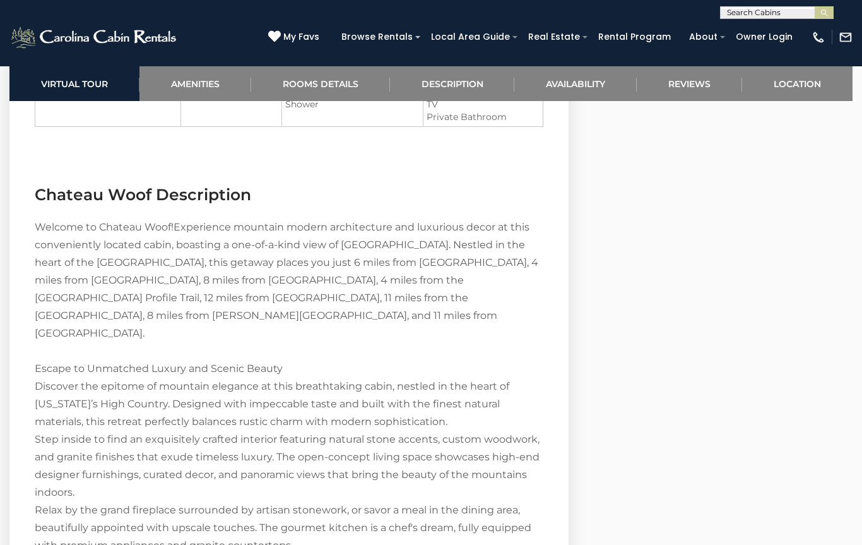
scroll to position [1702, 0]
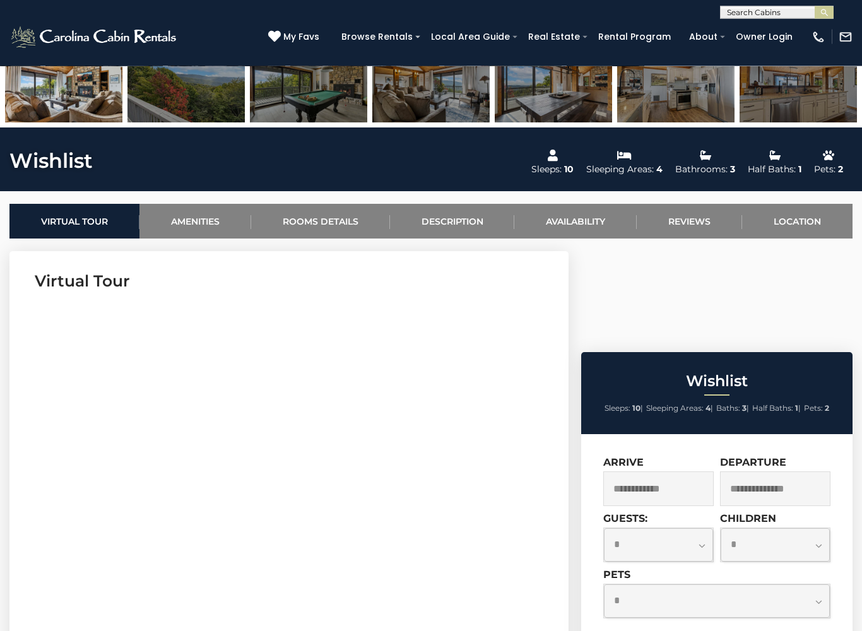
scroll to position [362, 0]
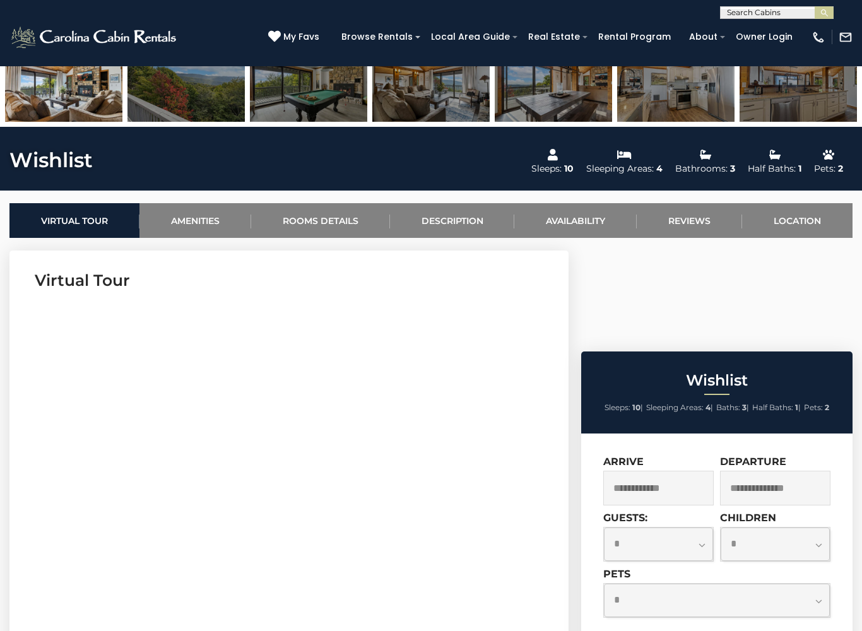
click at [663, 471] on input "text" at bounding box center [659, 488] width 110 height 35
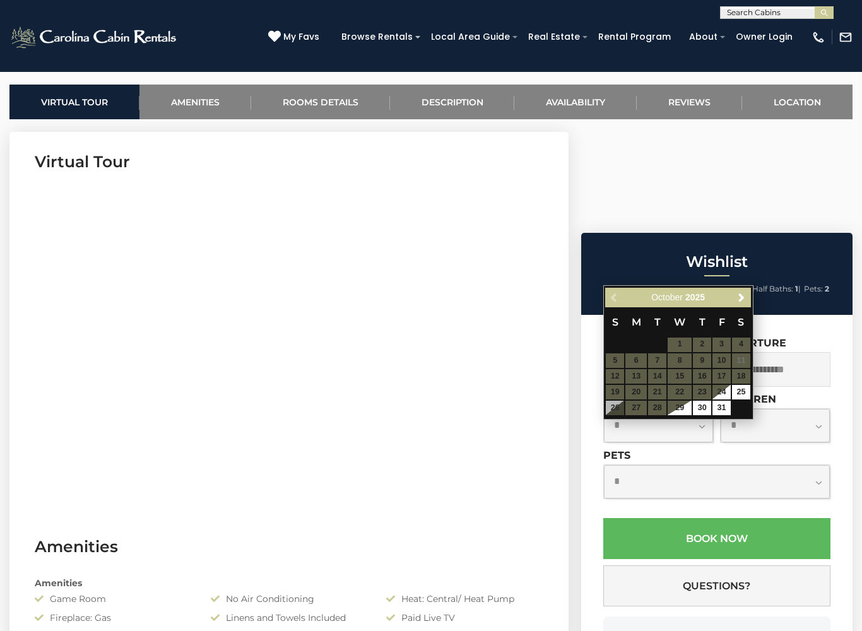
scroll to position [489, 0]
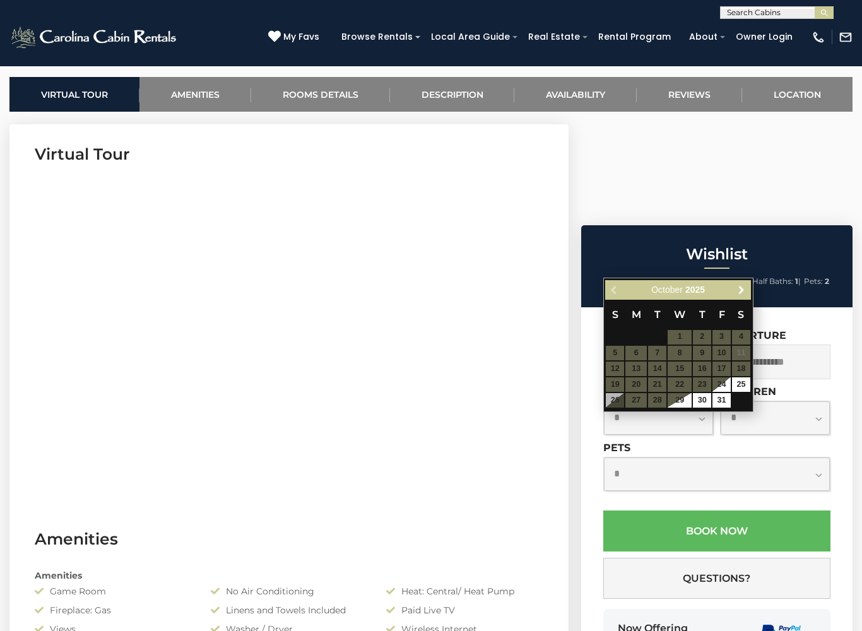
click at [748, 295] on link "Next" at bounding box center [742, 290] width 16 height 16
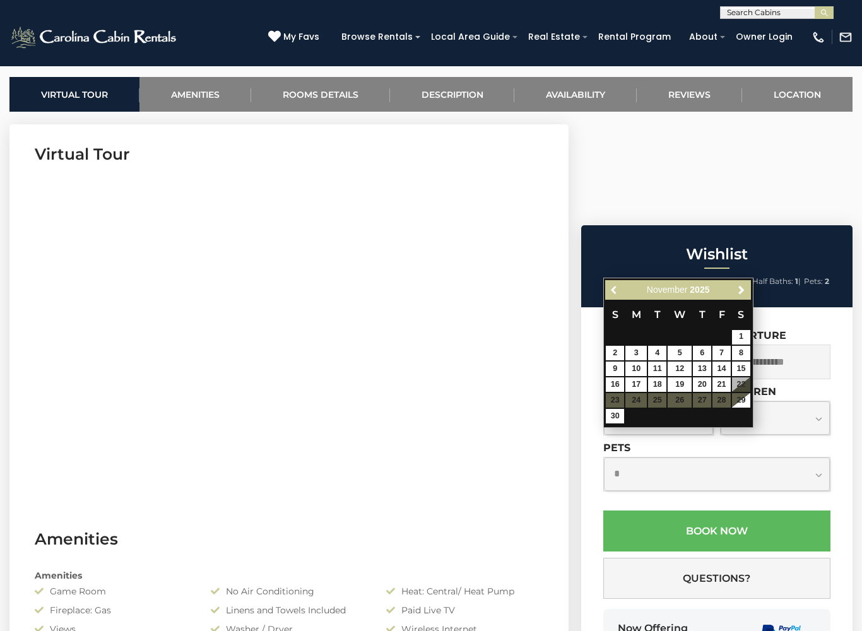
click at [618, 292] on span "Previous" at bounding box center [615, 290] width 10 height 10
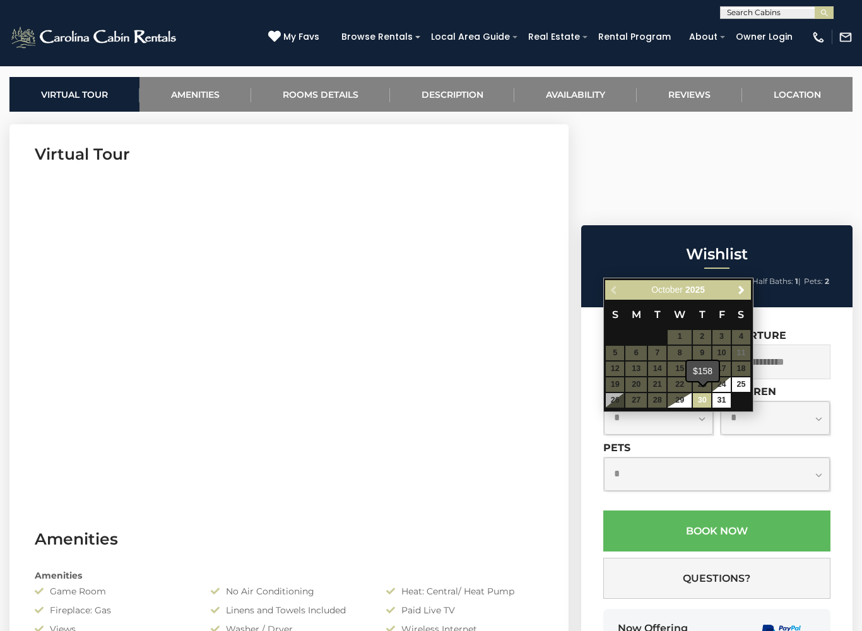
click at [703, 395] on link "30" at bounding box center [702, 400] width 18 height 15
type input "**********"
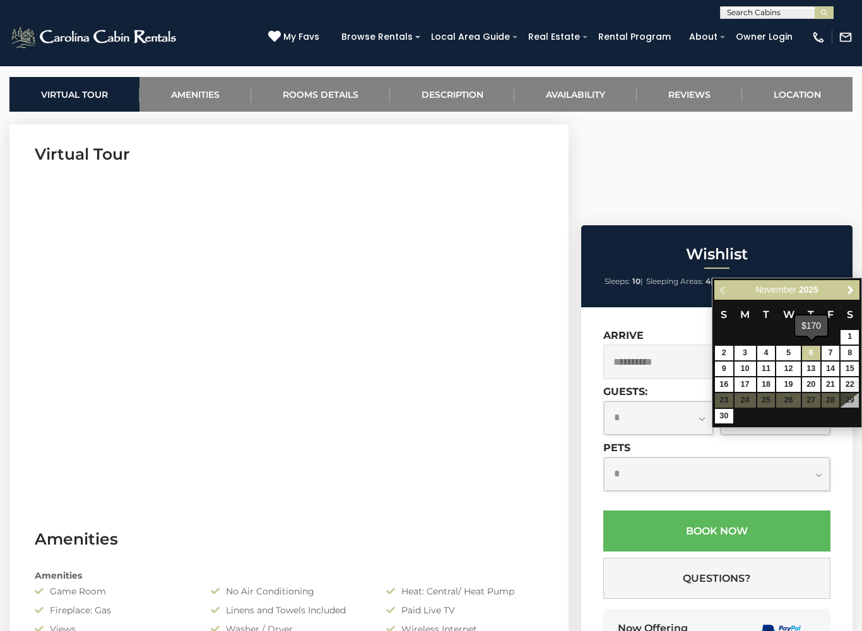
click at [810, 357] on link "6" at bounding box center [811, 353] width 18 height 15
type input "**********"
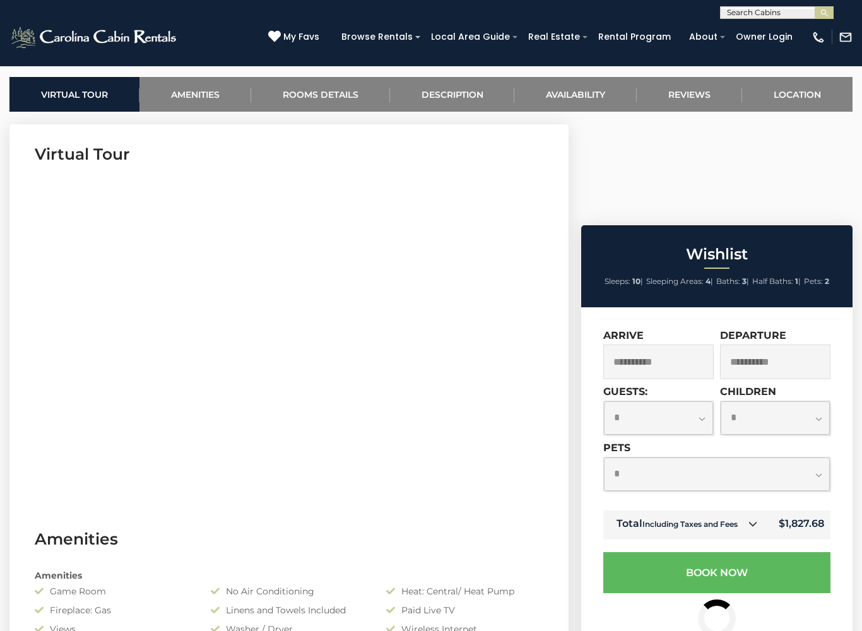
click at [709, 402] on select "**********" at bounding box center [658, 418] width 109 height 33
select select "*"
click at [820, 458] on select "**********" at bounding box center [717, 474] width 226 height 33
select select "*"
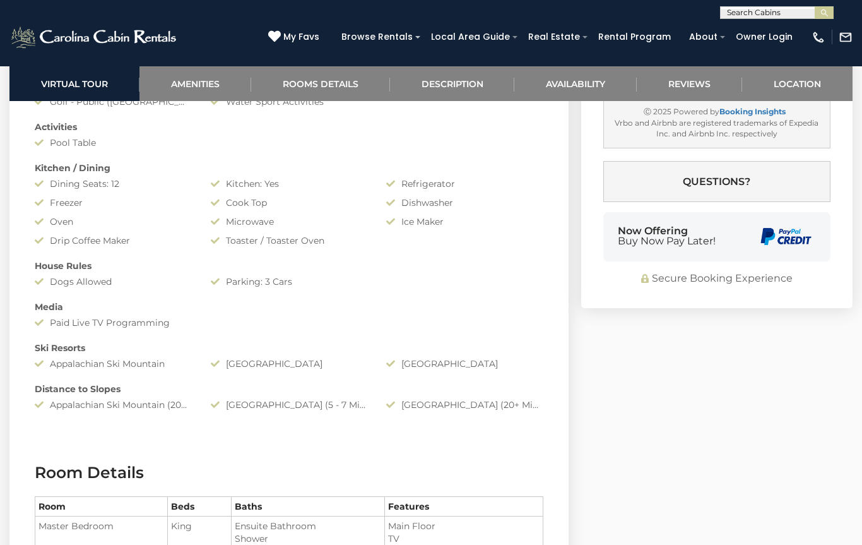
scroll to position [1112, 0]
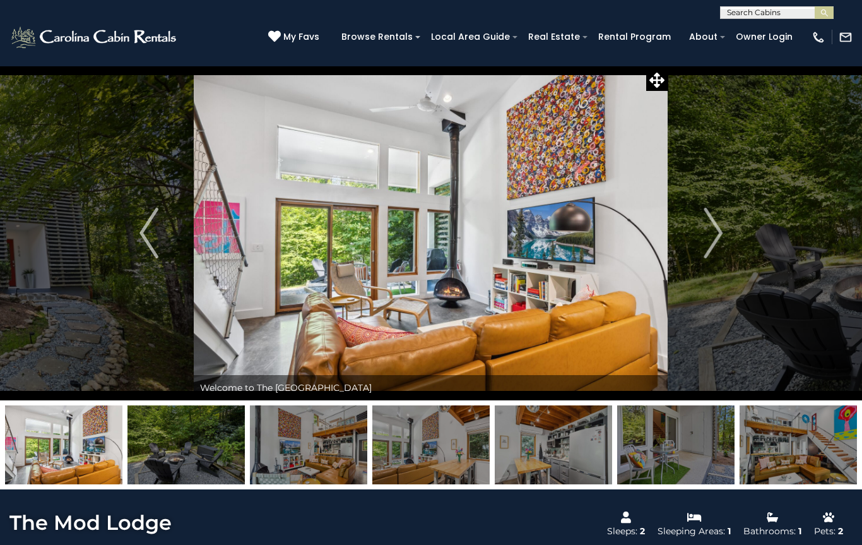
click at [722, 231] on img "Next" at bounding box center [713, 233] width 19 height 51
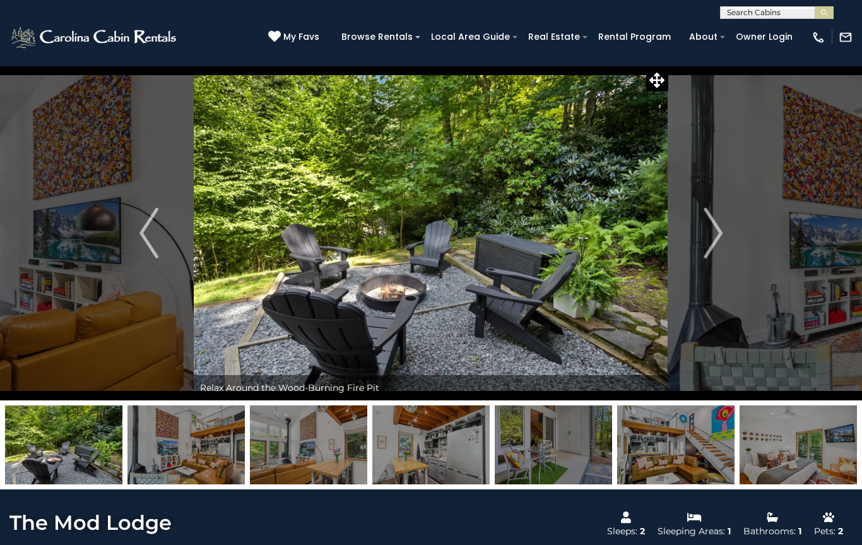
click at [717, 237] on img "Next" at bounding box center [713, 233] width 19 height 51
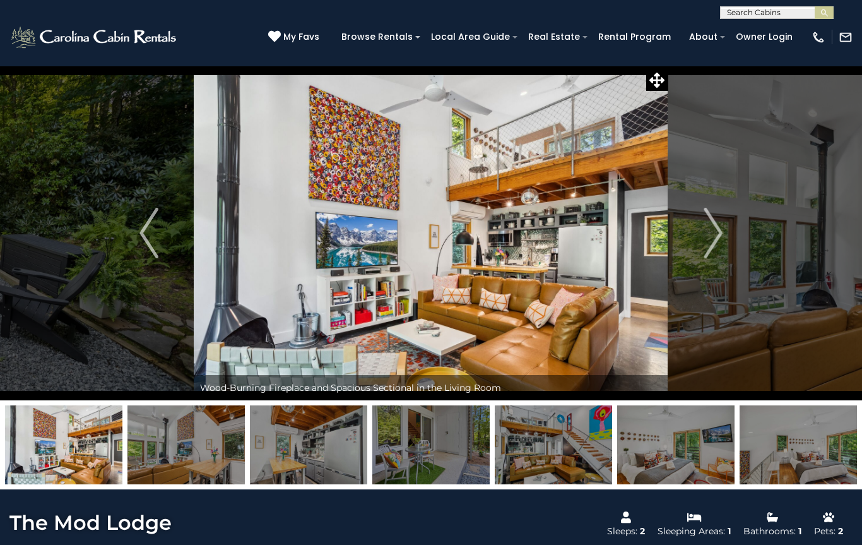
click at [715, 233] on img "Next" at bounding box center [713, 233] width 19 height 51
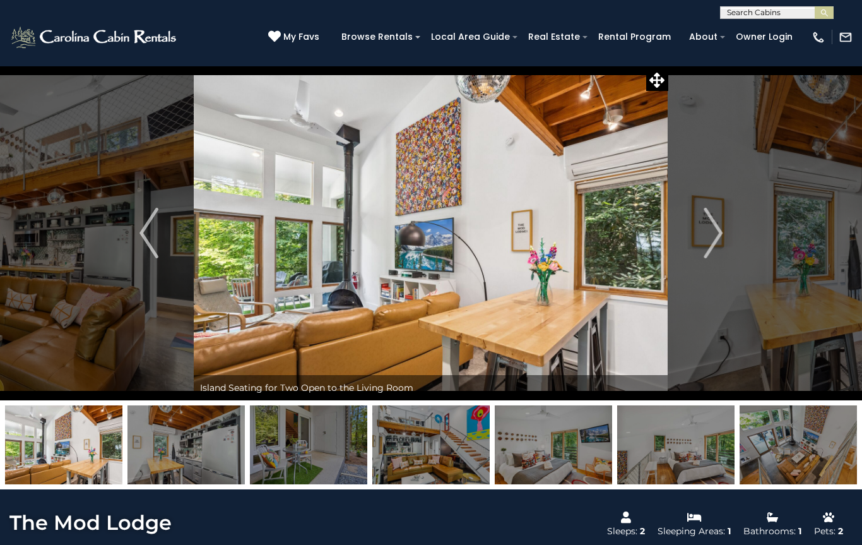
click at [712, 233] on img "Next" at bounding box center [713, 233] width 19 height 51
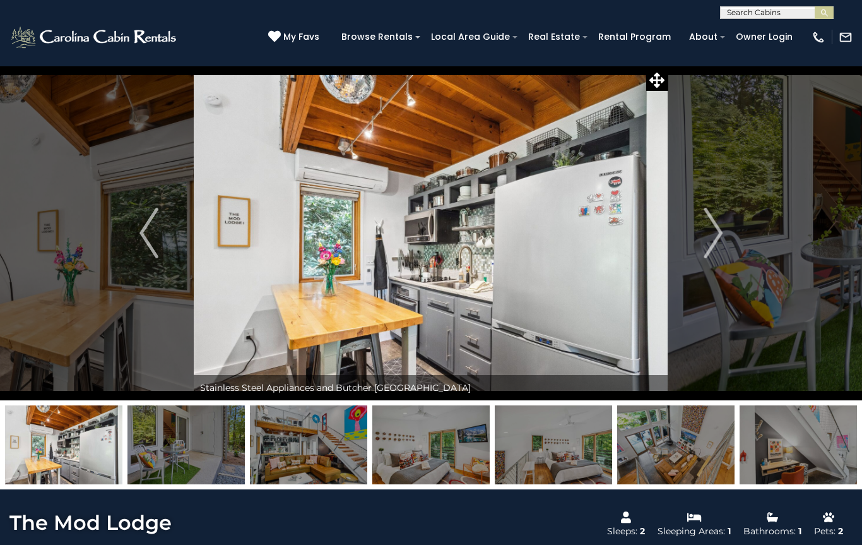
click at [715, 220] on img "Next" at bounding box center [713, 233] width 19 height 51
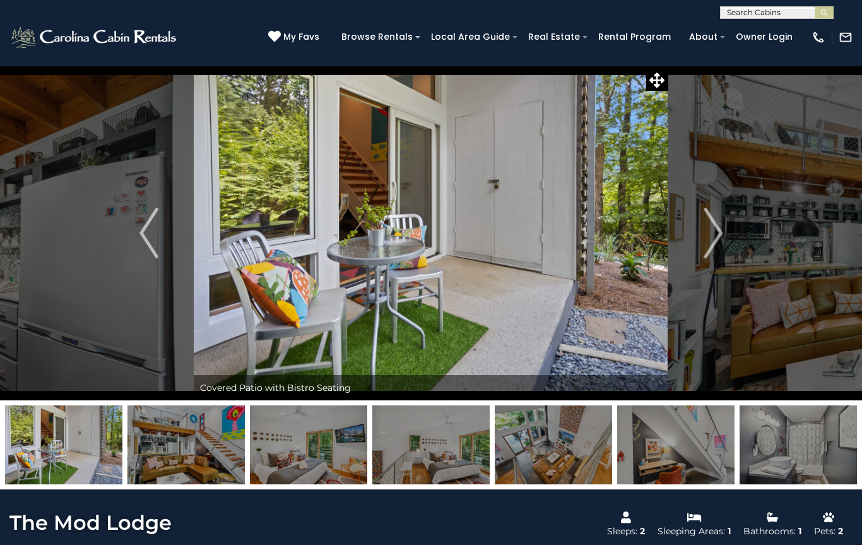
click at [710, 229] on img "Next" at bounding box center [713, 233] width 19 height 51
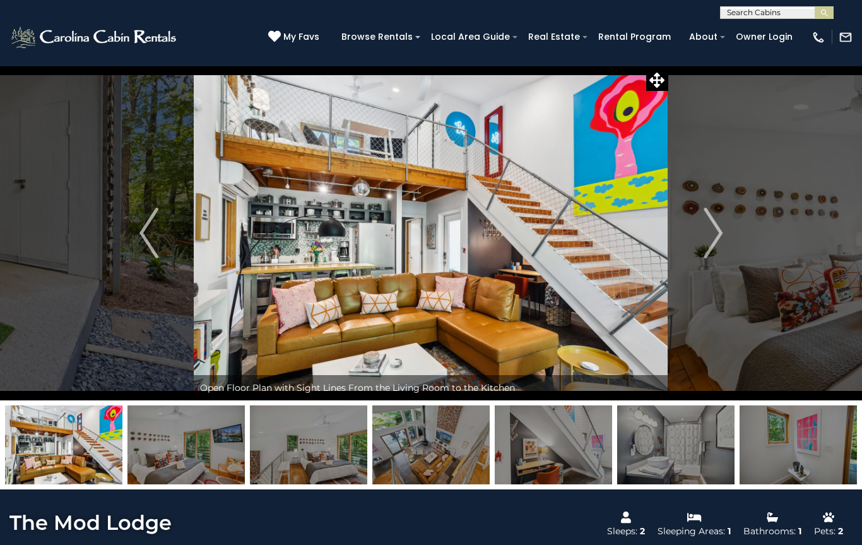
click at [711, 231] on img "Next" at bounding box center [713, 233] width 19 height 51
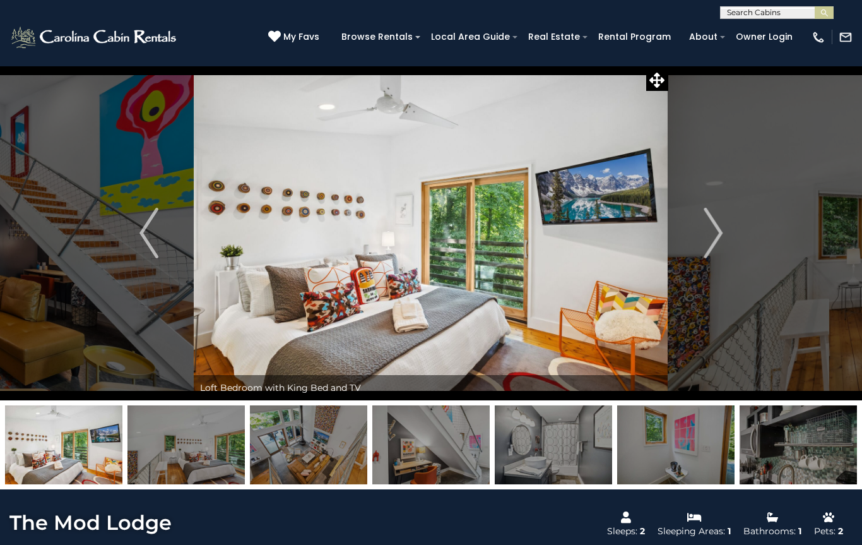
click at [720, 225] on img "Next" at bounding box center [713, 233] width 19 height 51
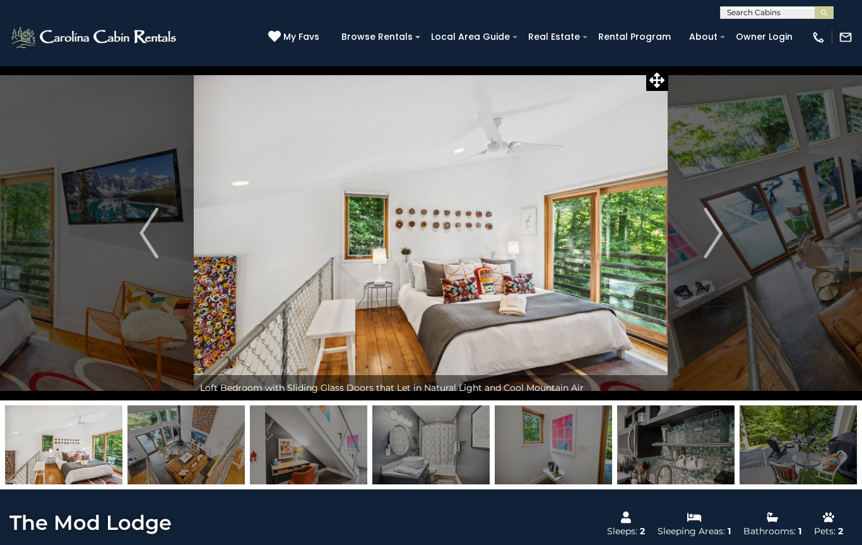
click at [725, 222] on button "Next" at bounding box center [714, 233] width 90 height 335
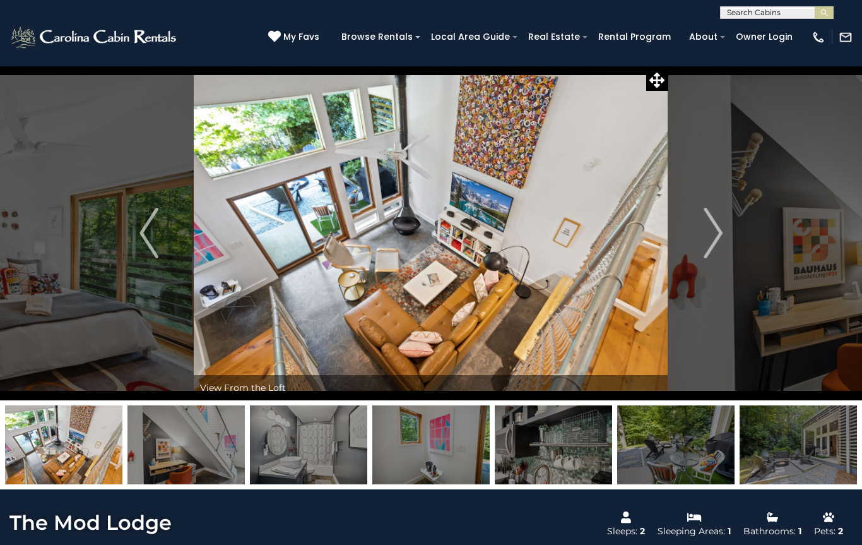
click at [712, 229] on img "Next" at bounding box center [713, 233] width 19 height 51
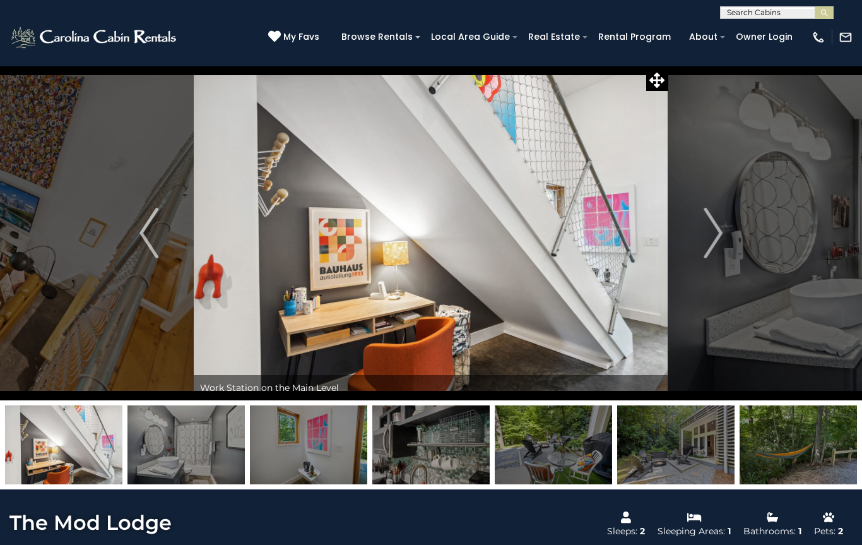
click at [706, 224] on img "Next" at bounding box center [713, 233] width 19 height 51
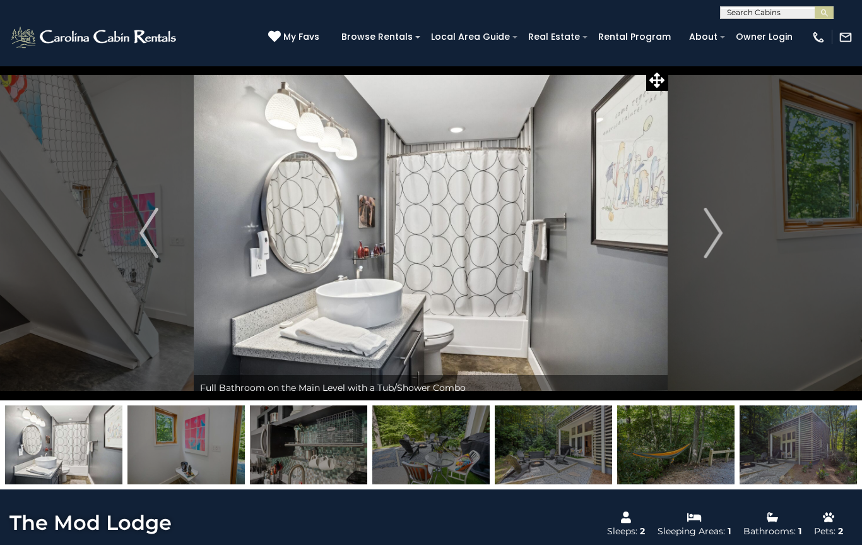
click at [715, 229] on img "Next" at bounding box center [713, 233] width 19 height 51
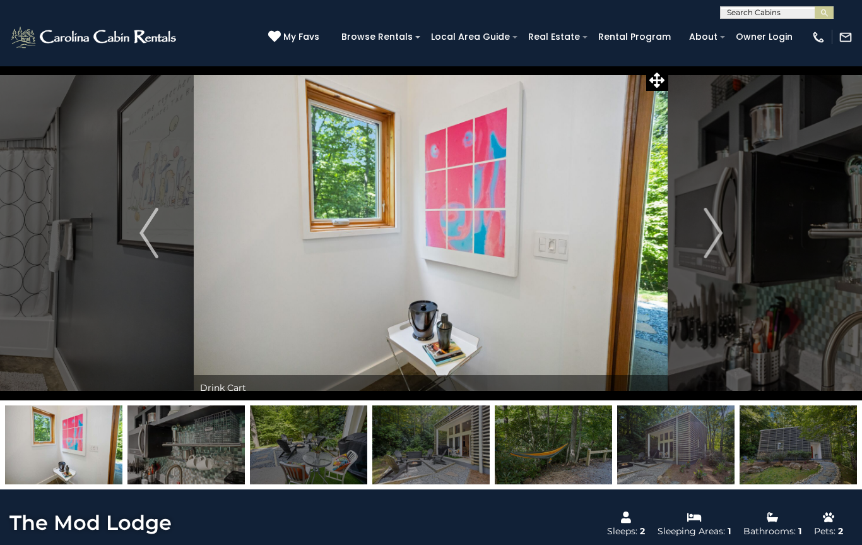
click at [703, 239] on button "Next" at bounding box center [714, 233] width 90 height 335
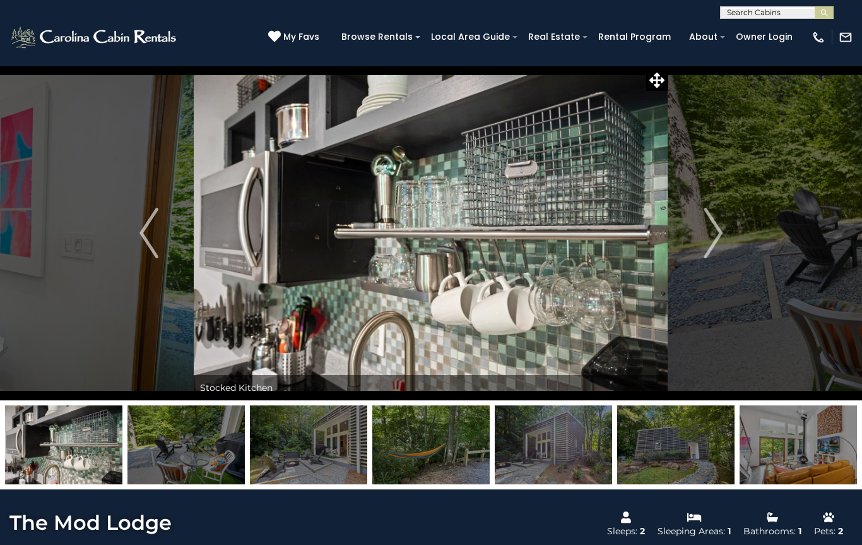
click at [709, 230] on img "Next" at bounding box center [713, 233] width 19 height 51
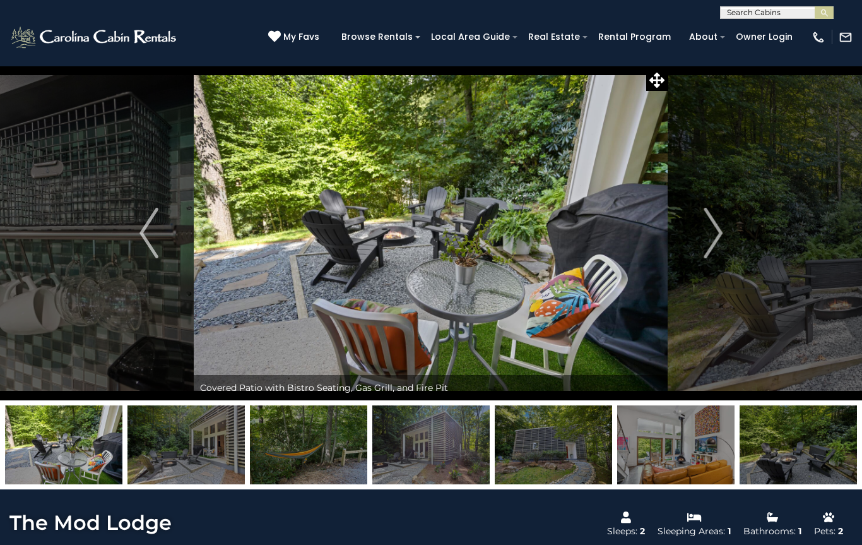
click at [707, 230] on img "Next" at bounding box center [713, 233] width 19 height 51
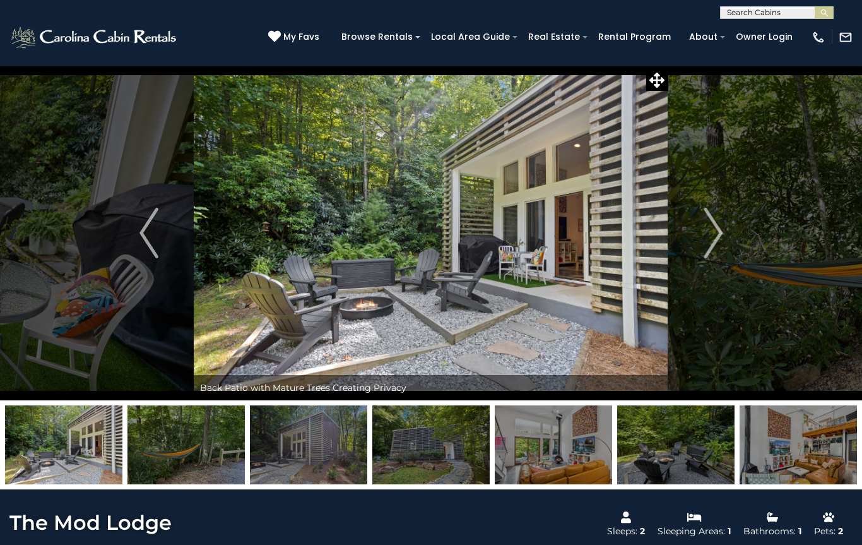
click at [701, 235] on button "Next" at bounding box center [714, 233] width 90 height 335
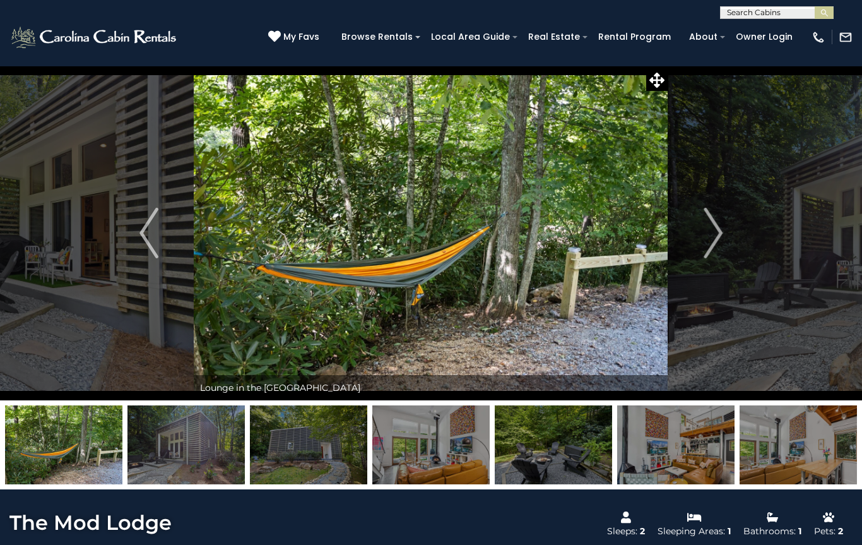
click at [709, 236] on img "Next" at bounding box center [713, 233] width 19 height 51
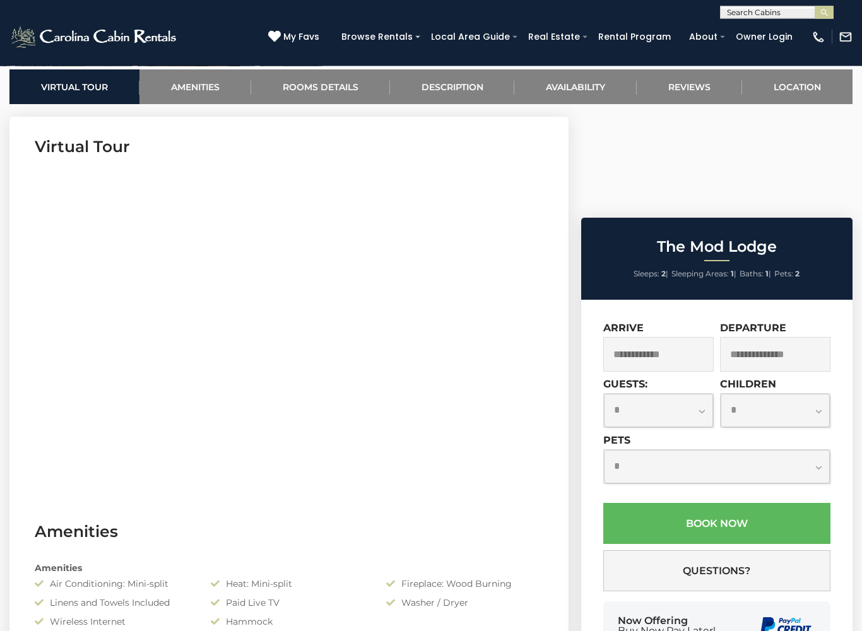
scroll to position [498, 0]
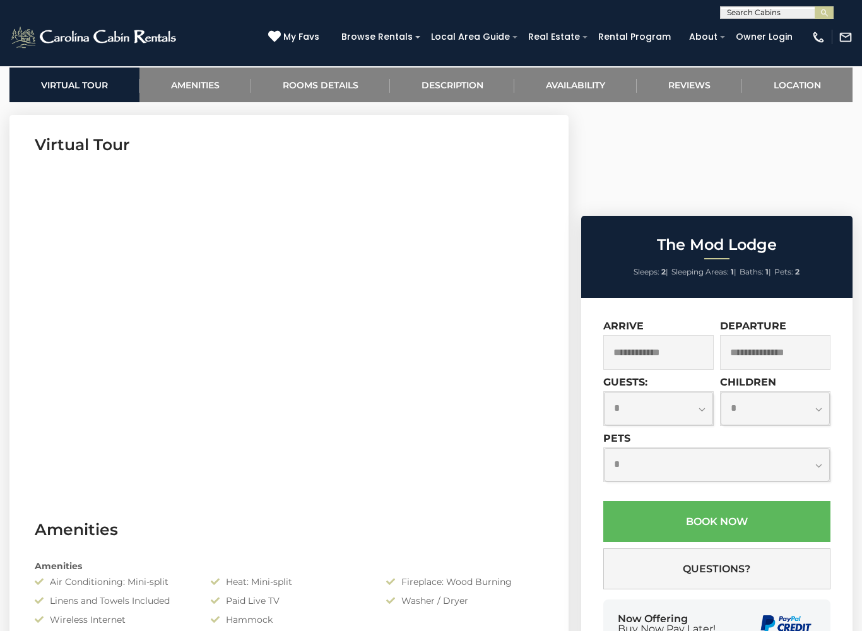
click at [702, 392] on select "**********" at bounding box center [658, 408] width 109 height 33
select select "*"
click at [673, 335] on input "text" at bounding box center [659, 352] width 110 height 35
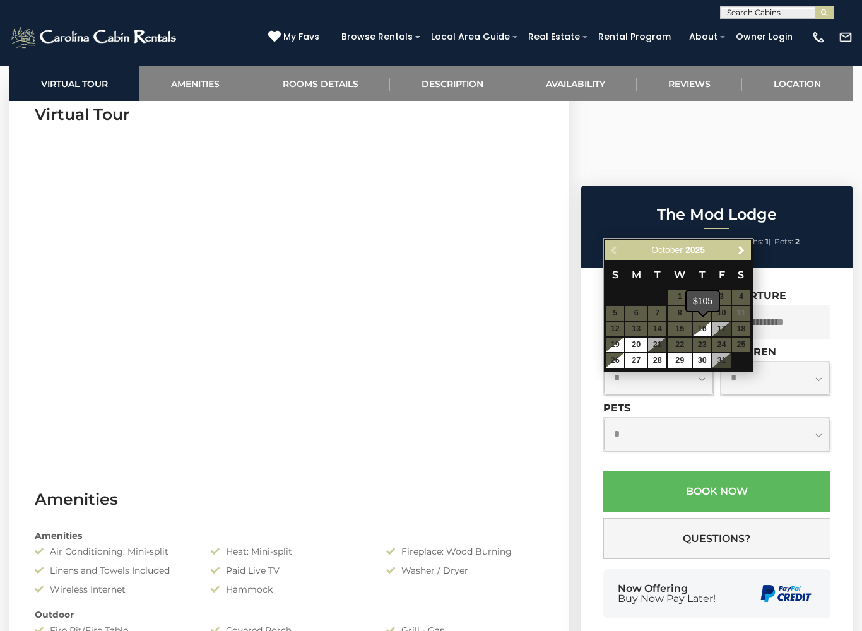
scroll to position [527, 0]
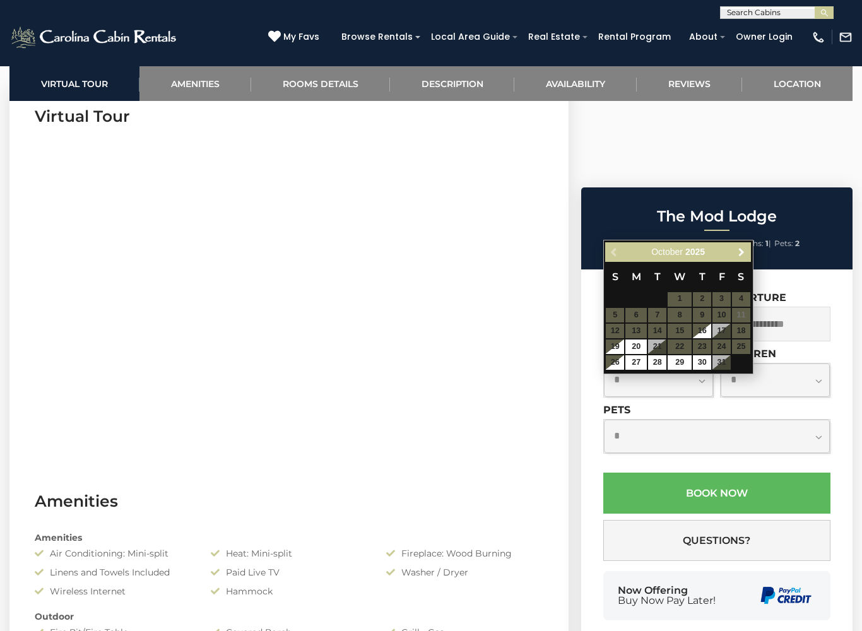
click at [749, 254] on link "Next" at bounding box center [742, 252] width 16 height 16
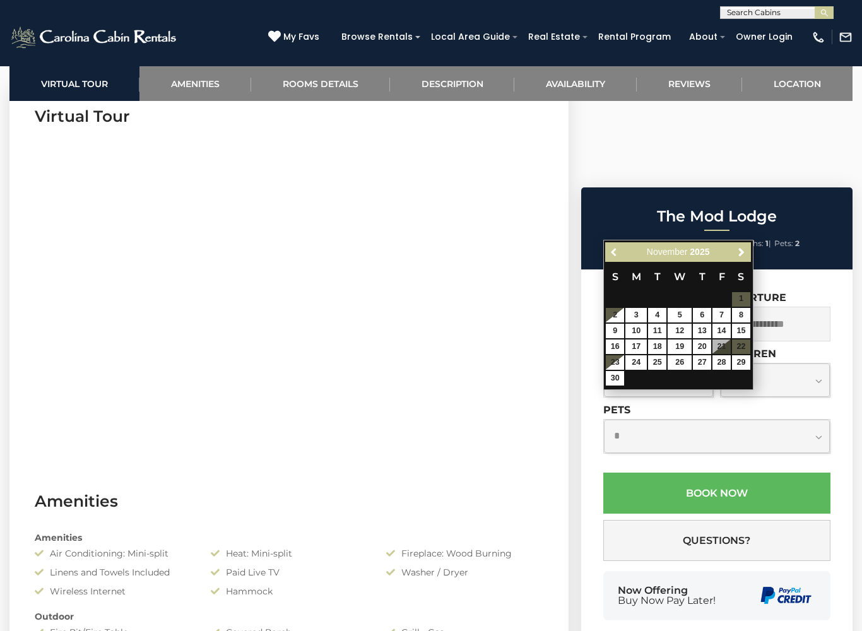
click at [615, 253] on span "Previous" at bounding box center [615, 252] width 10 height 10
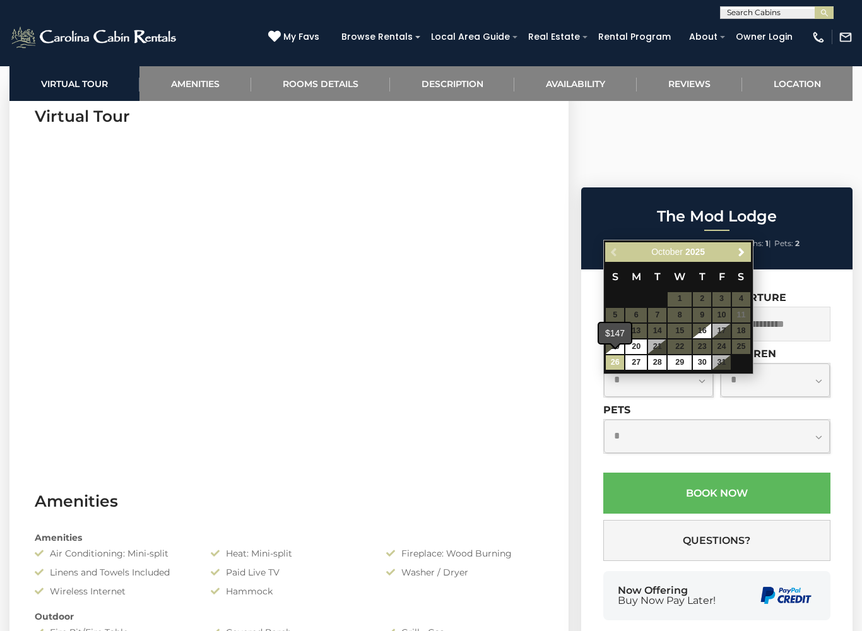
click at [619, 362] on link "26" at bounding box center [615, 362] width 18 height 15
type input "**********"
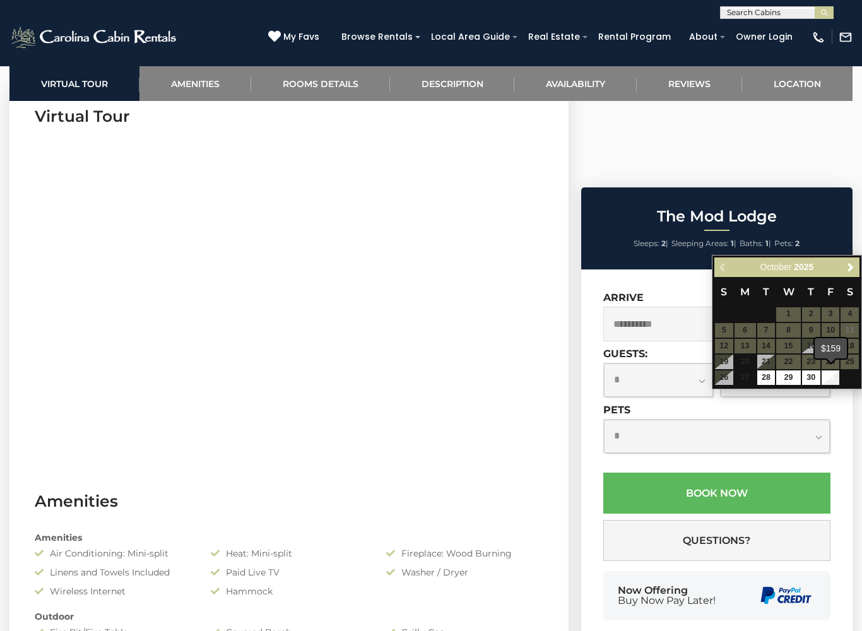
click at [840, 374] on link "31" at bounding box center [831, 378] width 18 height 15
type input "**********"
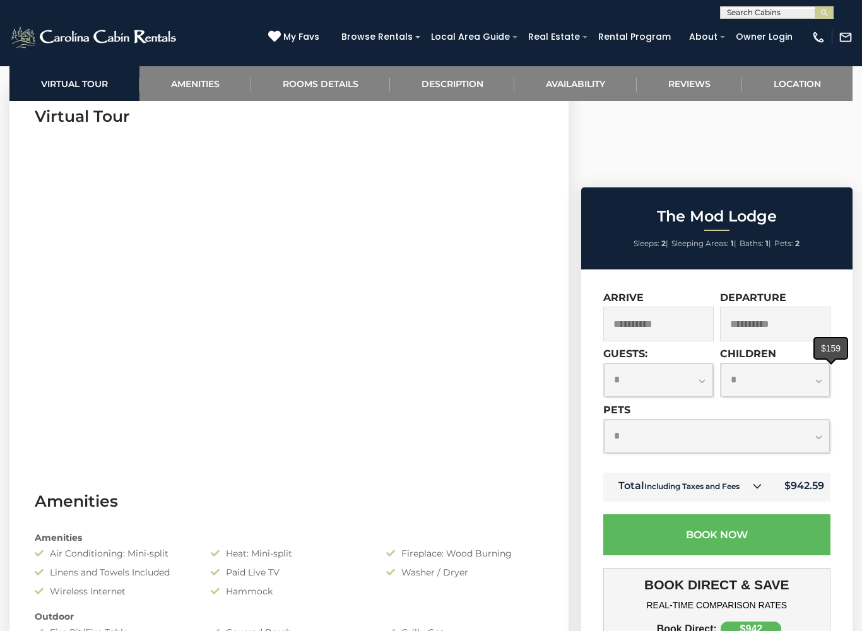
click at [631, 420] on select "**********" at bounding box center [717, 436] width 226 height 33
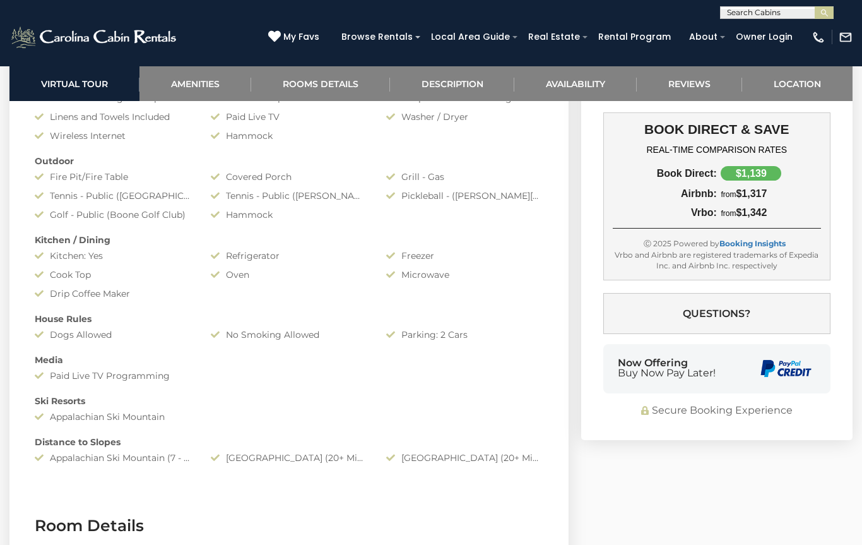
scroll to position [982, 0]
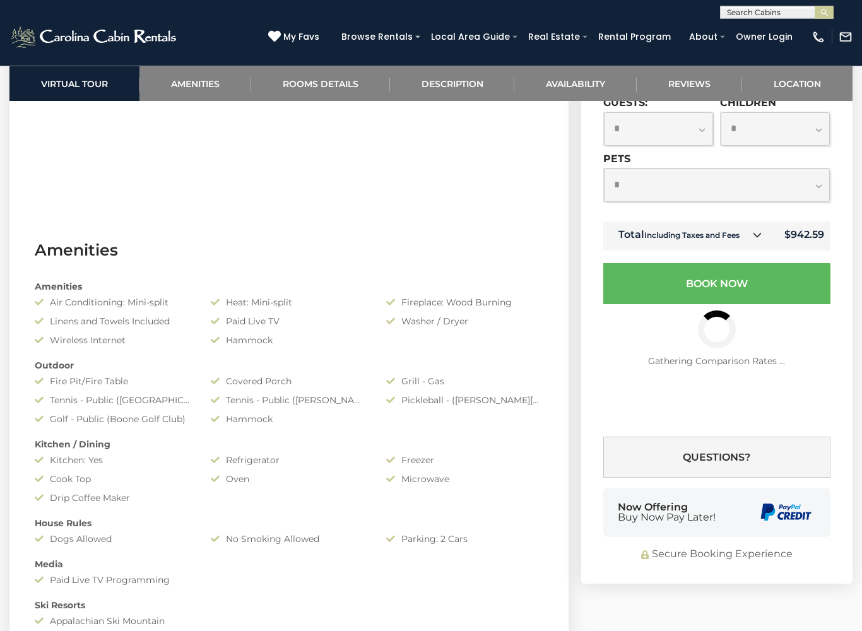
scroll to position [778, 0]
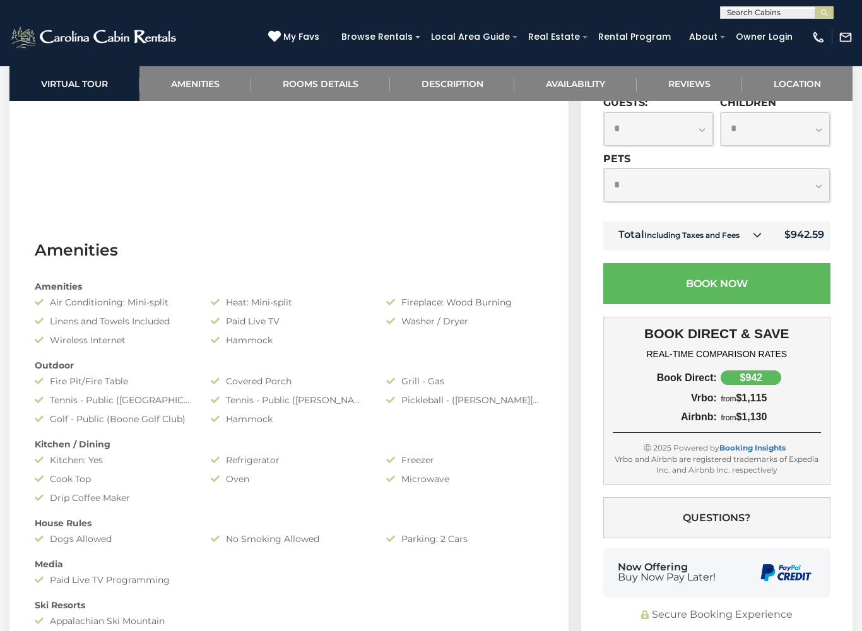
click at [829, 202] on select "**********" at bounding box center [717, 185] width 226 height 33
select select "*"
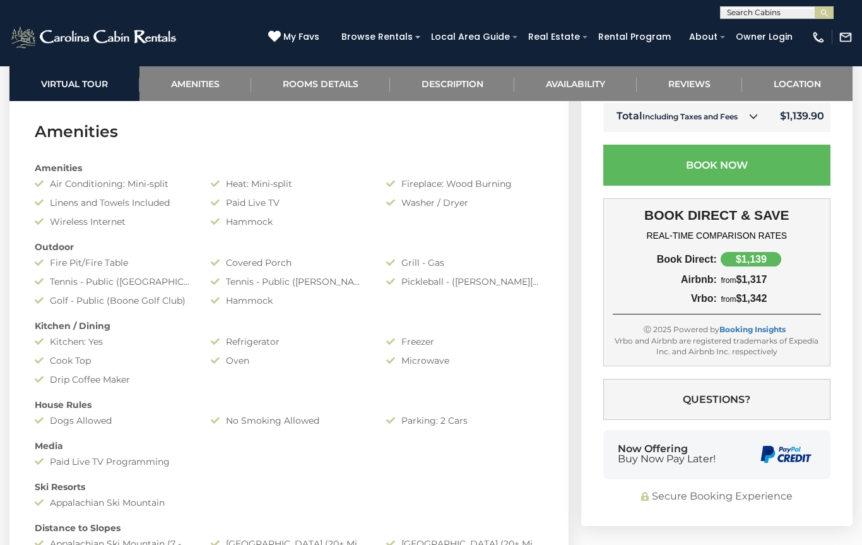
scroll to position [894, 0]
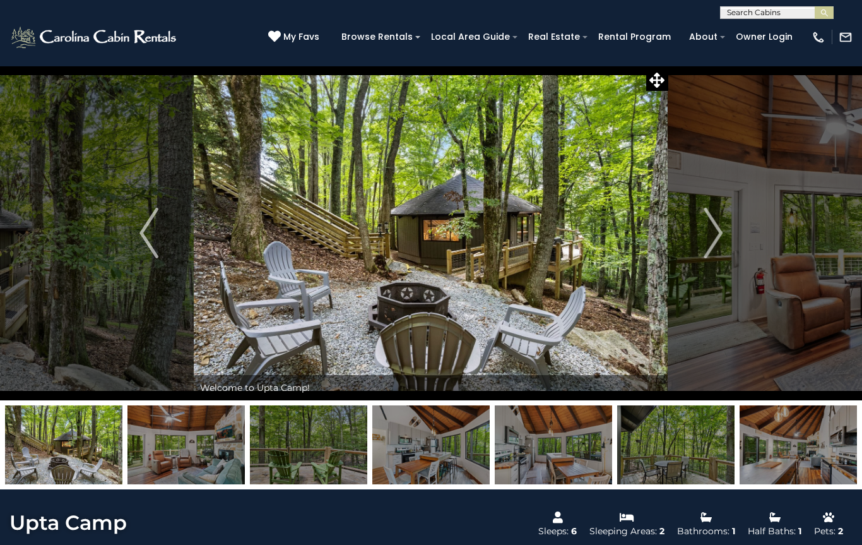
click at [709, 232] on img "Next" at bounding box center [713, 233] width 19 height 51
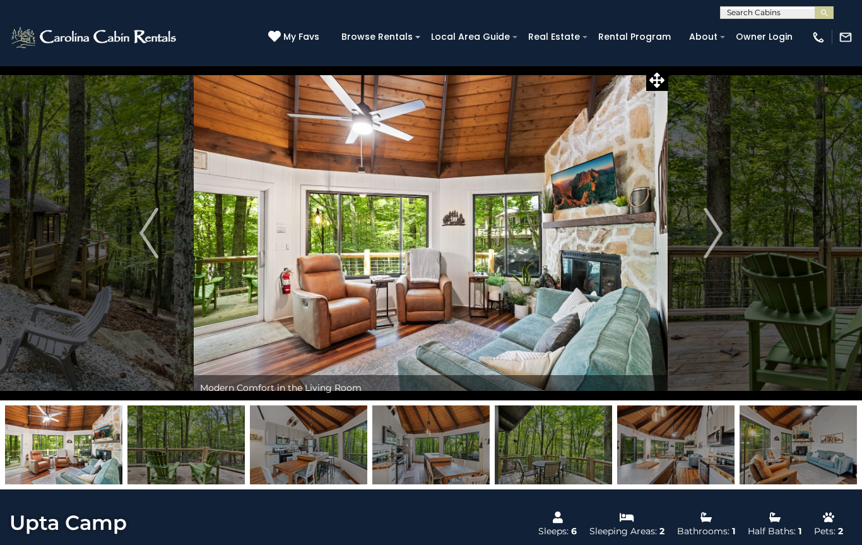
click at [719, 229] on img "Next" at bounding box center [713, 233] width 19 height 51
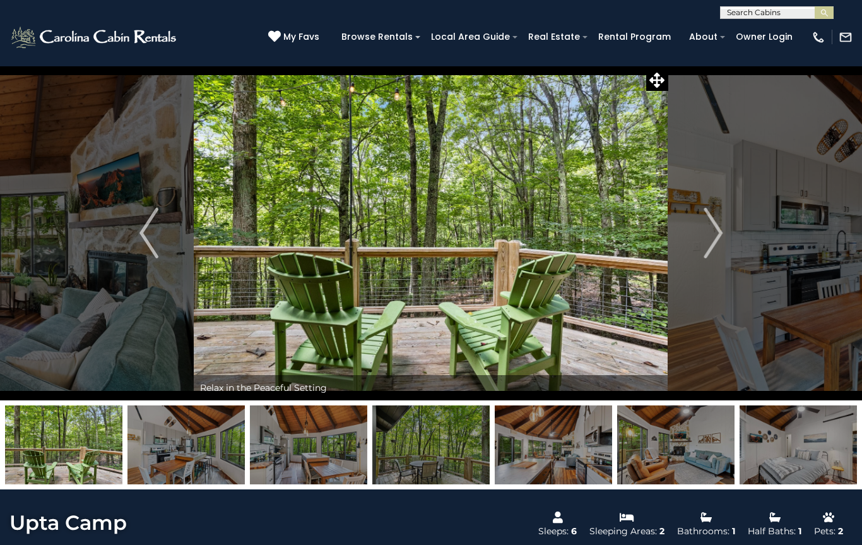
click at [713, 227] on img "Next" at bounding box center [713, 233] width 19 height 51
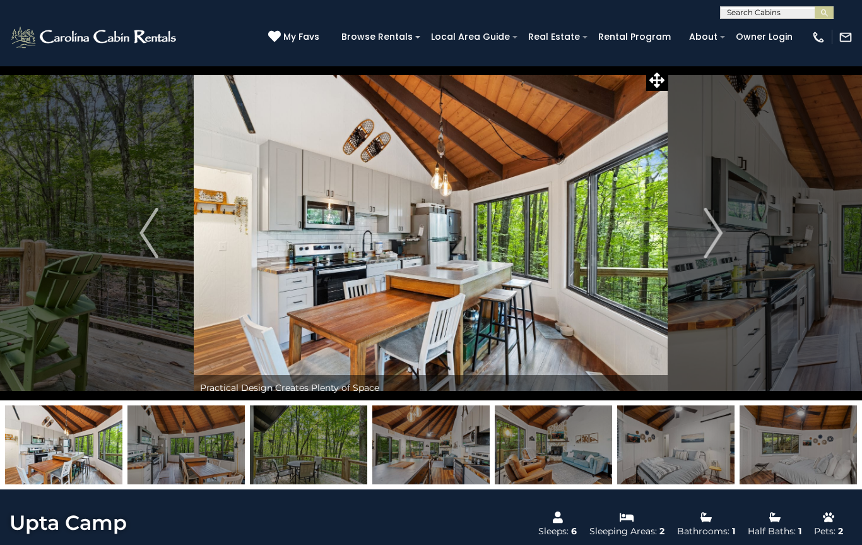
click at [707, 237] on img "Next" at bounding box center [713, 233] width 19 height 51
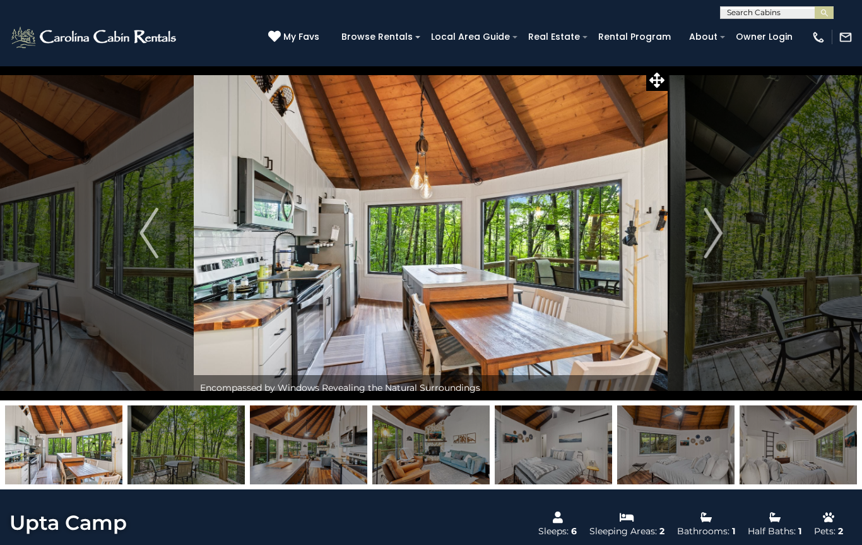
click at [708, 224] on img "Next" at bounding box center [713, 233] width 19 height 51
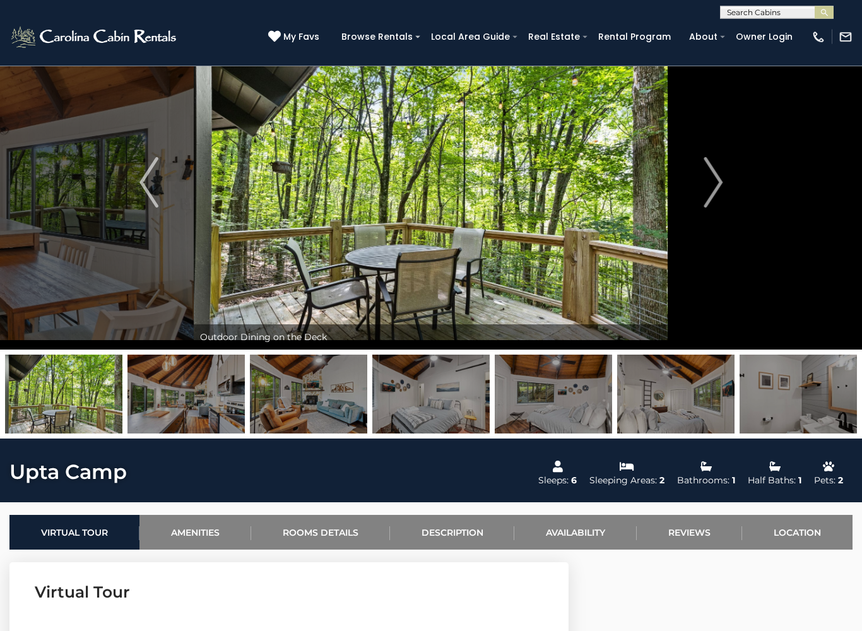
scroll to position [51, 0]
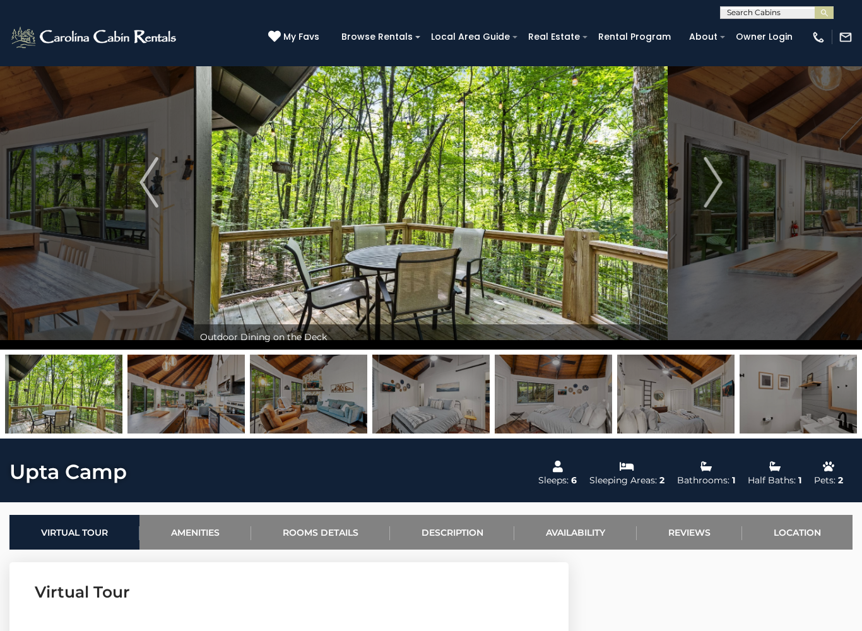
click at [725, 174] on button "Next" at bounding box center [714, 182] width 90 height 335
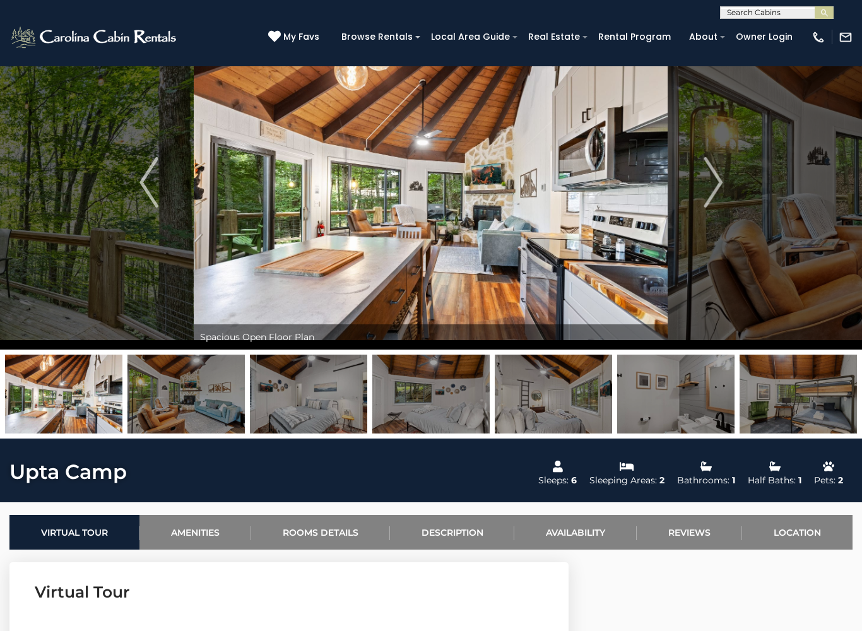
click at [722, 187] on img "Next" at bounding box center [713, 182] width 19 height 51
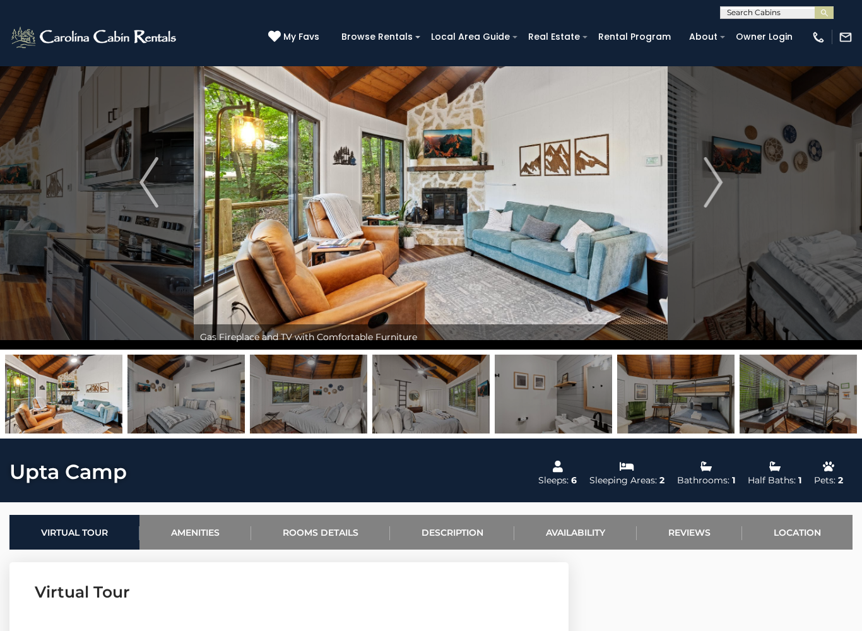
click at [723, 176] on img "Next" at bounding box center [713, 182] width 19 height 51
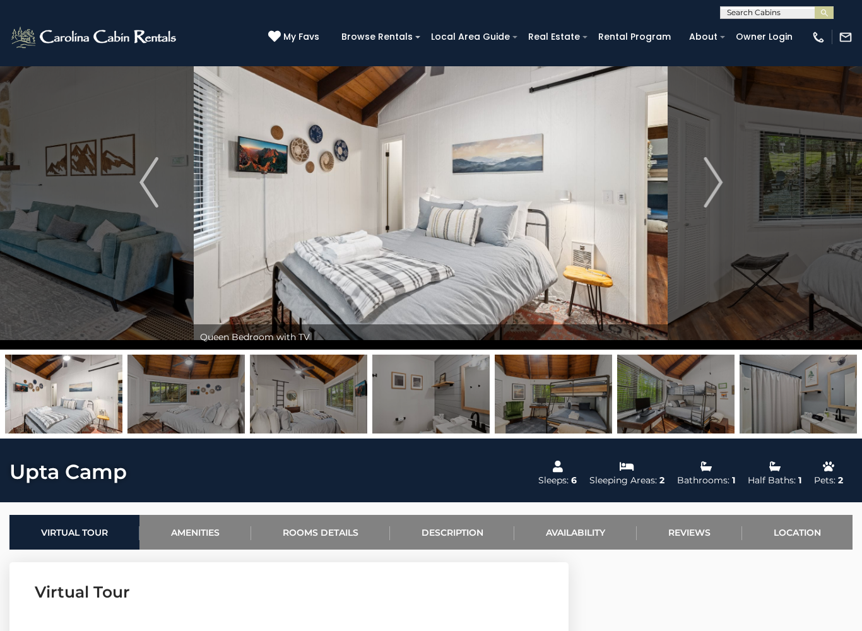
click at [717, 179] on img "Next" at bounding box center [713, 182] width 19 height 51
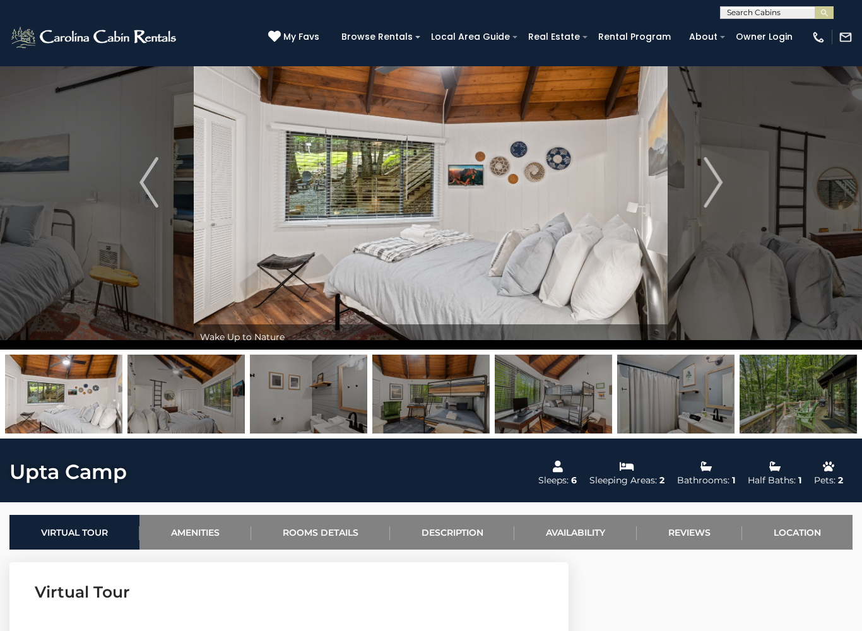
click at [727, 182] on button "Next" at bounding box center [714, 182] width 90 height 335
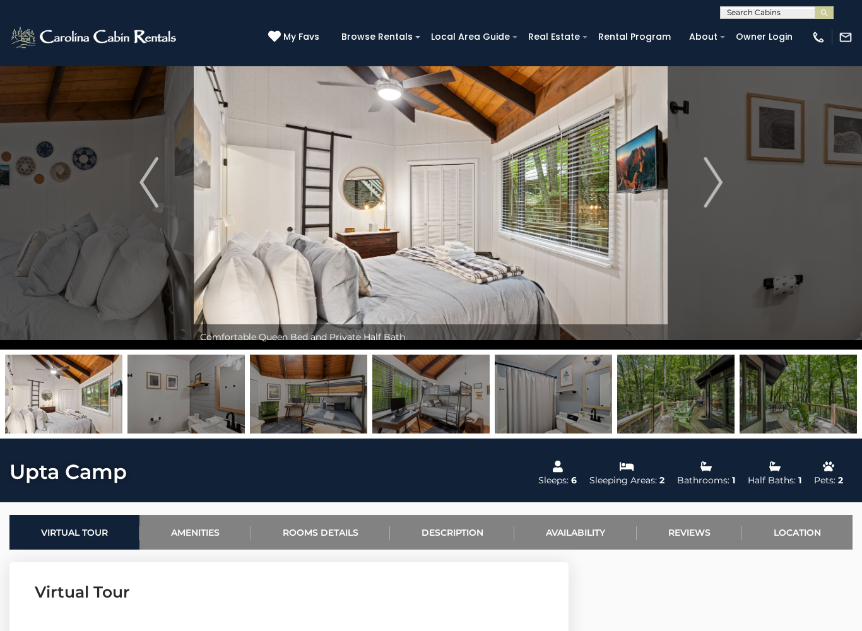
click at [710, 187] on img "Next" at bounding box center [713, 182] width 19 height 51
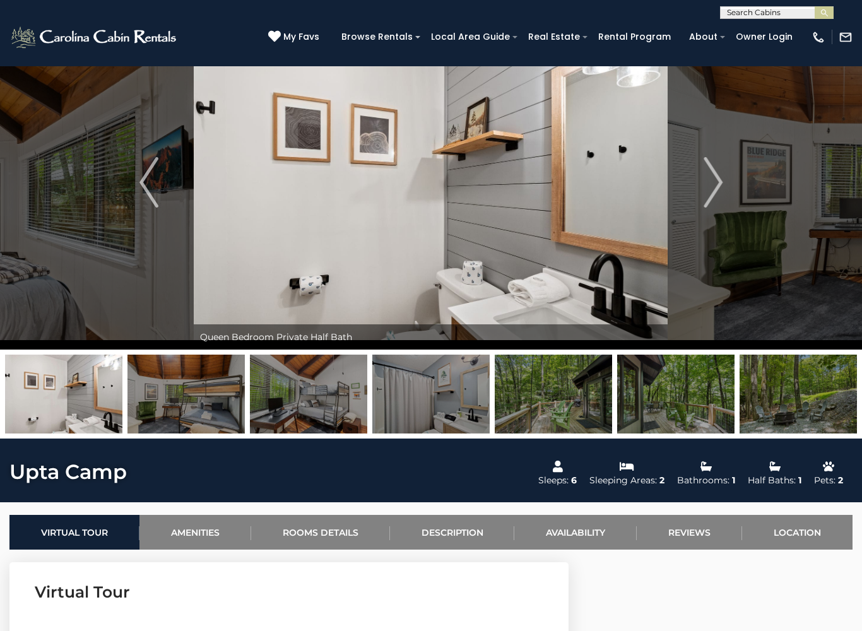
click at [715, 194] on img "Next" at bounding box center [713, 182] width 19 height 51
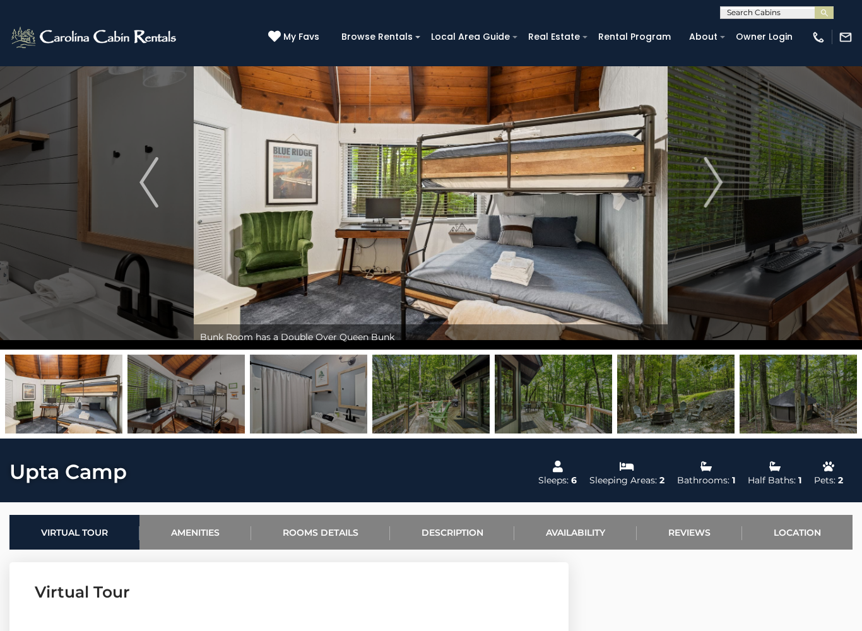
click at [715, 199] on img "Next" at bounding box center [713, 182] width 19 height 51
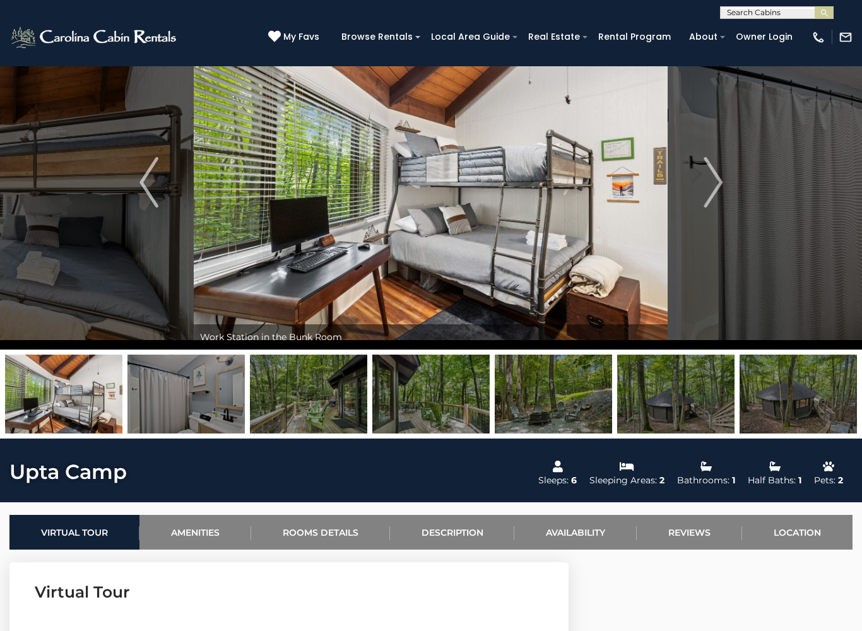
click at [719, 193] on img "Next" at bounding box center [713, 182] width 19 height 51
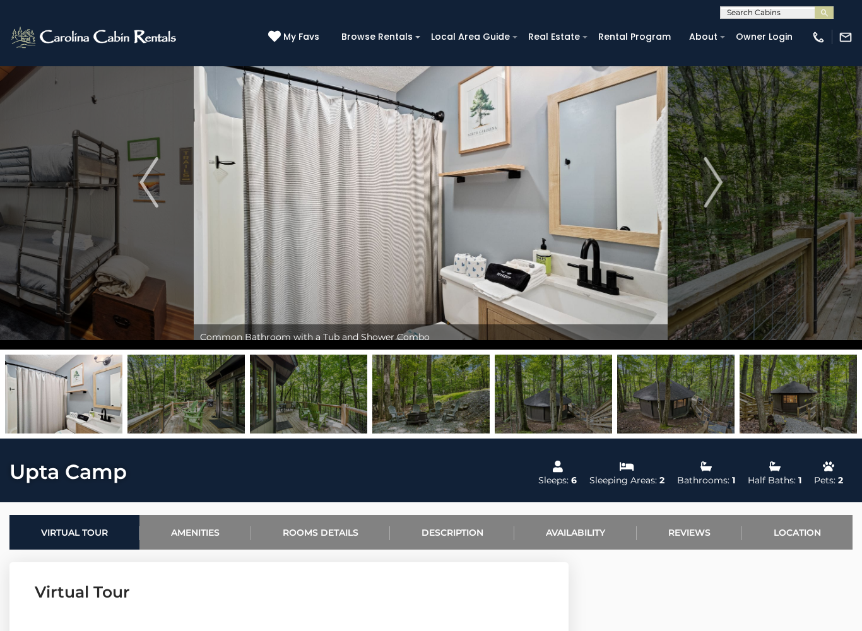
click at [727, 189] on button "Next" at bounding box center [714, 182] width 90 height 335
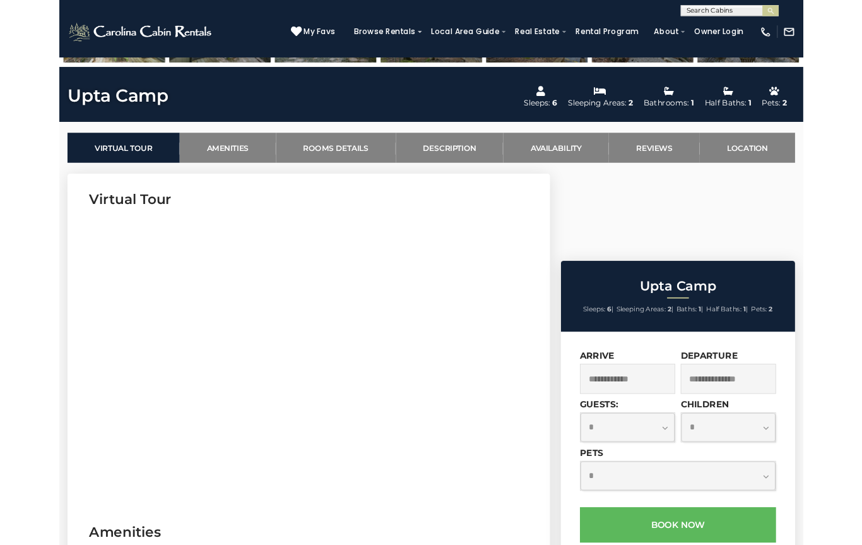
scroll to position [412, 0]
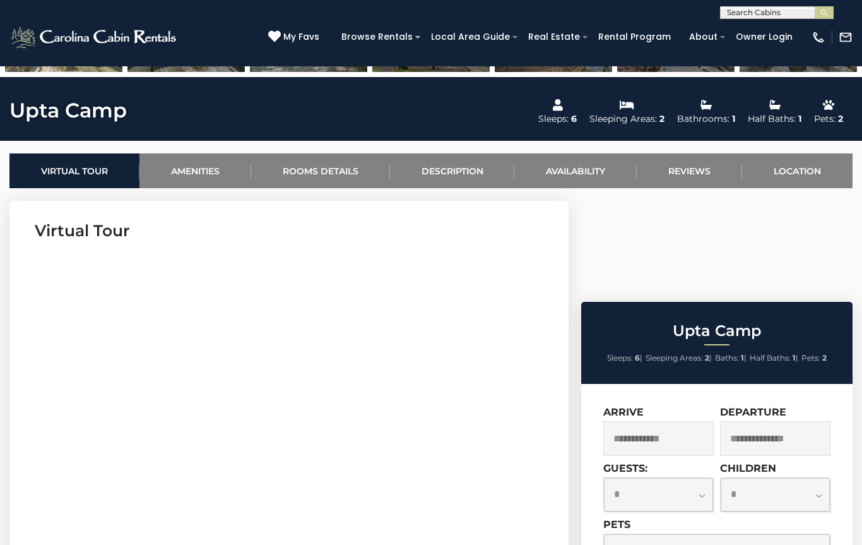
click at [325, 164] on link "Rooms Details" at bounding box center [320, 170] width 139 height 35
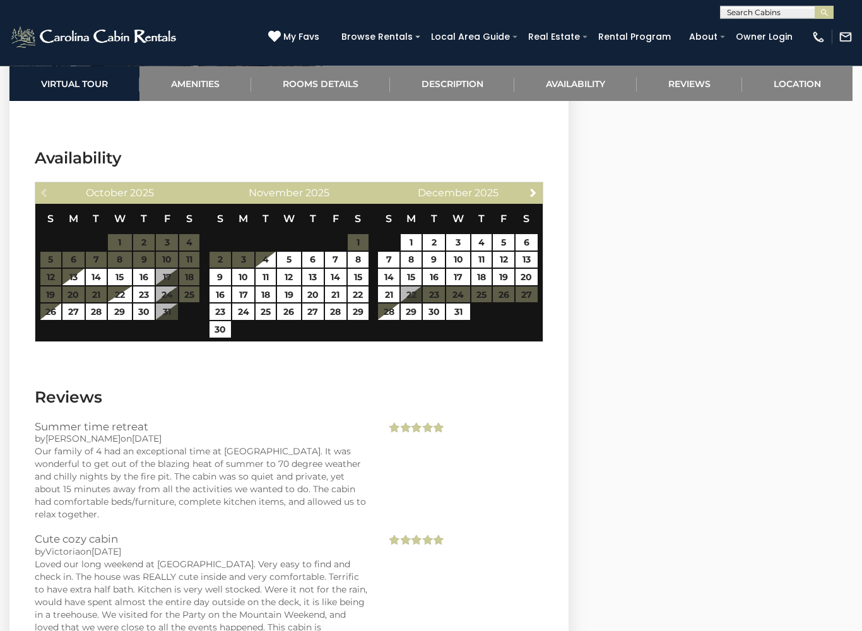
scroll to position [2176, 0]
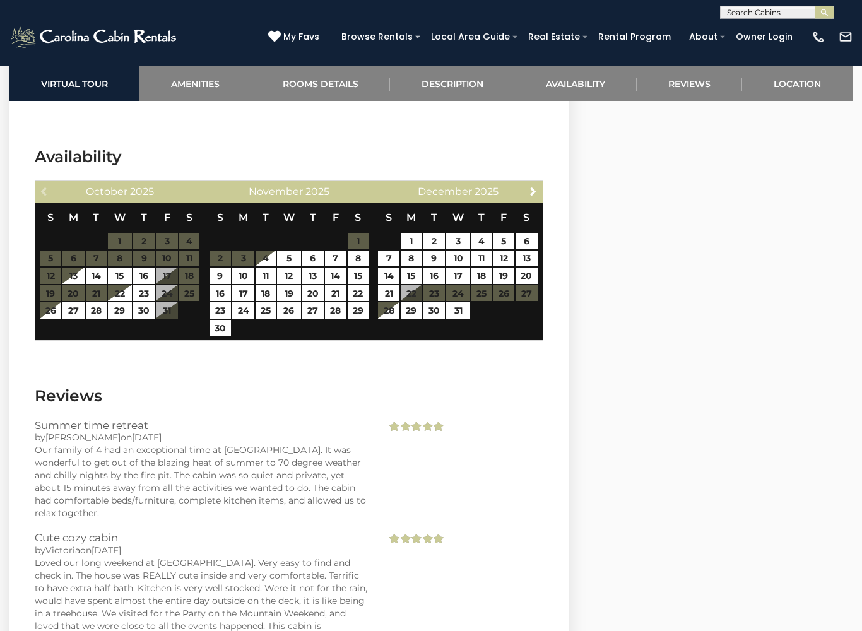
select select "*"
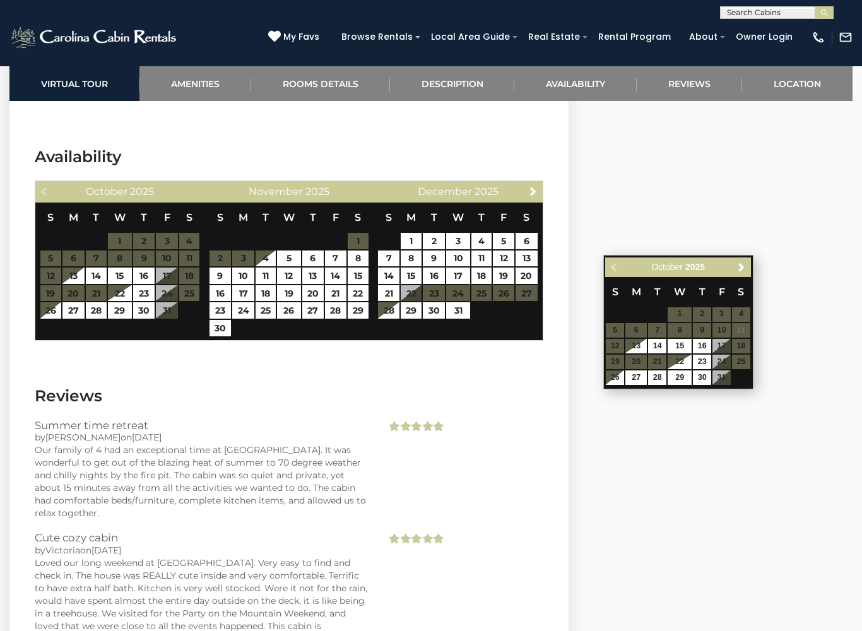
click at [620, 381] on link "26" at bounding box center [615, 378] width 18 height 15
type input "**********"
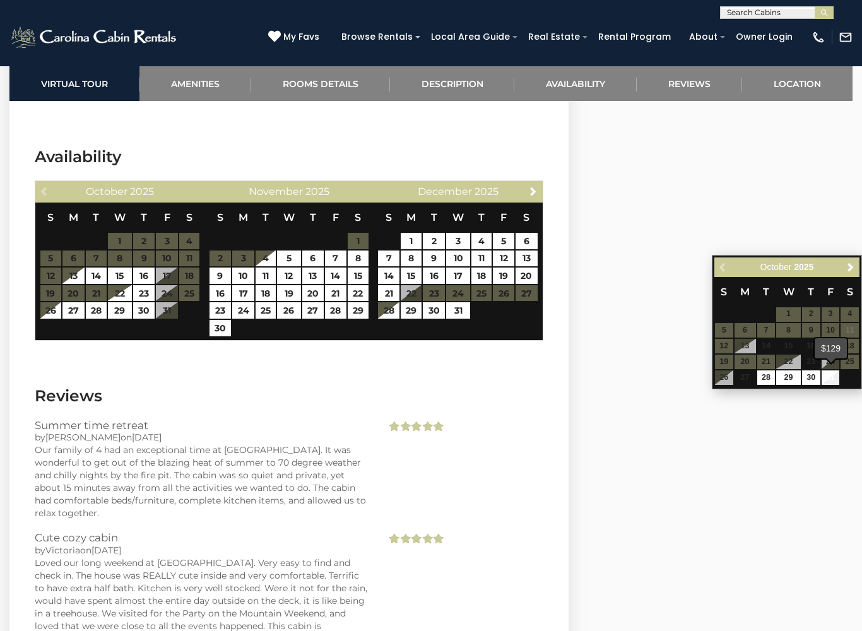
click at [837, 372] on link "31" at bounding box center [831, 378] width 18 height 15
type input "**********"
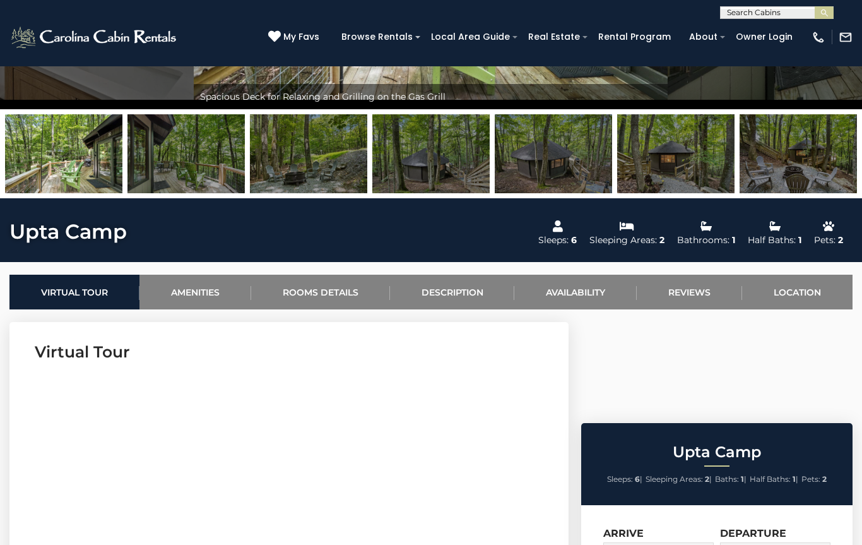
scroll to position [287, 0]
